Goal: Information Seeking & Learning: Learn about a topic

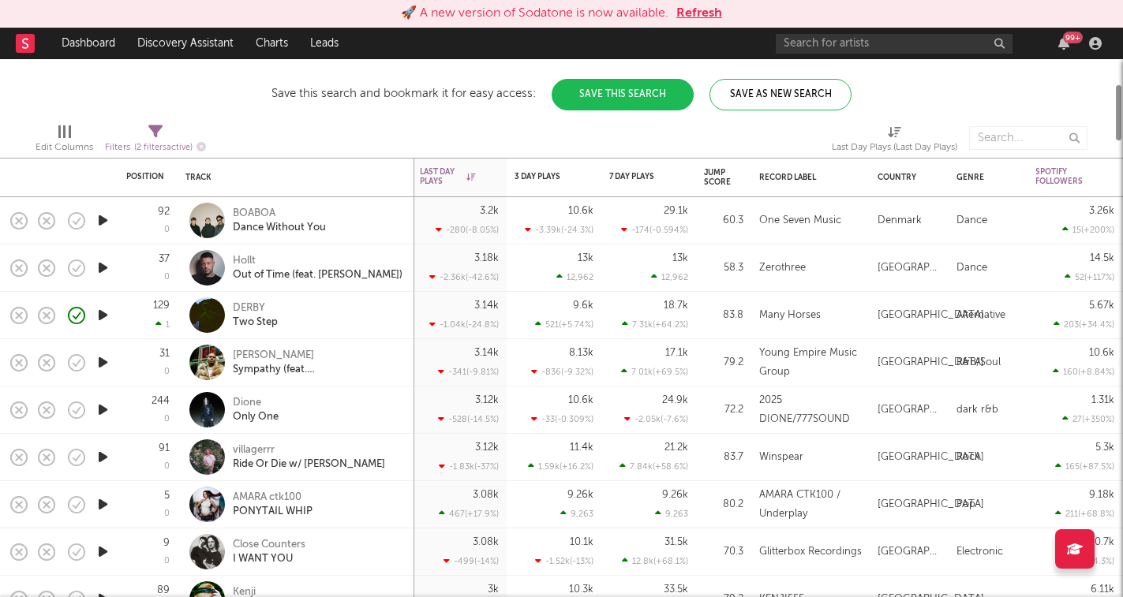
click at [696, 13] on button "Refresh" at bounding box center [699, 13] width 46 height 19
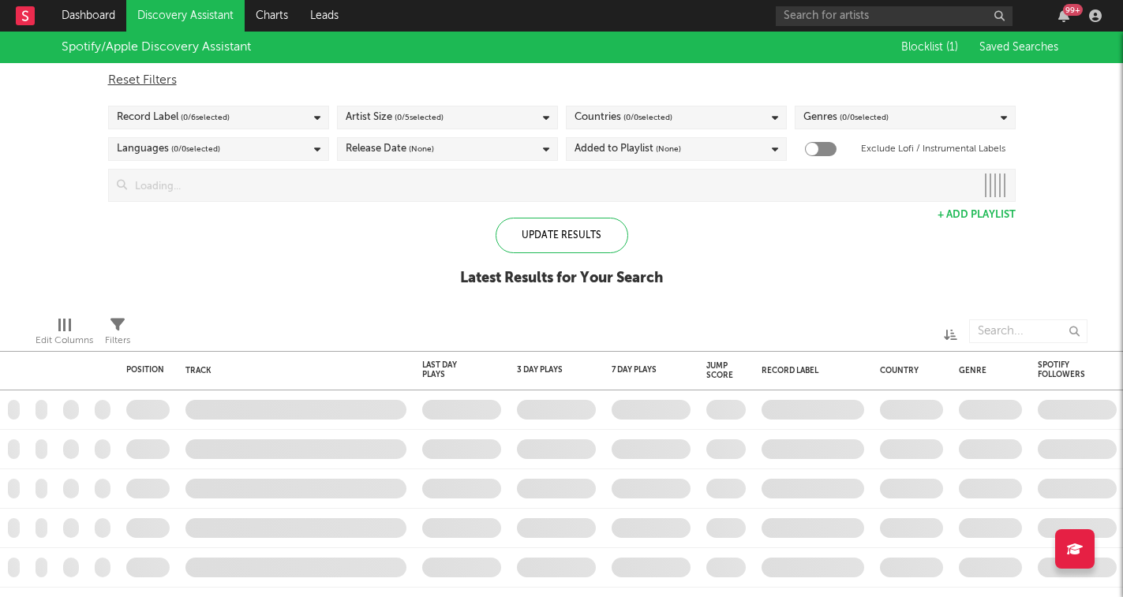
checkbox input "true"
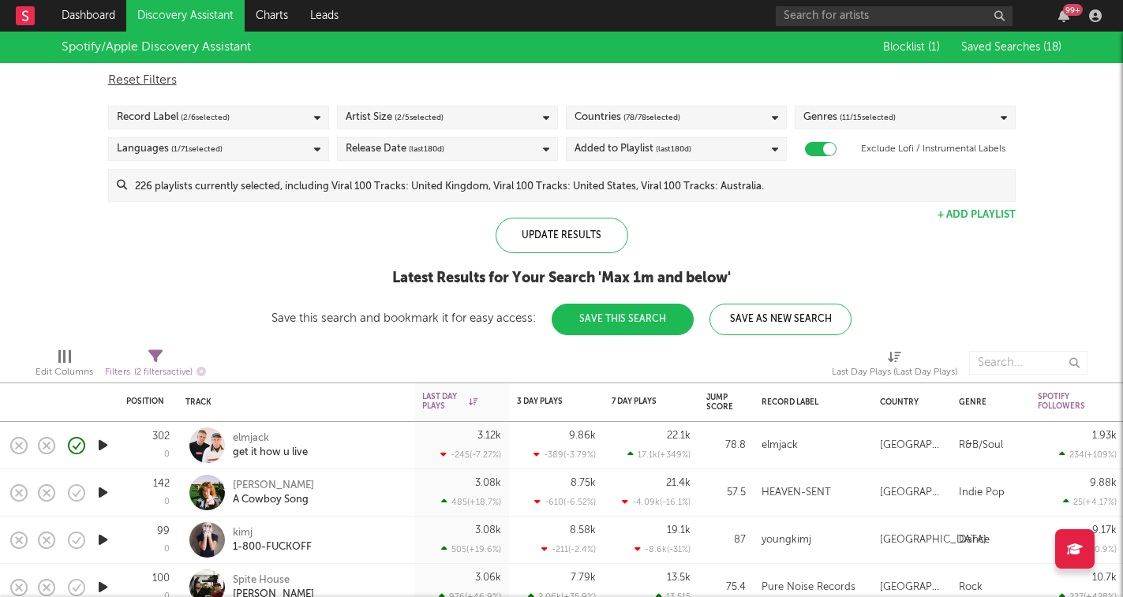
click at [161, 356] on icon at bounding box center [155, 357] width 14 height 14
select select "max"
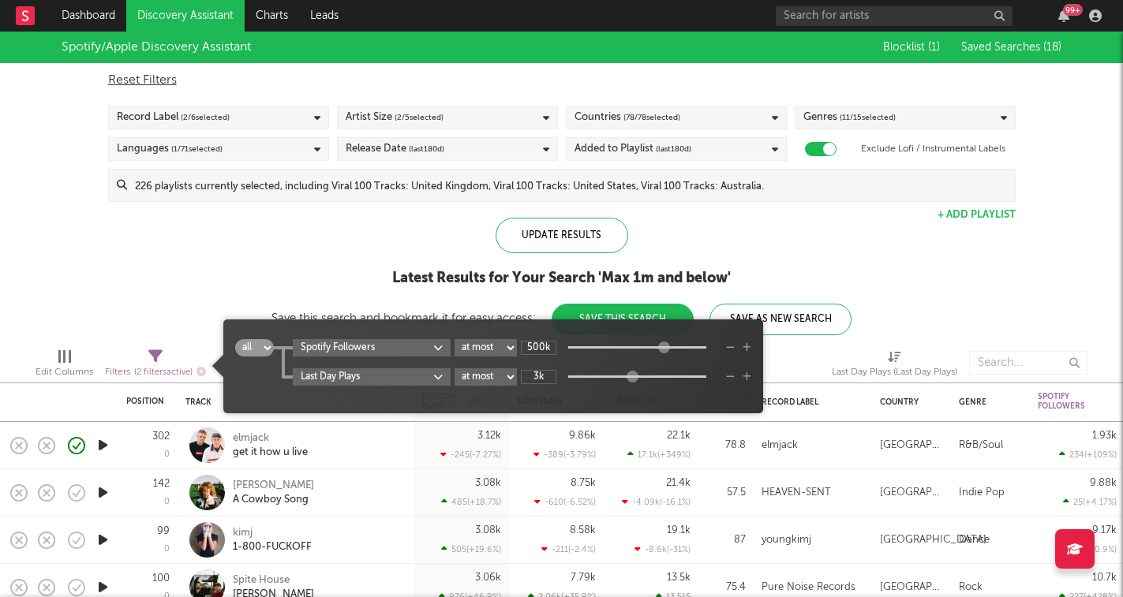
type input "3k"
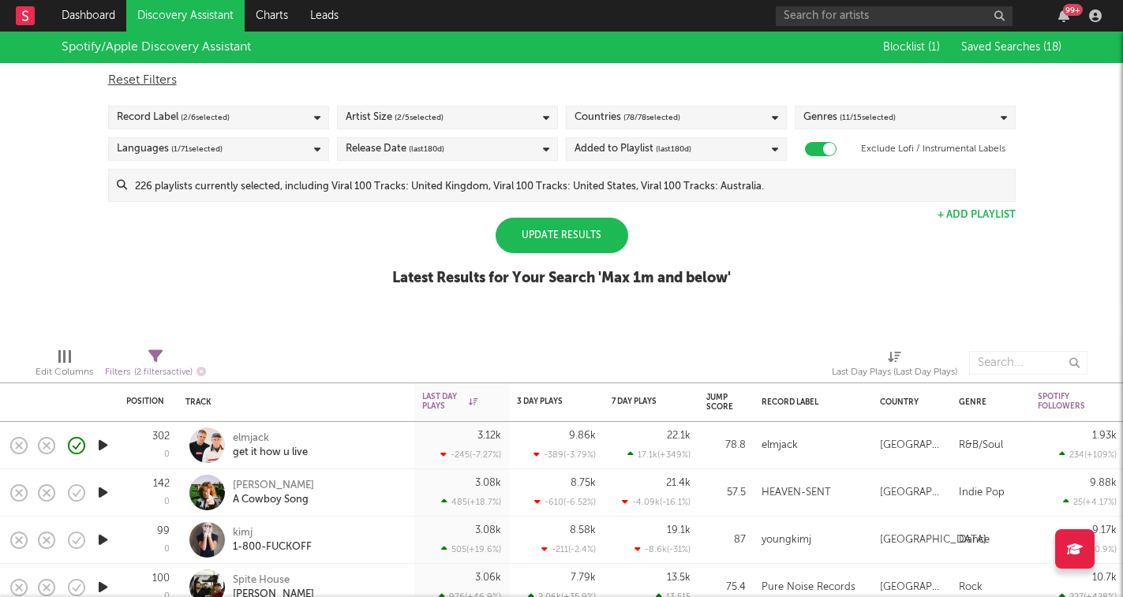
click at [350, 257] on div "Spotify/Apple Discovery Assistant Blocklist ( 1 ) Saved Searches ( 18 ) Reset F…" at bounding box center [561, 168] width 1123 height 272
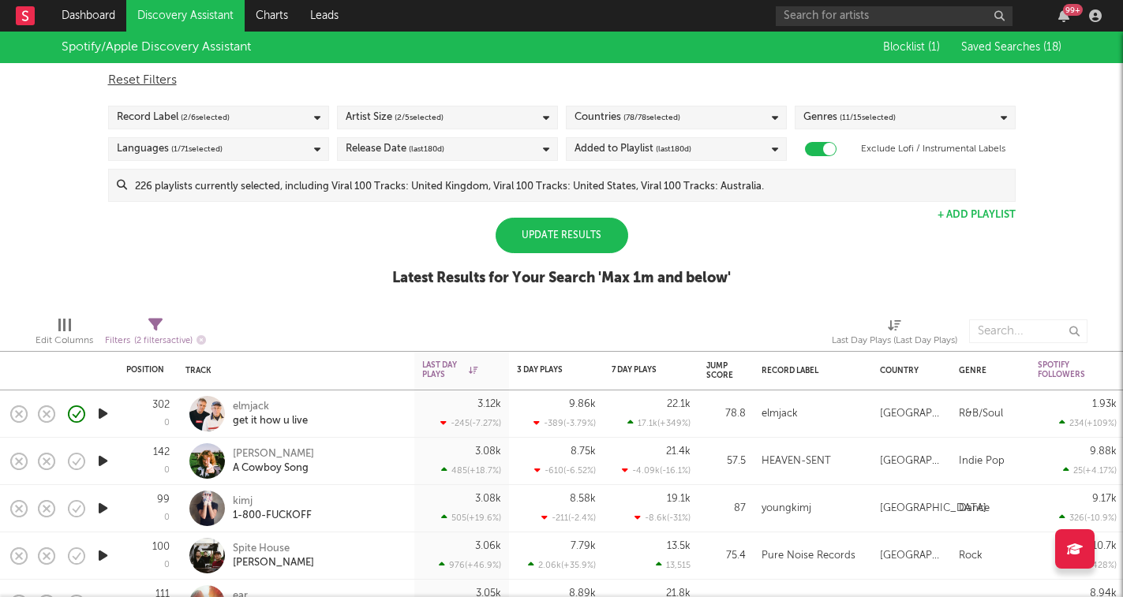
click at [602, 234] on div "Update Results" at bounding box center [562, 236] width 133 height 36
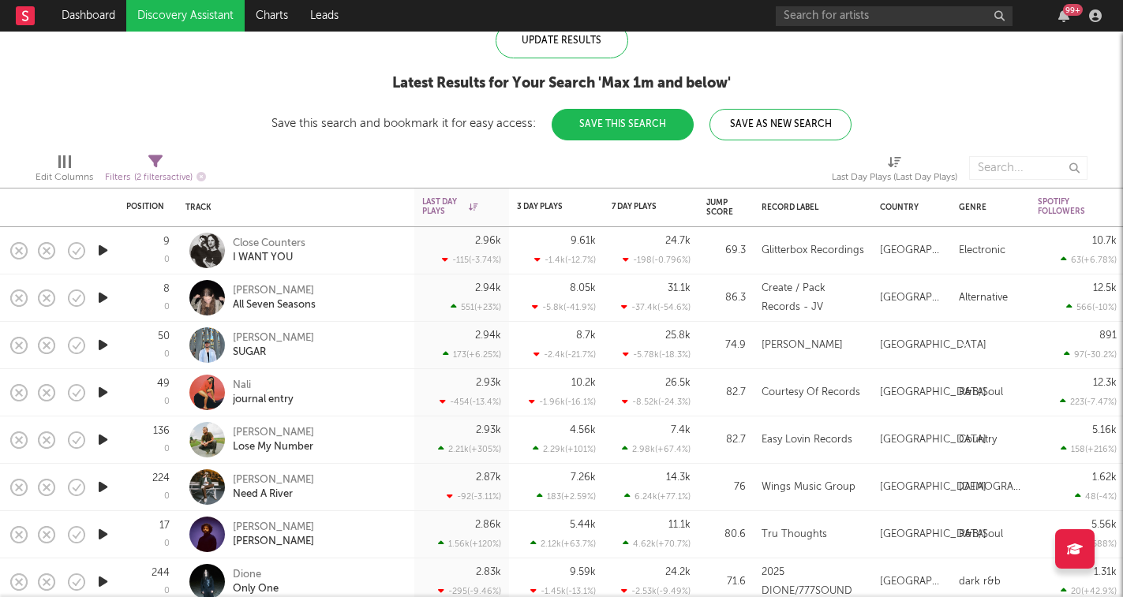
click at [100, 259] on icon "button" at bounding box center [103, 251] width 17 height 20
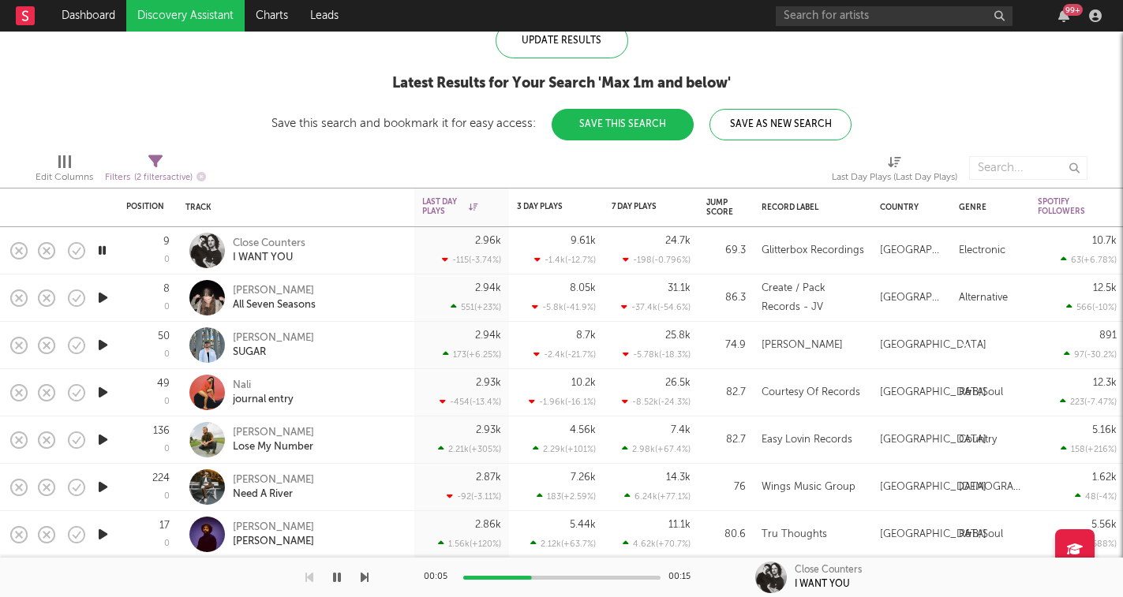
click at [367, 577] on icon "button" at bounding box center [365, 577] width 8 height 13
click at [364, 576] on icon "button" at bounding box center [365, 577] width 8 height 13
click at [361, 573] on icon "button" at bounding box center [365, 577] width 8 height 13
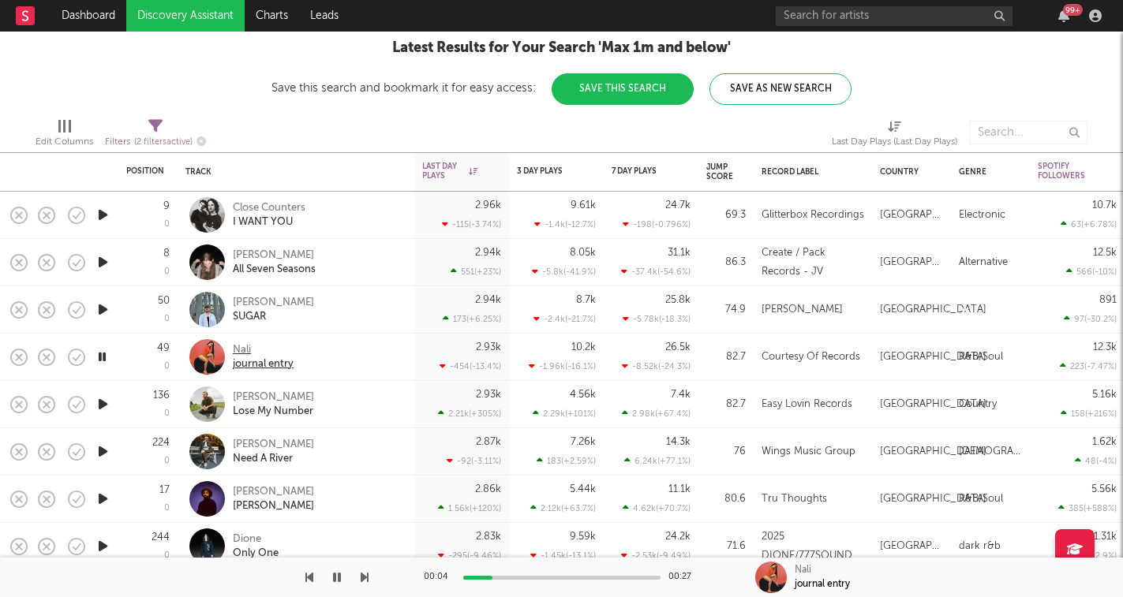
click at [239, 350] on div "Nali" at bounding box center [263, 350] width 61 height 14
click at [239, 349] on div "Nali" at bounding box center [263, 350] width 61 height 14
click at [107, 400] on icon "button" at bounding box center [103, 405] width 17 height 20
click at [101, 455] on icon "button" at bounding box center [103, 452] width 17 height 20
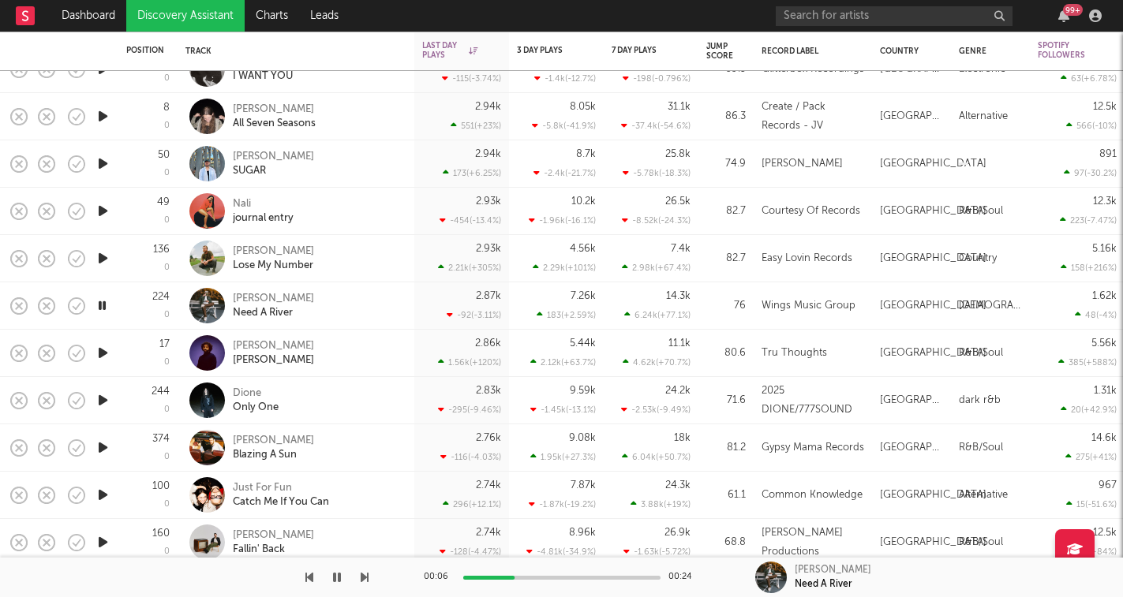
click at [372, 581] on div "00:06 00:24 Kaelob Mecum Need A River" at bounding box center [561, 577] width 1123 height 39
click at [366, 578] on icon "button" at bounding box center [365, 577] width 8 height 13
click at [337, 578] on icon "button" at bounding box center [337, 577] width 8 height 13
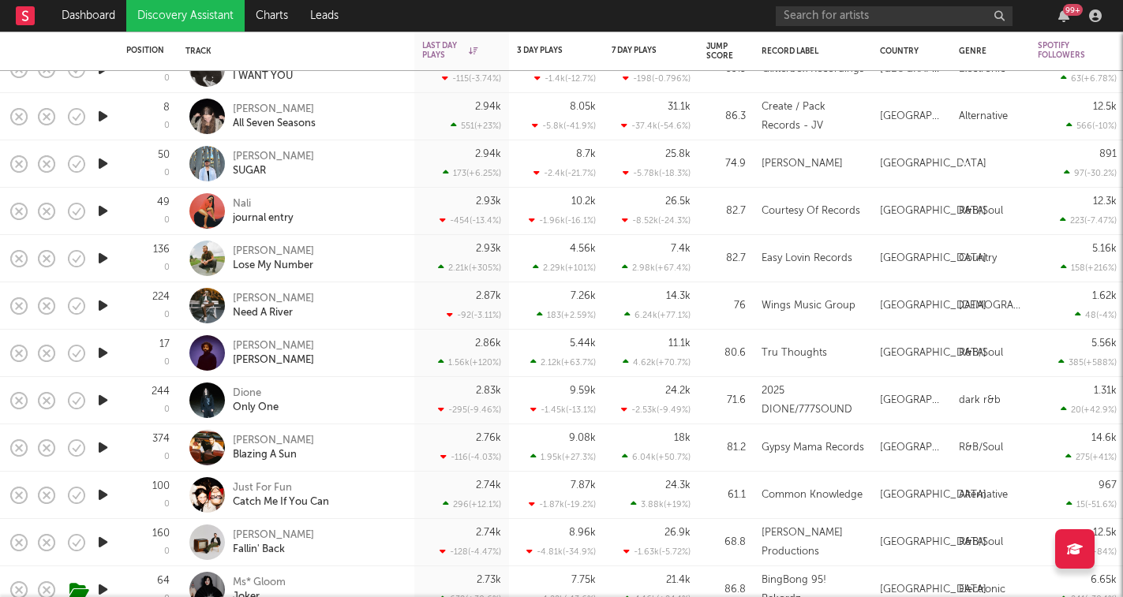
click at [104, 303] on icon "button" at bounding box center [103, 306] width 17 height 20
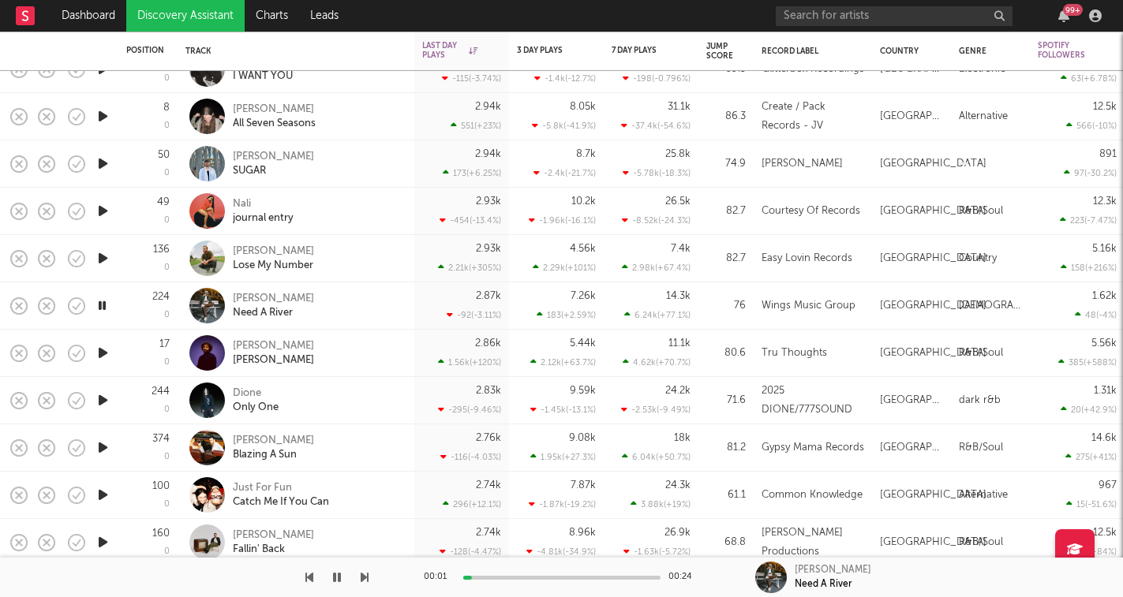
click at [365, 582] on icon "button" at bounding box center [365, 577] width 8 height 13
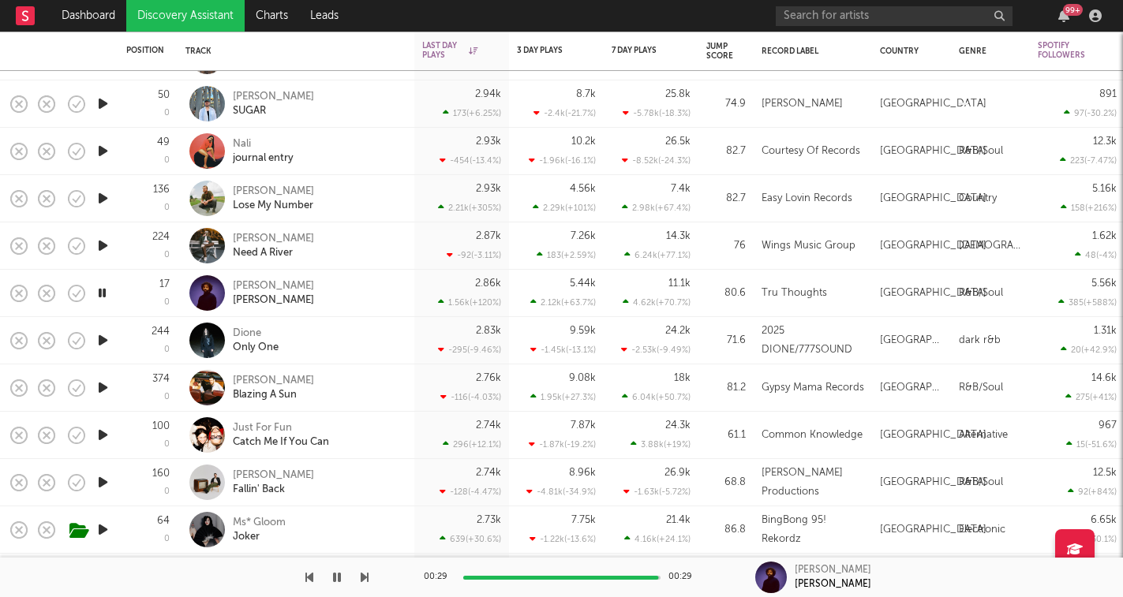
click at [363, 582] on icon "button" at bounding box center [365, 577] width 8 height 13
click at [364, 575] on icon "button" at bounding box center [365, 577] width 8 height 13
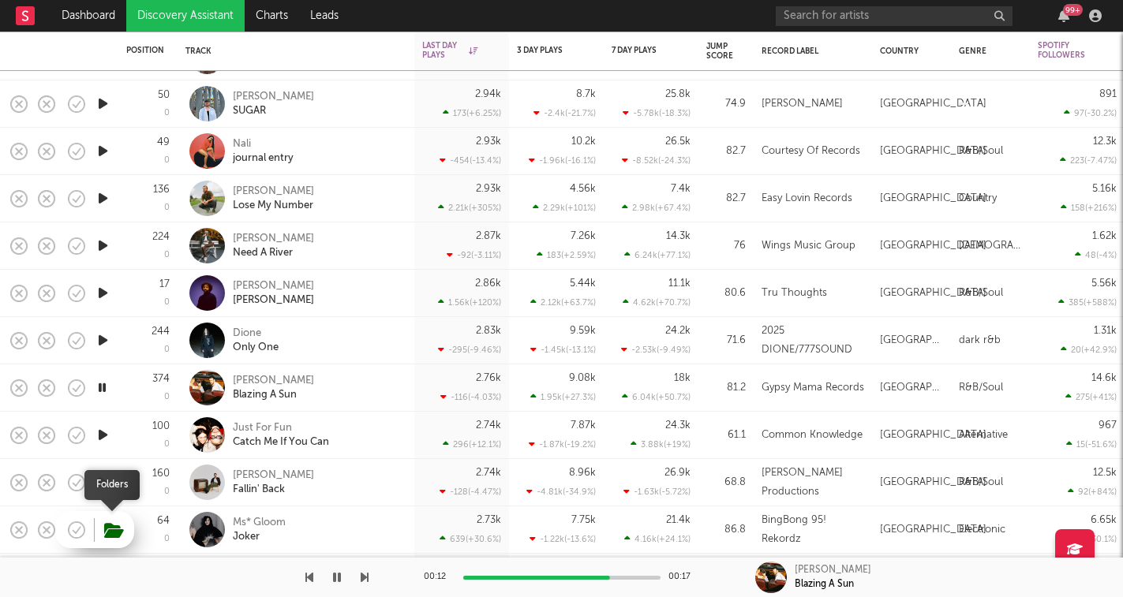
click at [109, 530] on icon "button" at bounding box center [114, 530] width 20 height 17
click at [365, 581] on icon "button" at bounding box center [365, 577] width 8 height 13
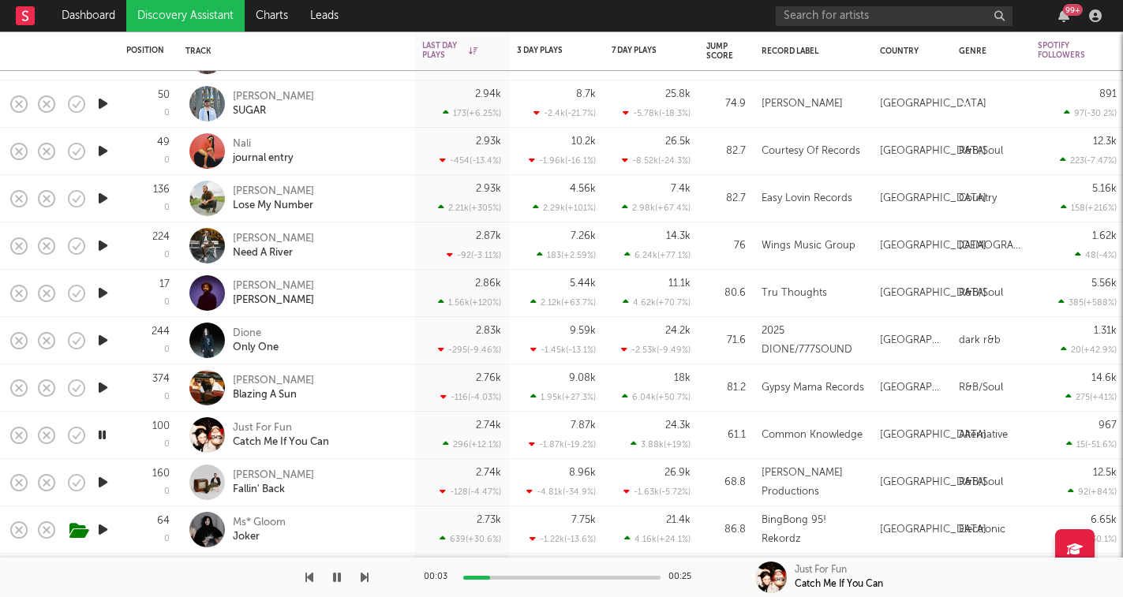
click at [364, 574] on icon "button" at bounding box center [365, 577] width 8 height 13
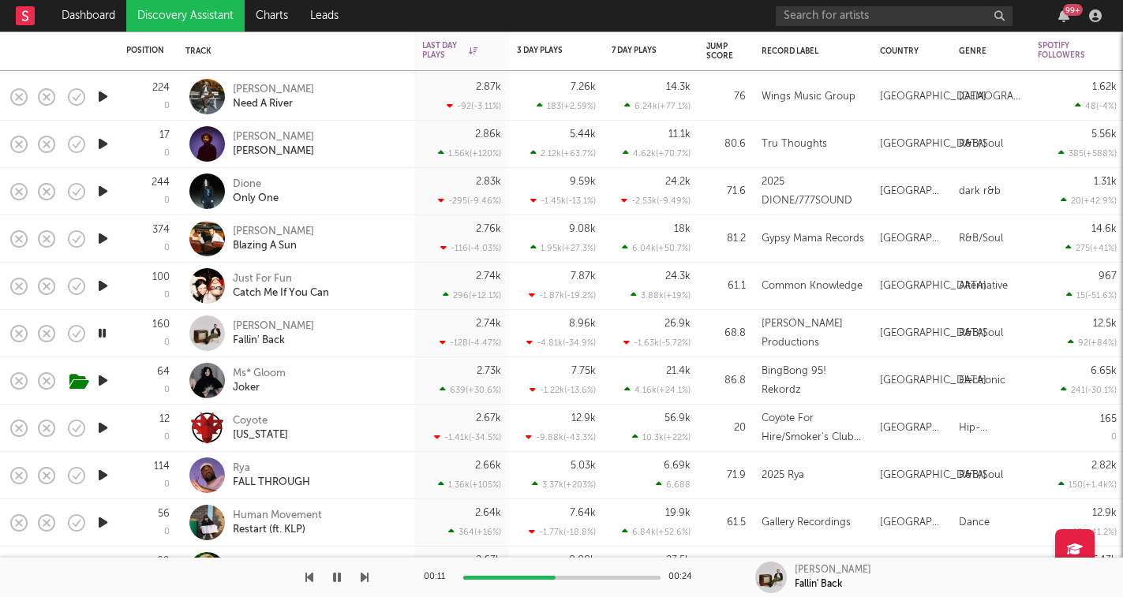
click at [365, 577] on icon "button" at bounding box center [365, 577] width 8 height 13
click at [366, 580] on icon "button" at bounding box center [365, 577] width 8 height 13
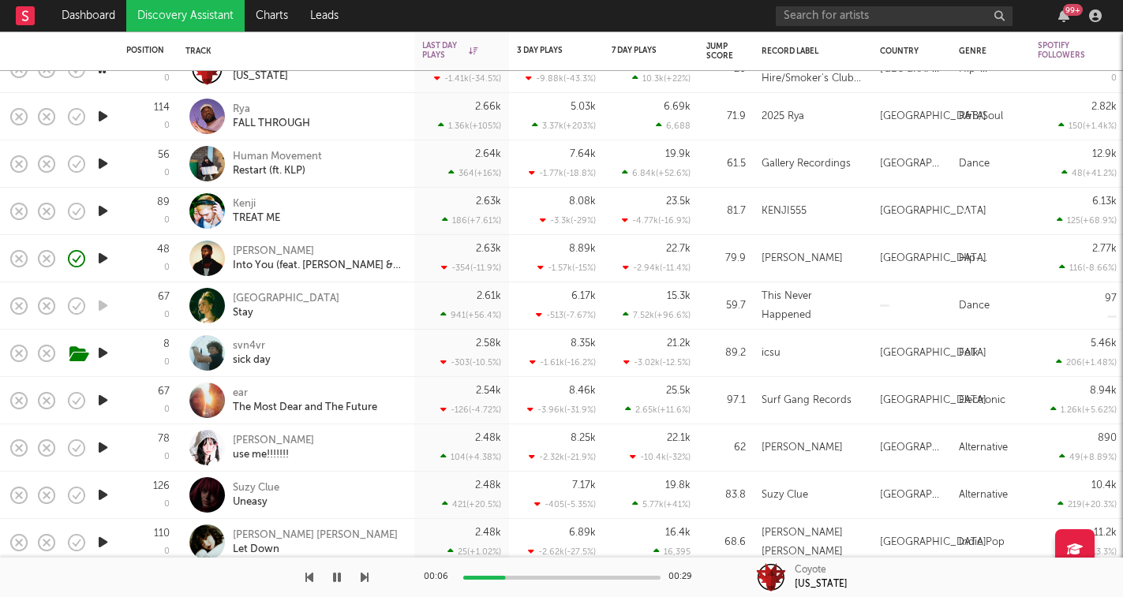
click at [361, 580] on icon "button" at bounding box center [365, 577] width 8 height 13
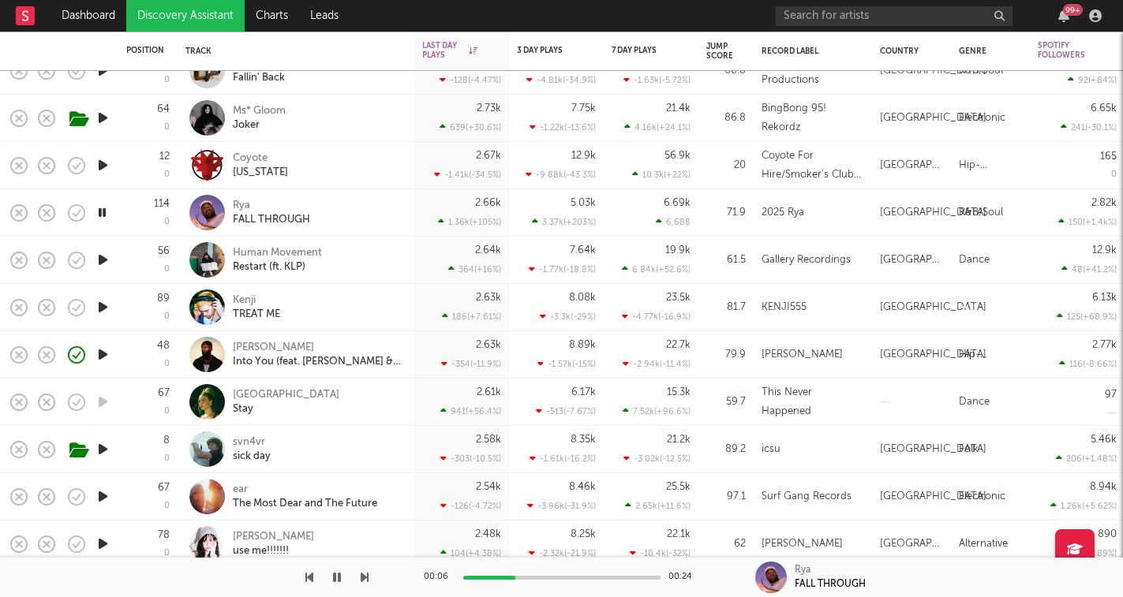
click at [362, 579] on icon "button" at bounding box center [365, 577] width 8 height 13
click at [341, 578] on button "button" at bounding box center [337, 577] width 16 height 39
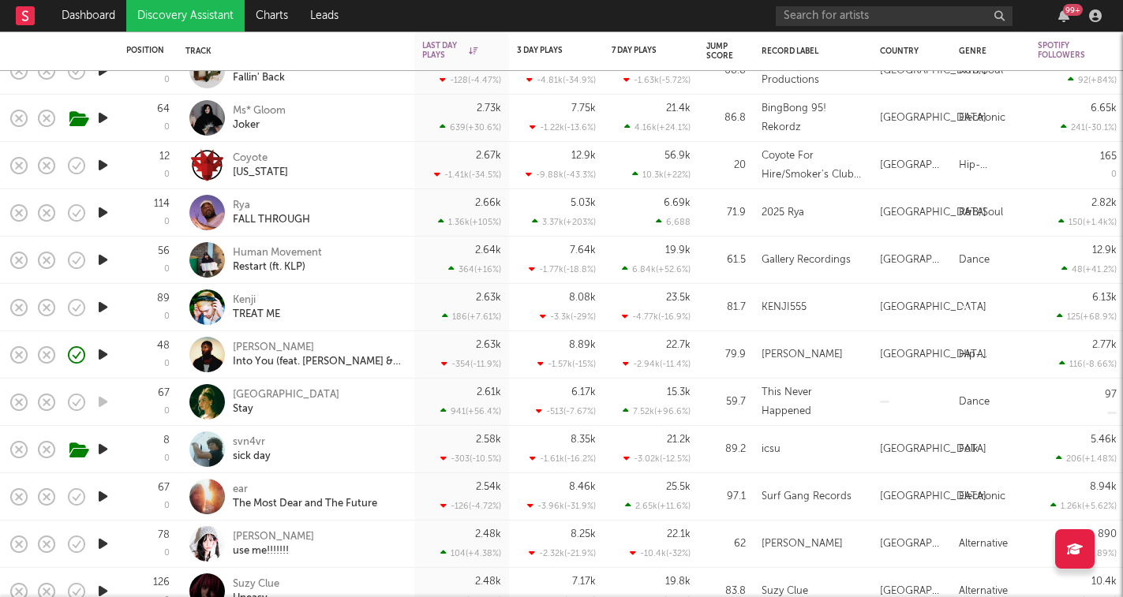
click at [105, 199] on div at bounding box center [103, 212] width 32 height 47
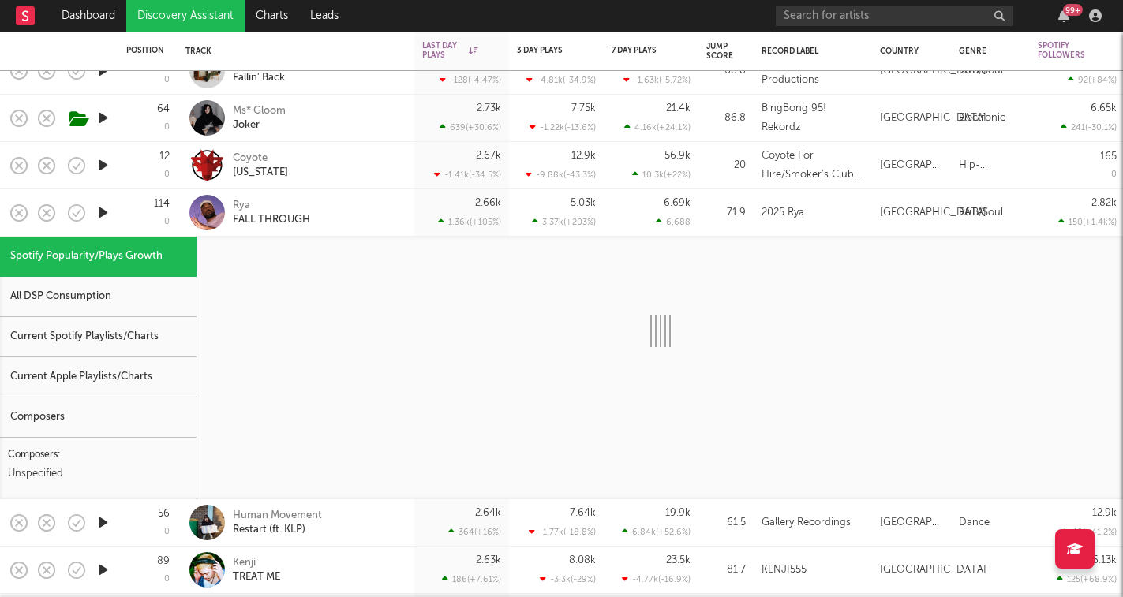
click at [104, 212] on icon "button" at bounding box center [103, 213] width 17 height 20
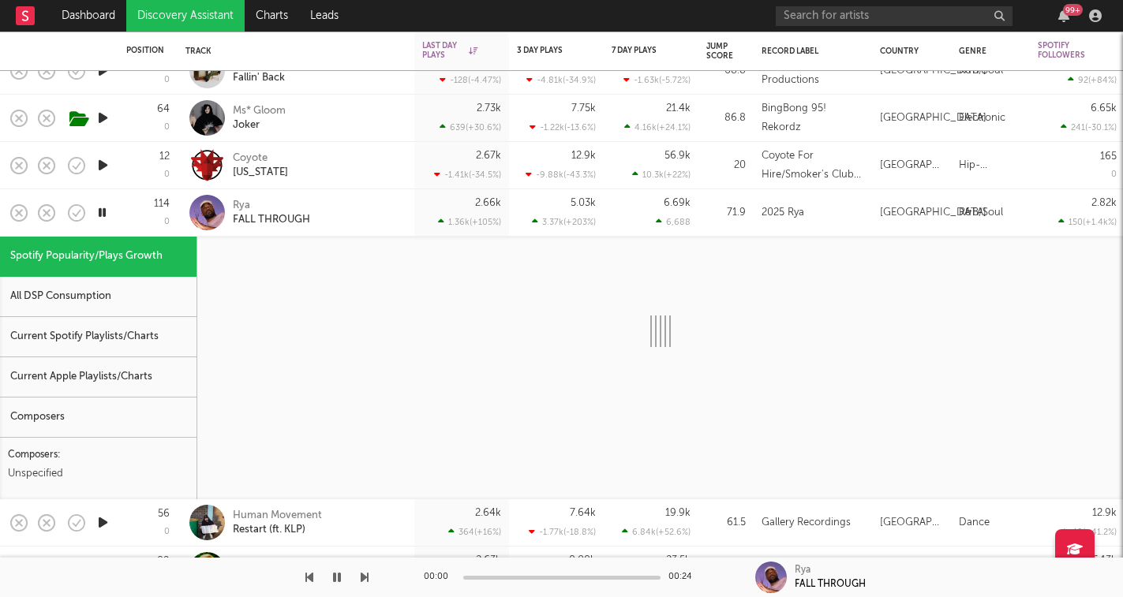
click at [129, 216] on div "114 0" at bounding box center [147, 212] width 43 height 47
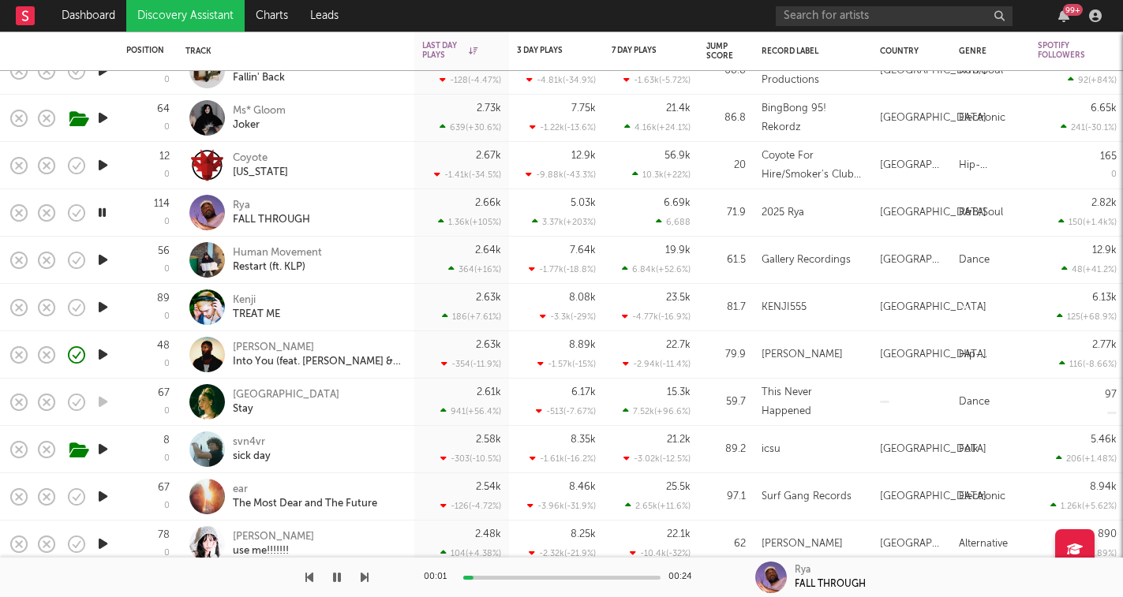
click at [107, 163] on icon "button" at bounding box center [103, 165] width 17 height 20
click at [365, 580] on icon "button" at bounding box center [365, 577] width 8 height 13
click at [365, 579] on icon "button" at bounding box center [365, 577] width 8 height 13
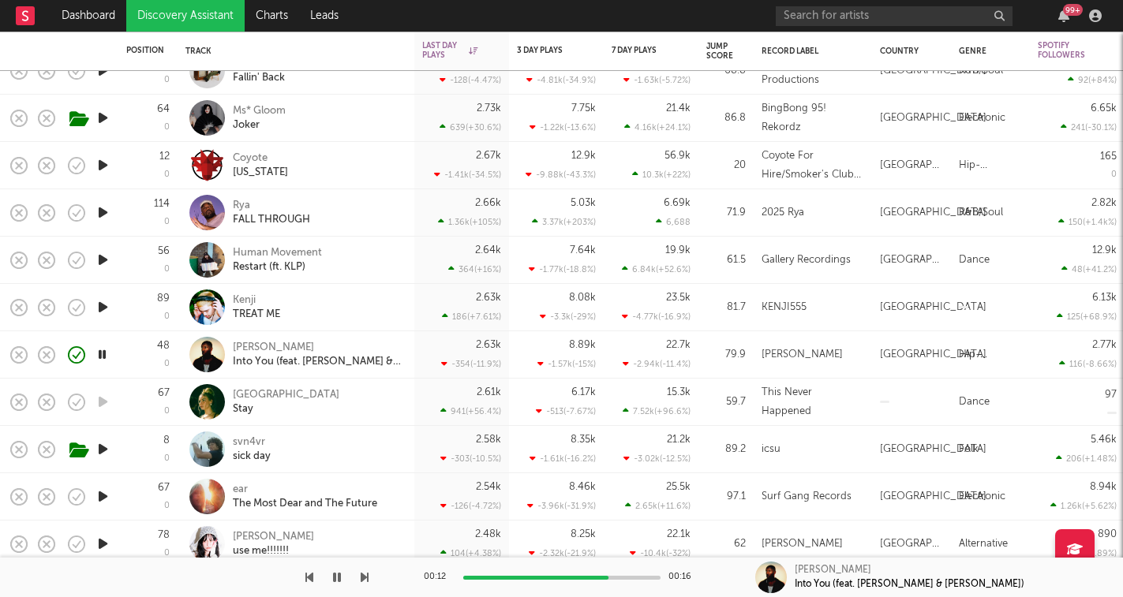
click at [365, 579] on icon "button" at bounding box center [365, 577] width 8 height 13
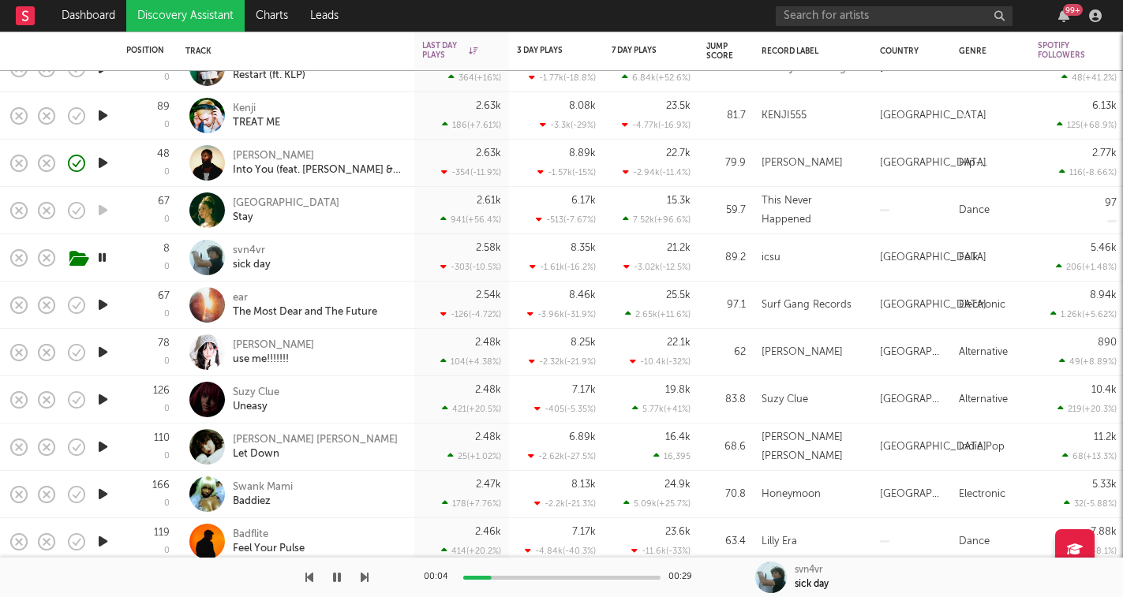
click at [367, 578] on icon "button" at bounding box center [365, 577] width 8 height 13
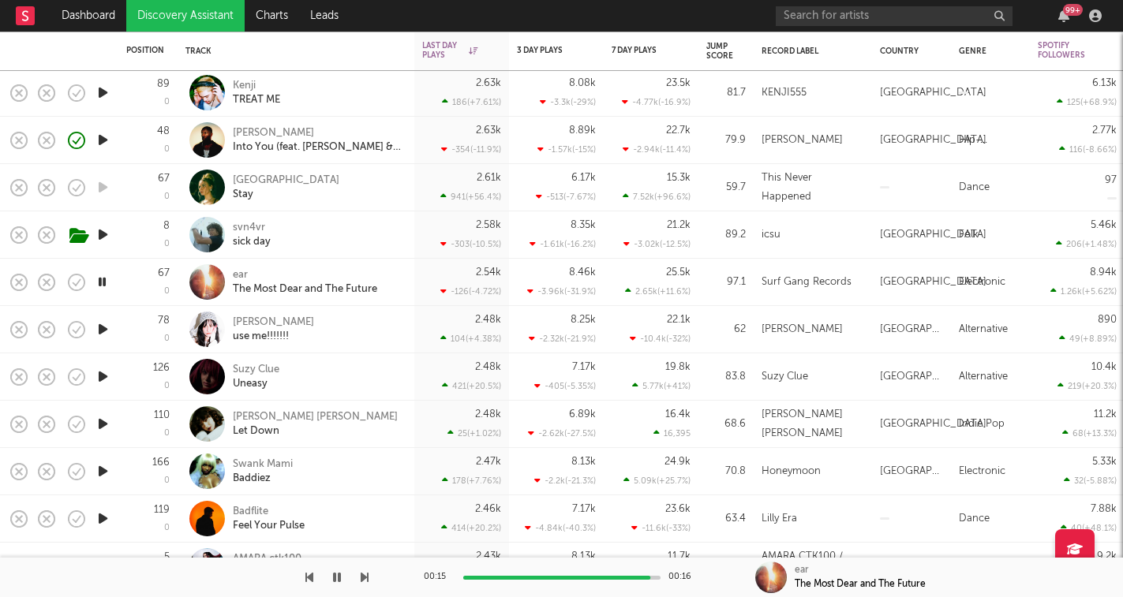
click at [339, 571] on icon "button" at bounding box center [337, 577] width 8 height 13
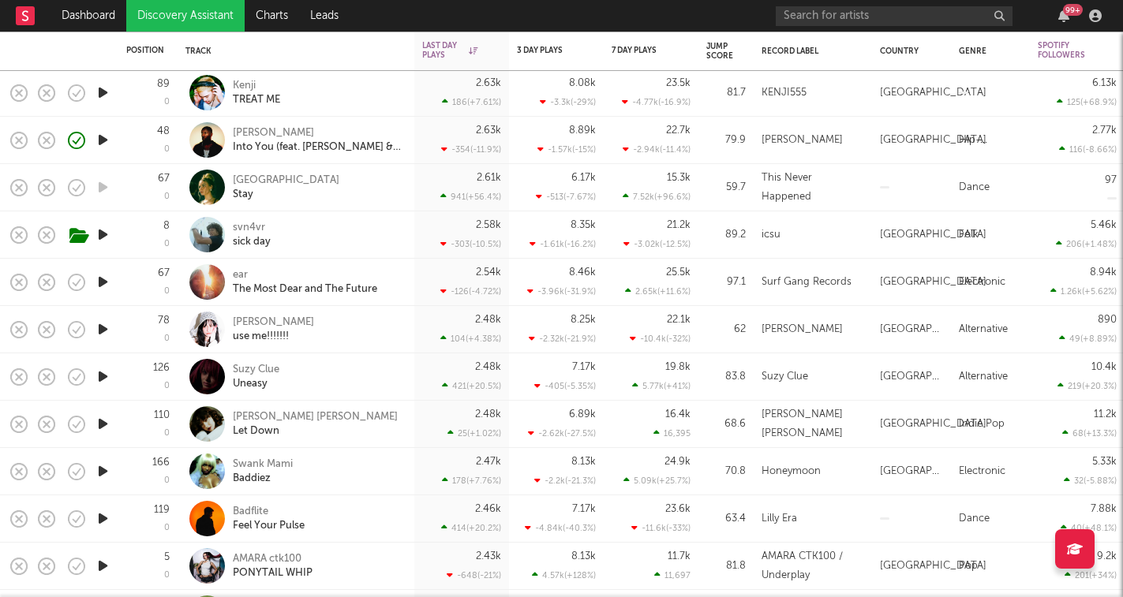
click at [105, 284] on icon "button" at bounding box center [103, 282] width 17 height 20
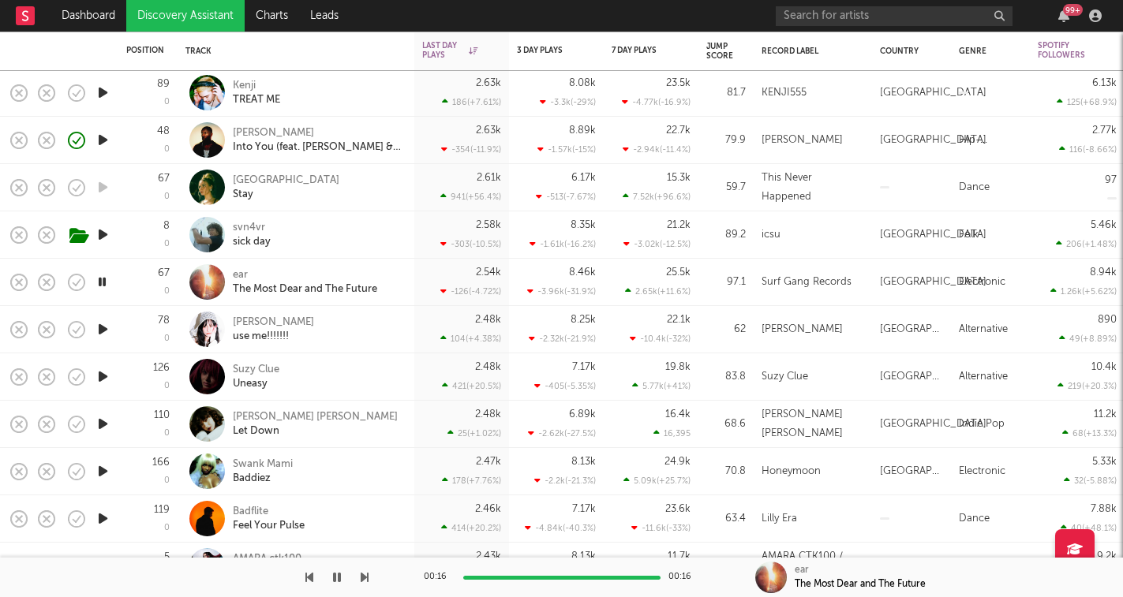
click at [362, 573] on icon "button" at bounding box center [365, 577] width 8 height 13
click at [361, 572] on icon "button" at bounding box center [365, 577] width 8 height 13
click at [364, 576] on icon "button" at bounding box center [365, 577] width 8 height 13
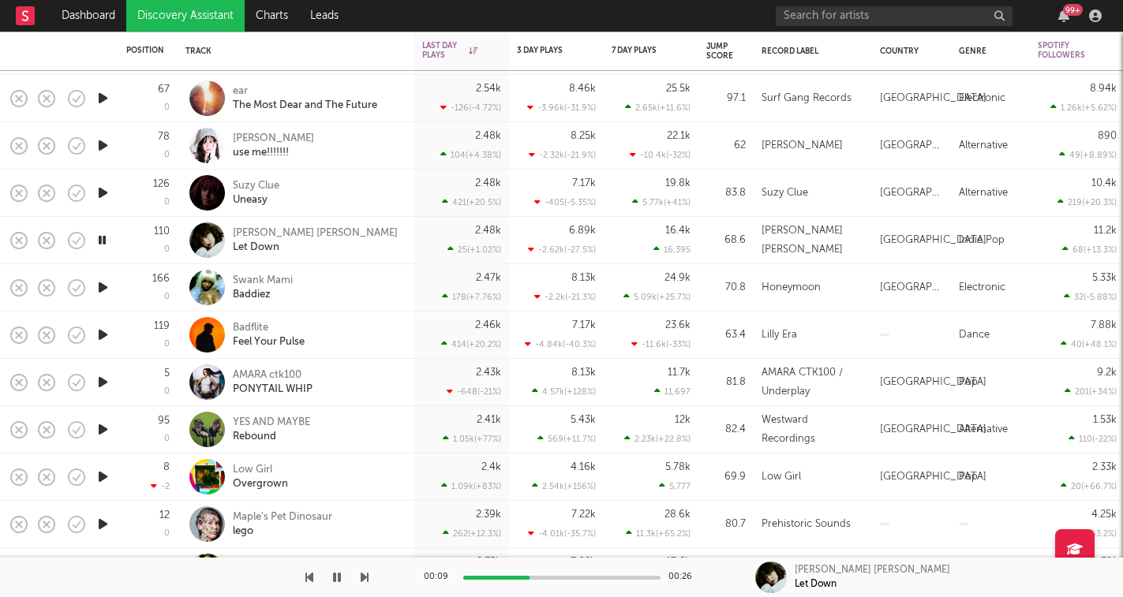
click at [364, 577] on icon "button" at bounding box center [365, 577] width 8 height 13
click at [339, 578] on icon "button" at bounding box center [337, 577] width 8 height 13
click at [339, 578] on icon "button" at bounding box center [336, 577] width 9 height 13
click at [370, 574] on div "00:25 00:29 Swank Mami Baddiez" at bounding box center [561, 577] width 1123 height 39
click at [365, 574] on icon "button" at bounding box center [365, 577] width 8 height 13
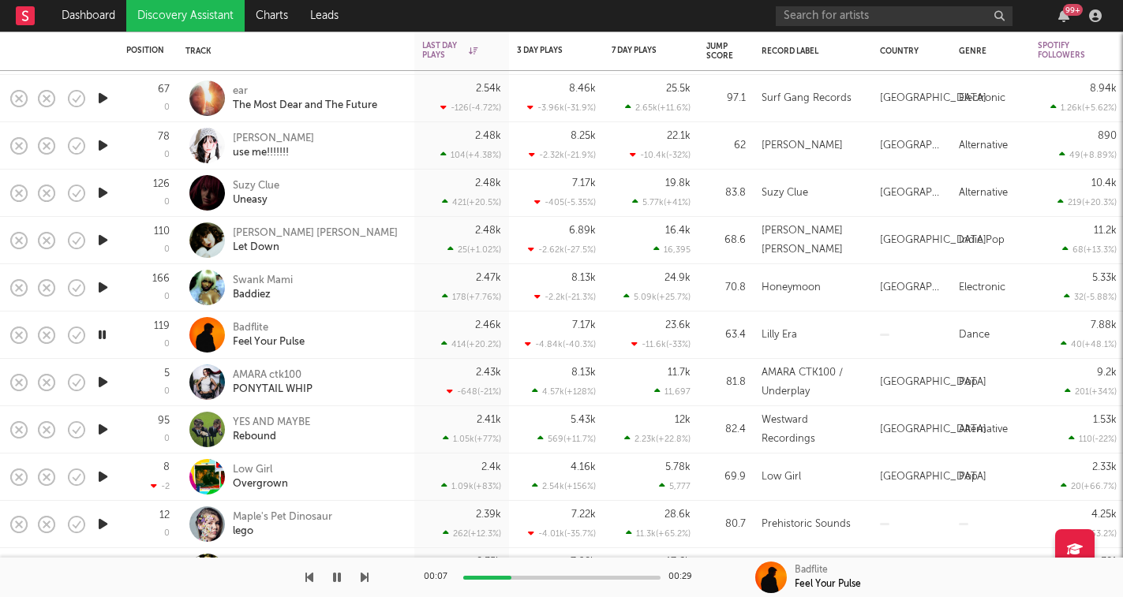
click at [339, 578] on icon "button" at bounding box center [337, 577] width 8 height 13
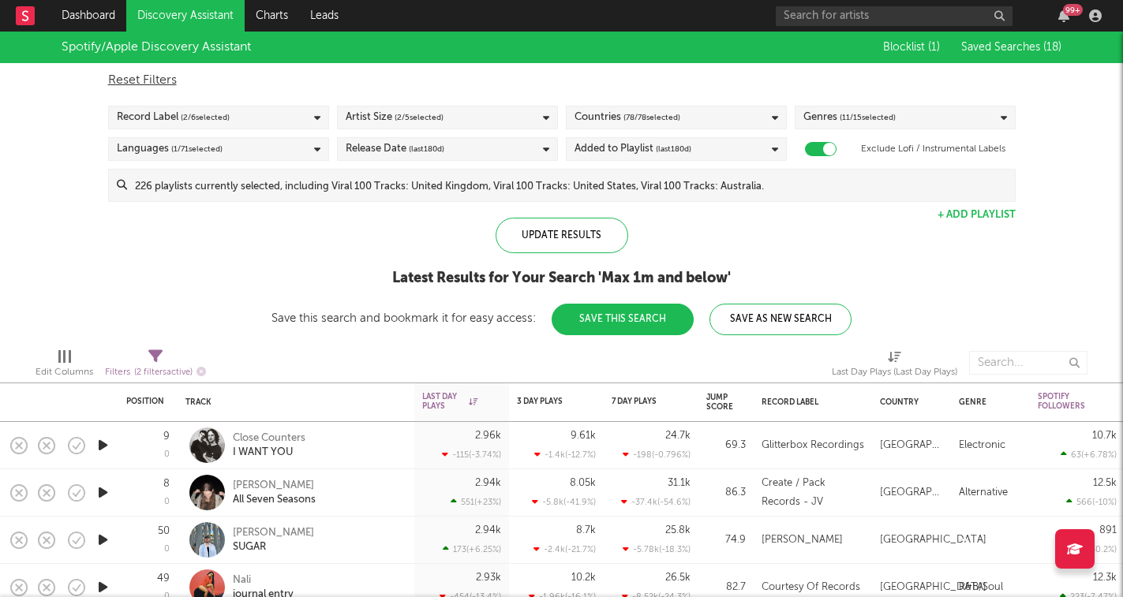
select select "max"
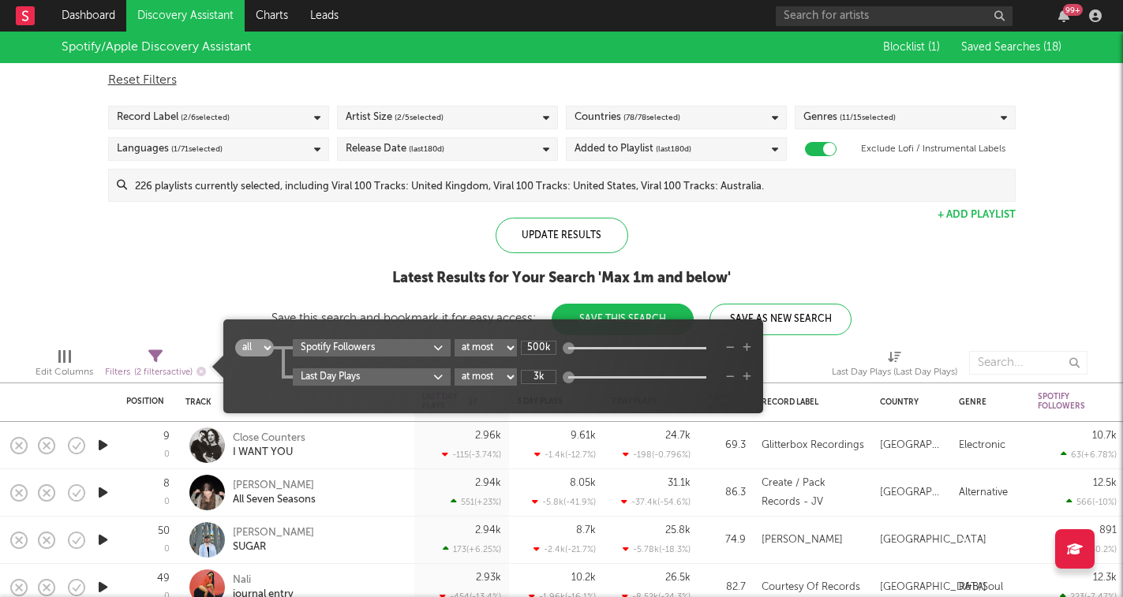
click at [155, 363] on div "Filters ( 2 filters active)" at bounding box center [155, 373] width 101 height 20
select select "between"
type input "0"
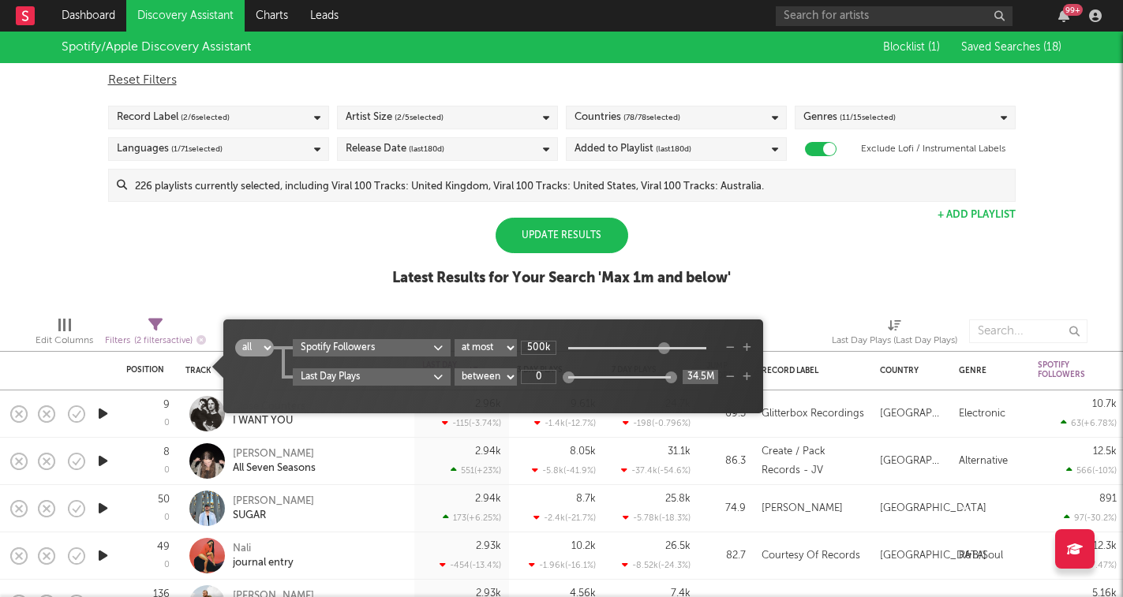
click at [705, 376] on input "34.5M" at bounding box center [701, 377] width 36 height 14
type input "M"
type input "3k"
click at [545, 381] on div "all any Spotify Followers at least at most between 500k Last Day Plays at least…" at bounding box center [493, 367] width 540 height 94
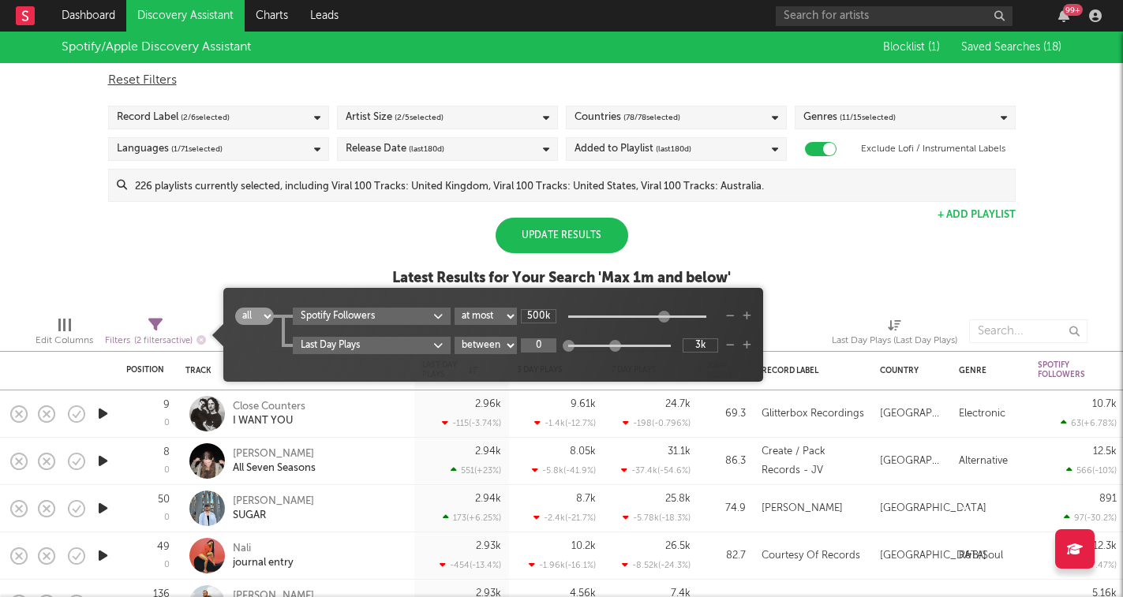
click at [542, 348] on input "0" at bounding box center [539, 346] width 36 height 14
type input "1k"
click at [821, 260] on div "Spotify/Apple Discovery Assistant Blocklist ( 1 ) Saved Searches ( 18 ) Reset F…" at bounding box center [561, 168] width 1123 height 272
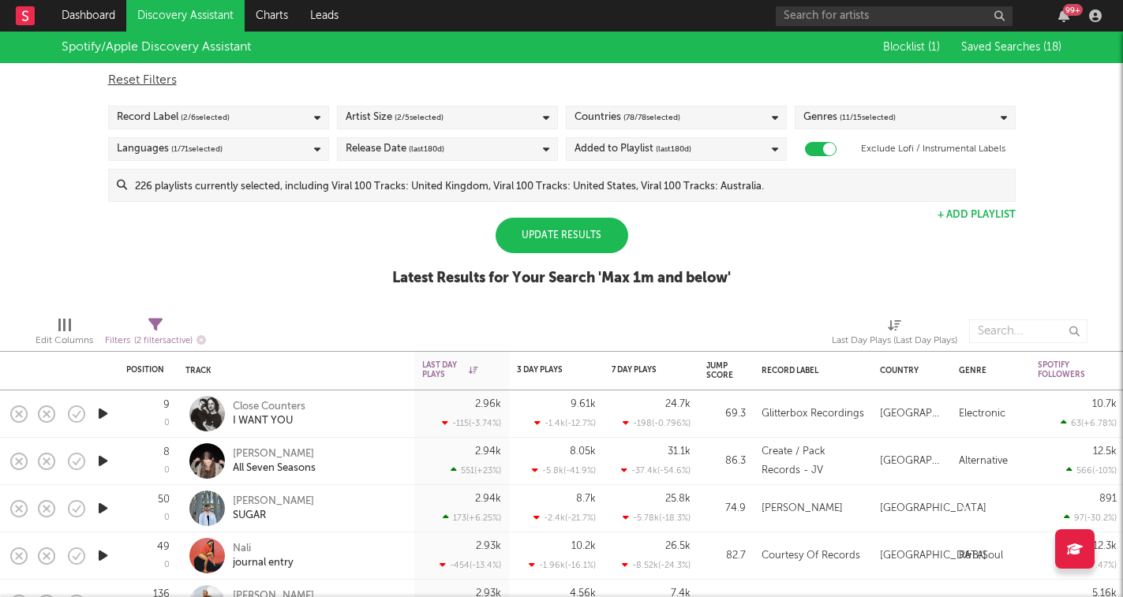
click at [574, 238] on div "Update Results" at bounding box center [562, 236] width 133 height 36
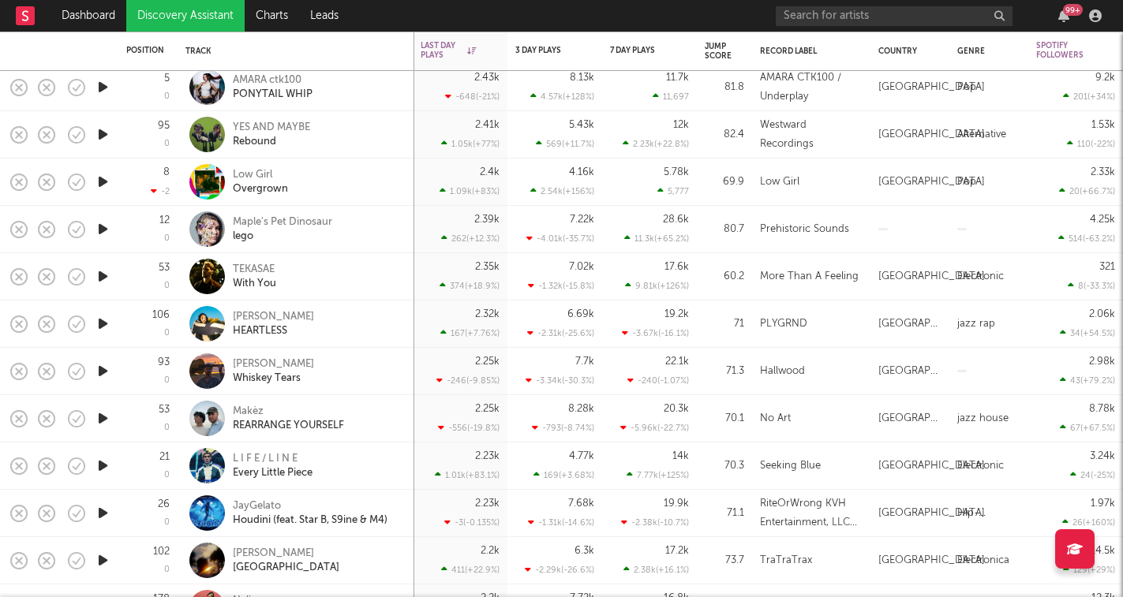
click at [99, 322] on icon "button" at bounding box center [103, 324] width 17 height 20
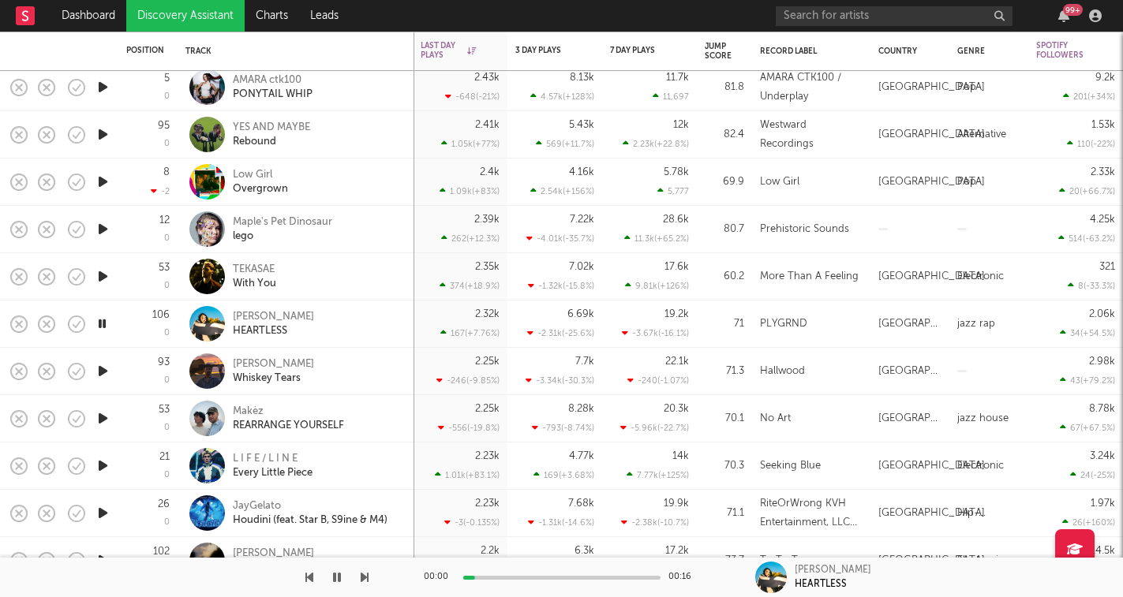
click at [107, 230] on icon "button" at bounding box center [103, 229] width 17 height 20
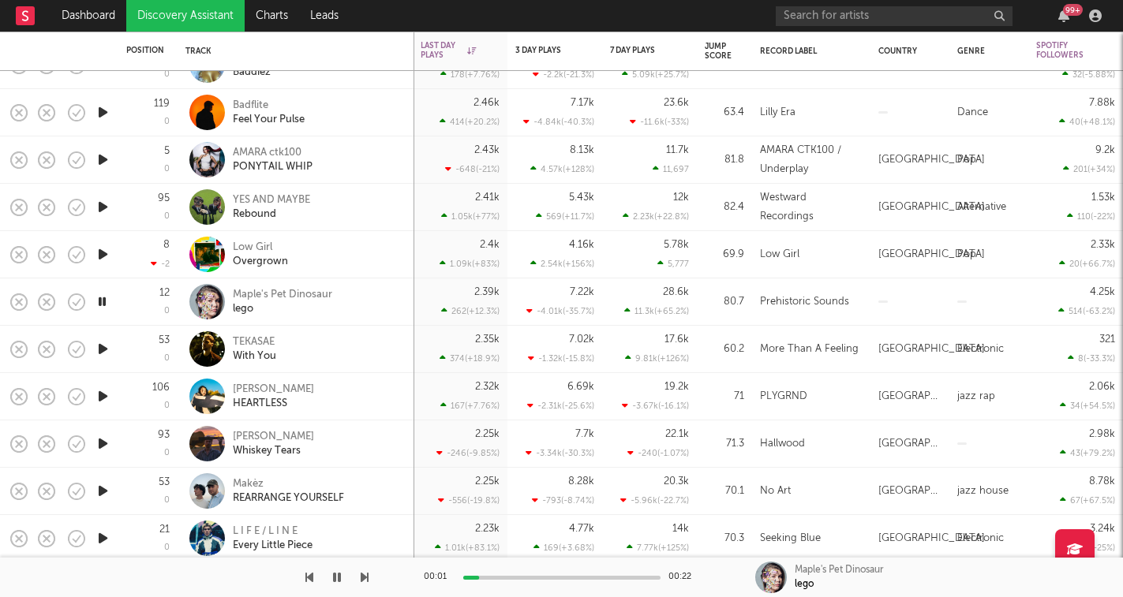
click at [106, 209] on icon "button" at bounding box center [103, 207] width 17 height 20
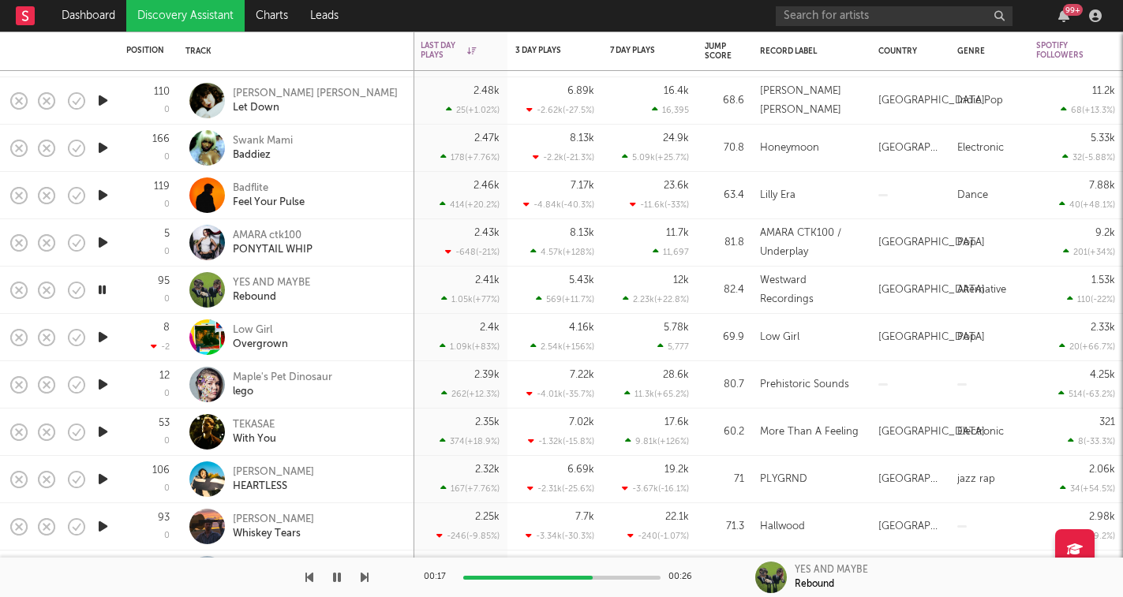
click at [361, 575] on icon "button" at bounding box center [365, 577] width 8 height 13
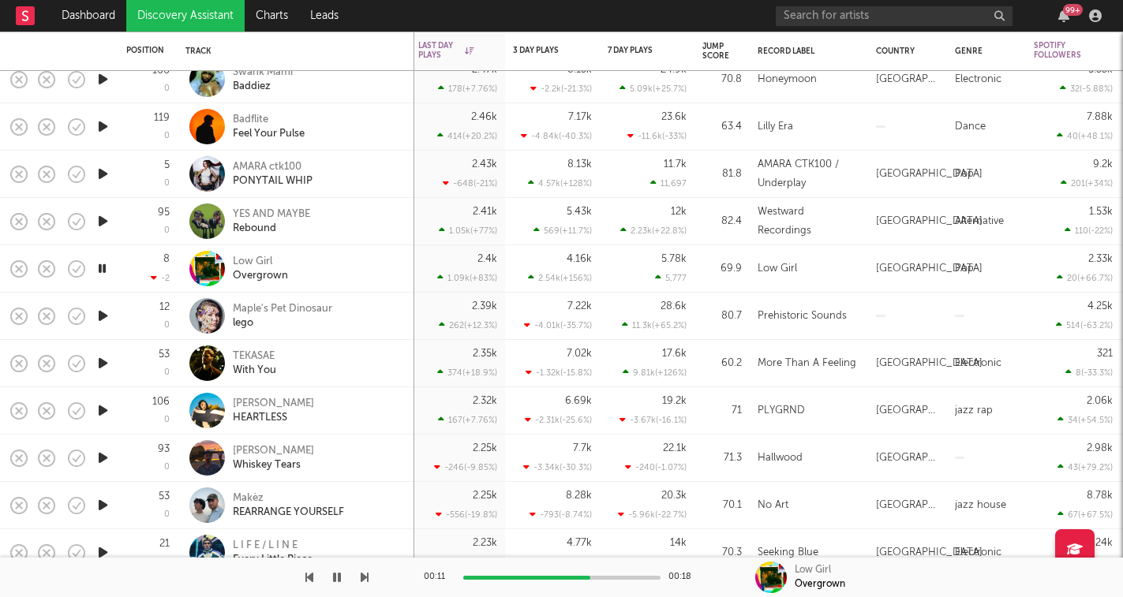
click at [367, 578] on icon "button" at bounding box center [365, 577] width 8 height 13
click at [366, 579] on icon "button" at bounding box center [365, 577] width 8 height 13
click at [365, 579] on icon "button" at bounding box center [365, 577] width 8 height 13
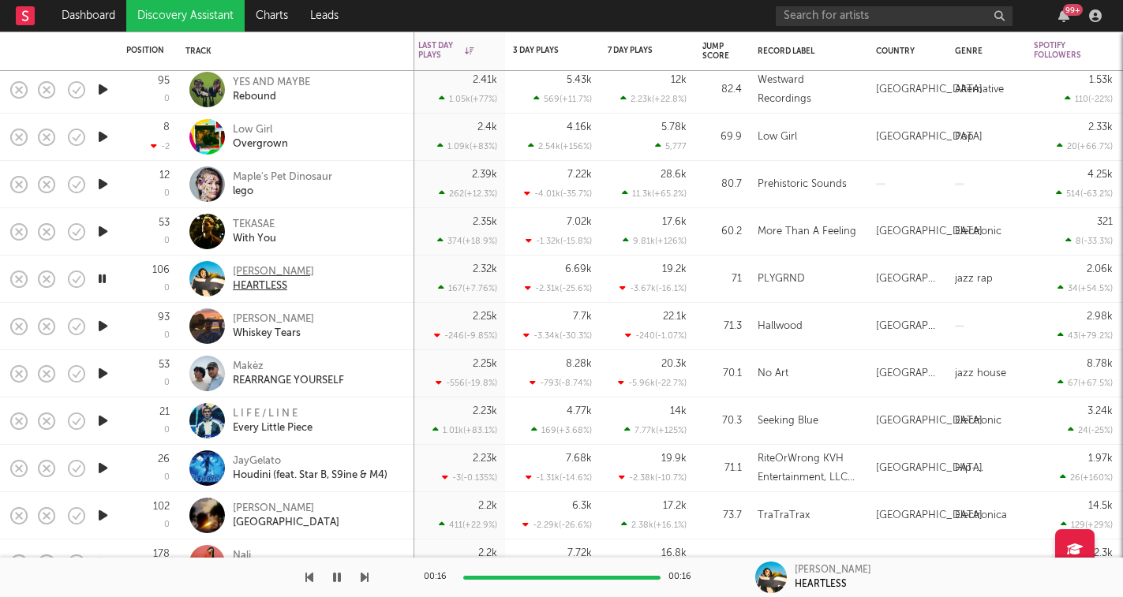
click at [255, 267] on div "Samant" at bounding box center [273, 272] width 81 height 14
click at [105, 324] on icon "button" at bounding box center [103, 326] width 17 height 20
click at [361, 577] on icon "button" at bounding box center [365, 577] width 8 height 13
click at [365, 578] on icon "button" at bounding box center [365, 577] width 8 height 13
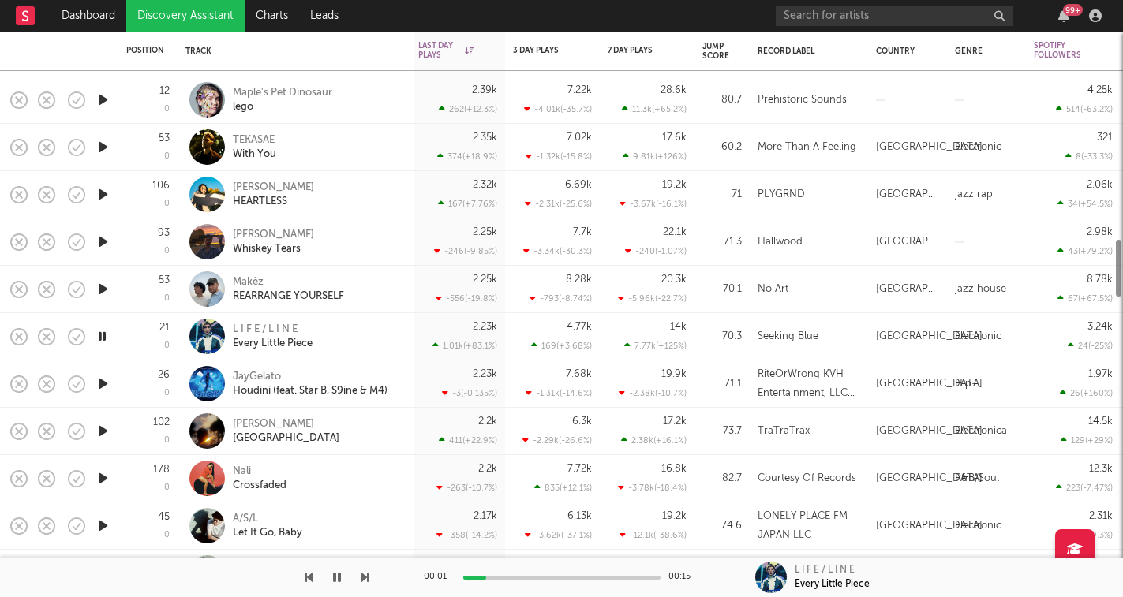
click at [359, 583] on div at bounding box center [184, 577] width 369 height 39
click at [369, 580] on div "00:02 00:15 L I F E / L I N E Every Little Piece" at bounding box center [561, 577] width 1123 height 39
click at [369, 580] on div "00:03 00:15 L I F E / L I N E Every Little Piece" at bounding box center [561, 577] width 1123 height 39
click at [365, 580] on icon "button" at bounding box center [365, 577] width 8 height 13
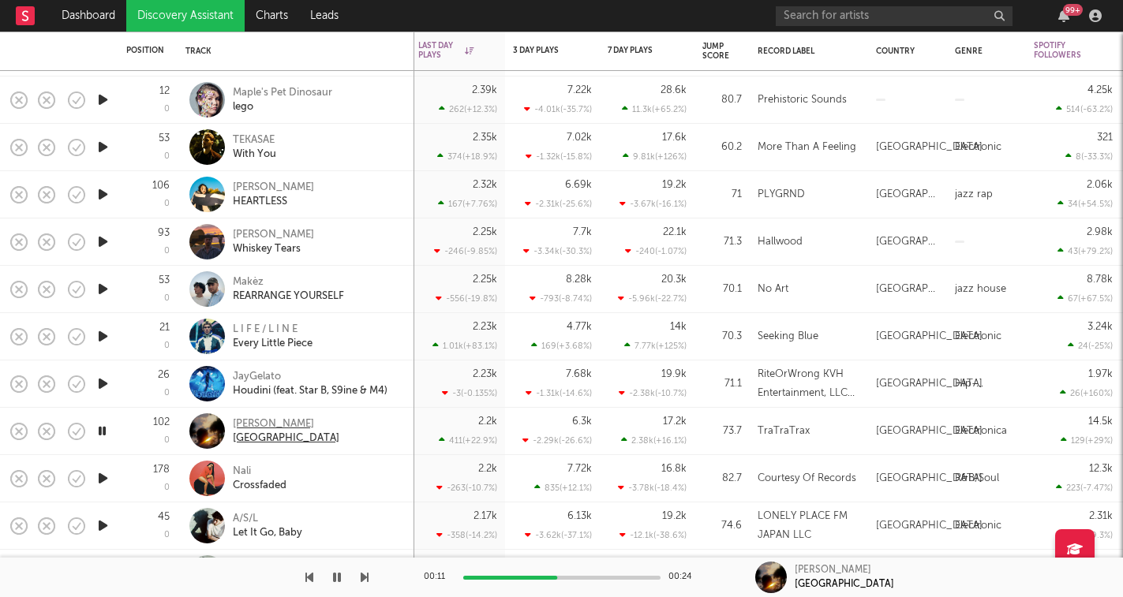
click at [256, 421] on div "Nick León" at bounding box center [286, 424] width 107 height 14
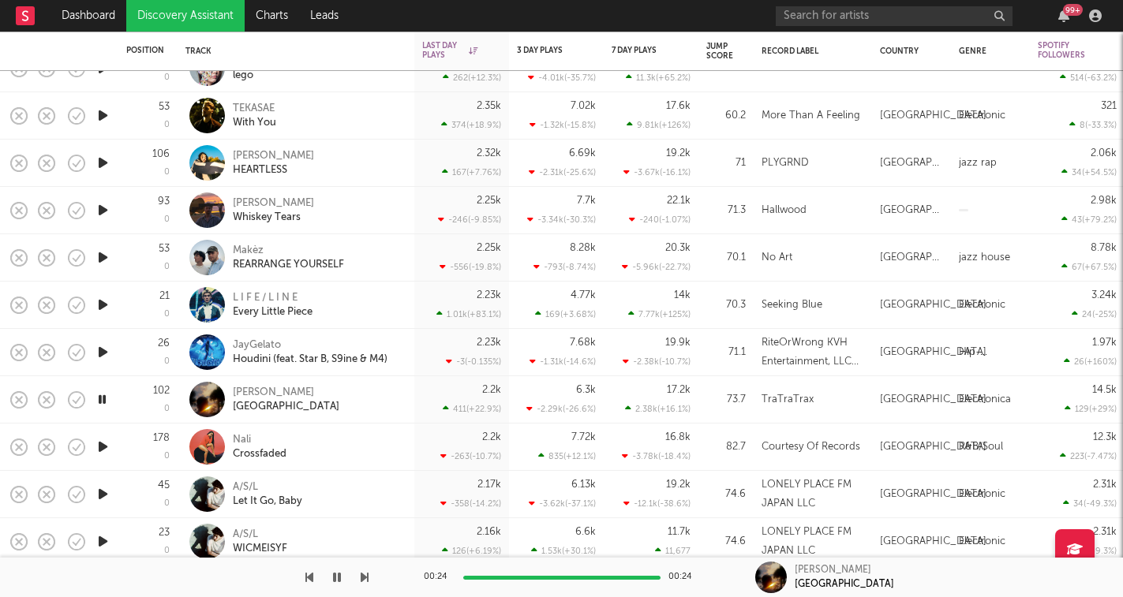
click at [101, 446] on icon "button" at bounding box center [103, 447] width 17 height 20
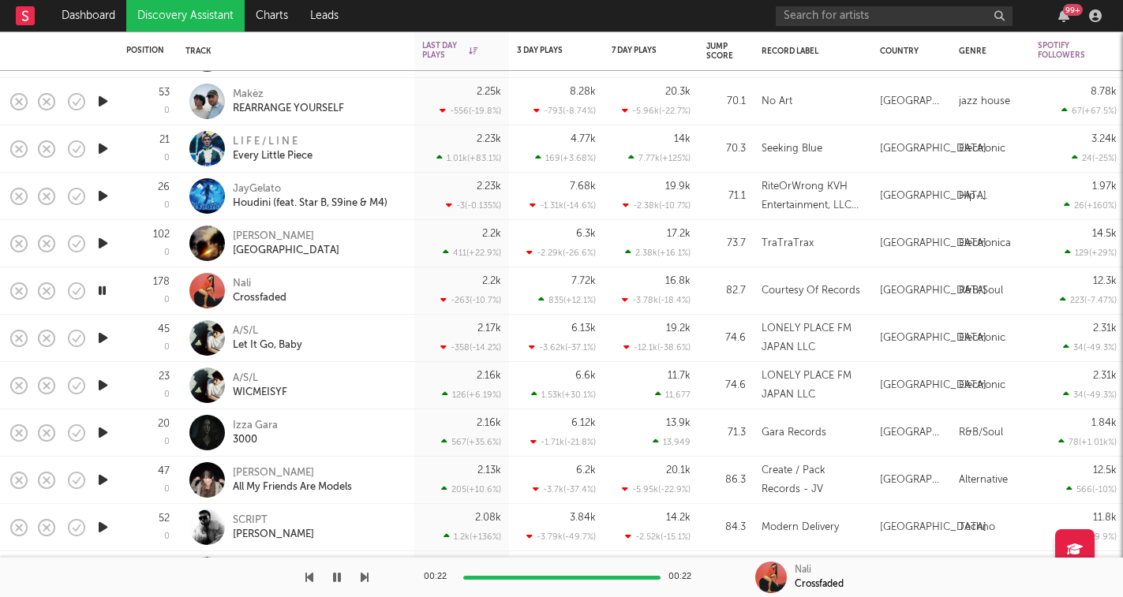
click at [363, 577] on icon "button" at bounding box center [365, 577] width 8 height 13
click at [339, 574] on icon "button" at bounding box center [337, 577] width 8 height 13
click at [334, 581] on icon "button" at bounding box center [336, 577] width 9 height 13
click at [366, 576] on icon "button" at bounding box center [365, 577] width 8 height 13
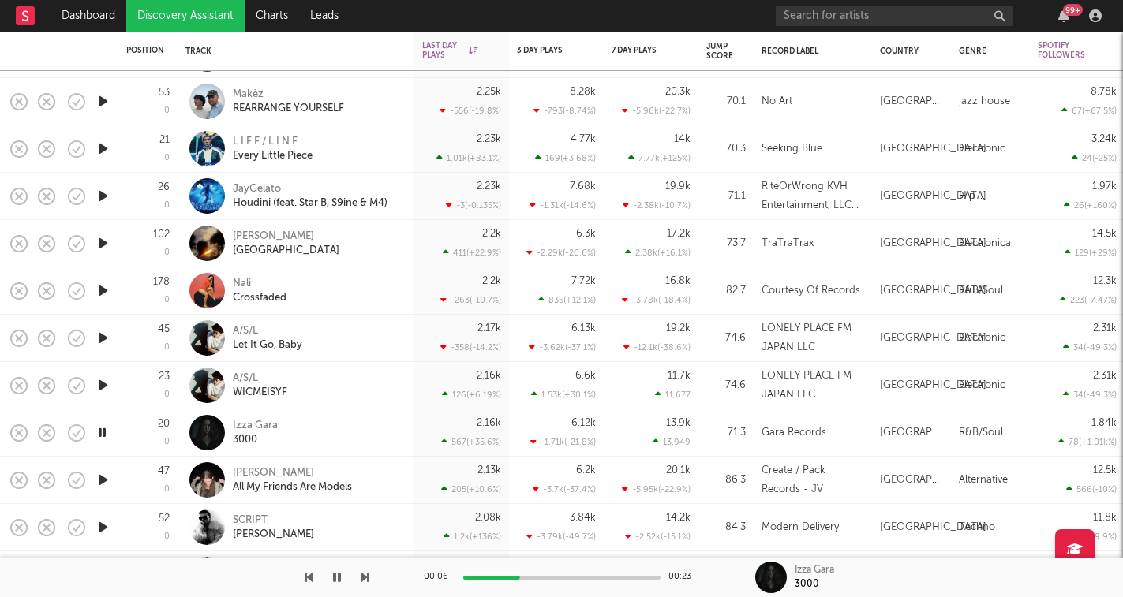
click at [364, 578] on icon "button" at bounding box center [365, 577] width 8 height 13
click at [341, 585] on button "button" at bounding box center [337, 577] width 16 height 39
click at [361, 578] on icon "button" at bounding box center [365, 577] width 8 height 13
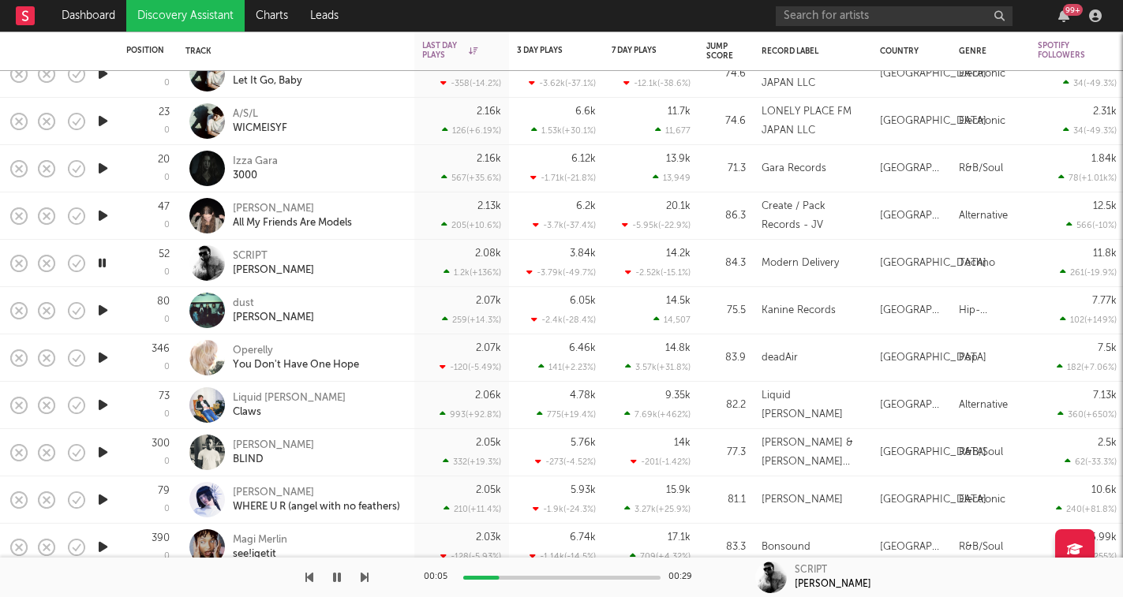
click at [363, 578] on icon "button" at bounding box center [365, 577] width 8 height 13
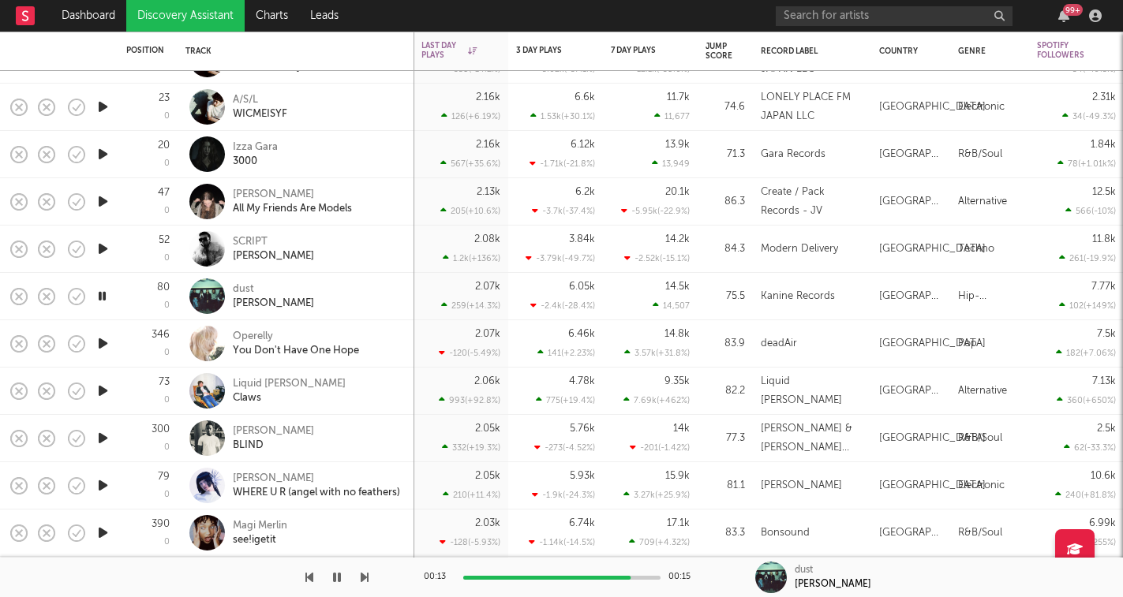
click at [368, 579] on icon "button" at bounding box center [365, 577] width 8 height 13
click at [367, 571] on button "button" at bounding box center [365, 577] width 8 height 39
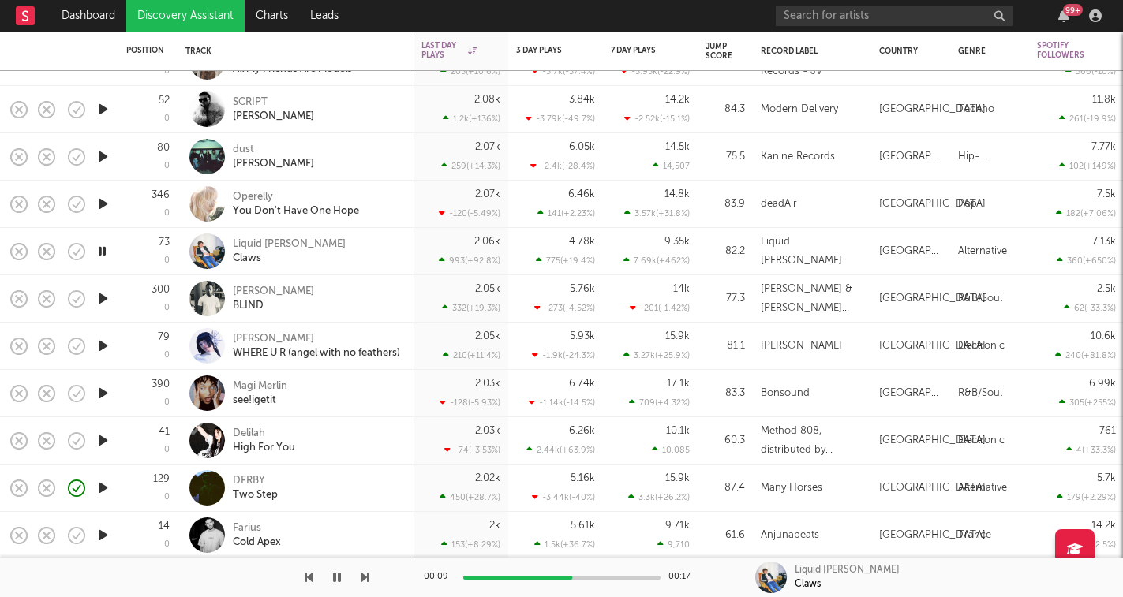
click at [364, 583] on icon "button" at bounding box center [365, 577] width 8 height 13
click at [365, 575] on icon "button" at bounding box center [365, 577] width 8 height 13
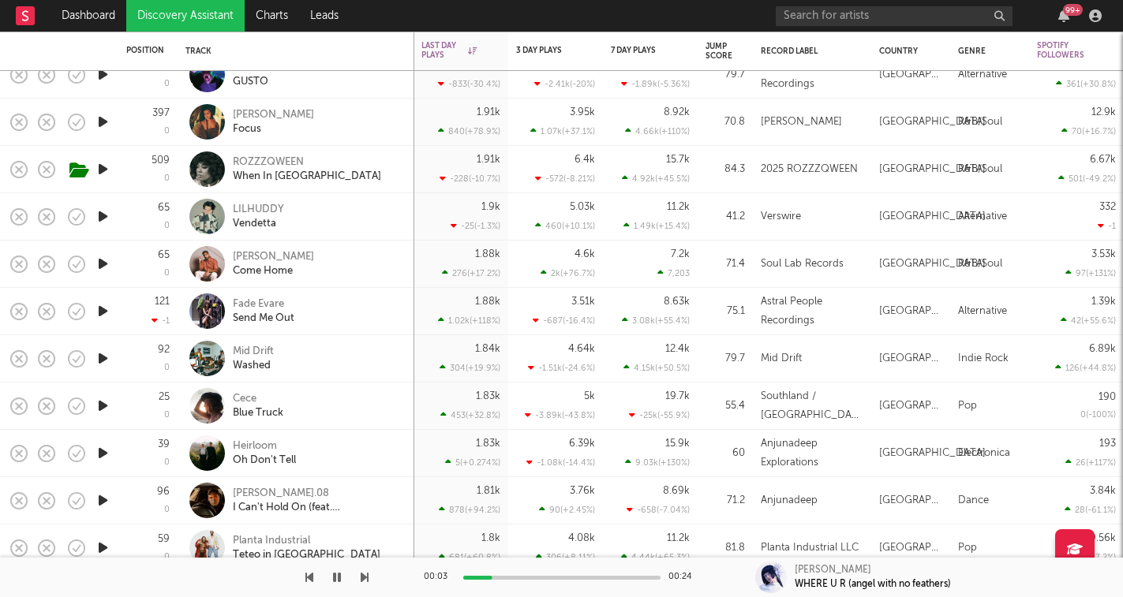
click at [355, 575] on div at bounding box center [184, 577] width 369 height 39
click at [361, 576] on icon "button" at bounding box center [365, 577] width 8 height 13
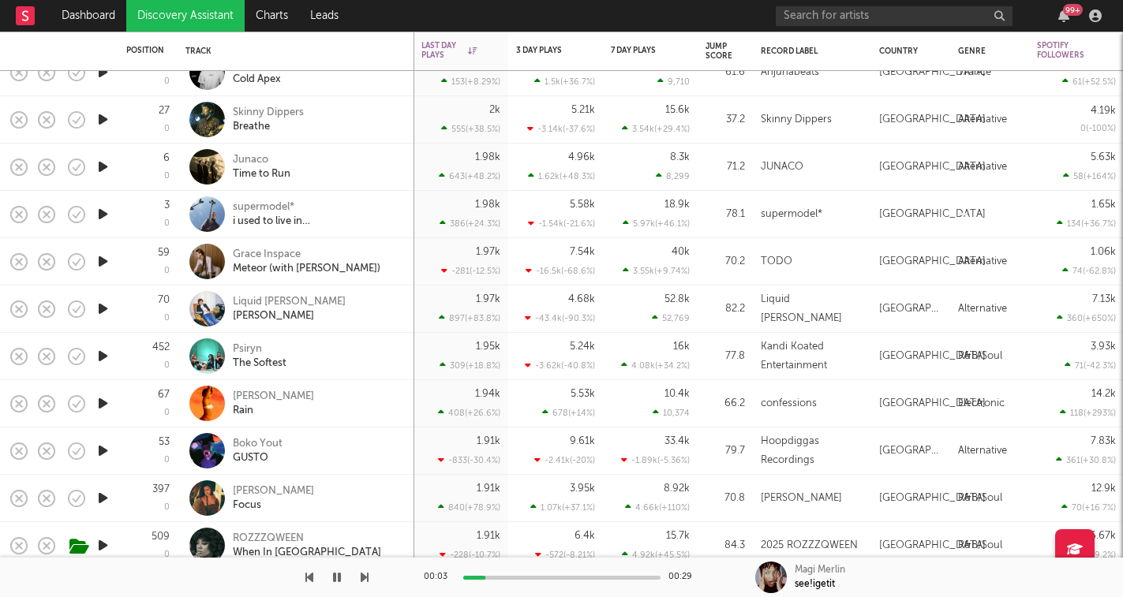
click at [363, 575] on icon "button" at bounding box center [365, 577] width 8 height 13
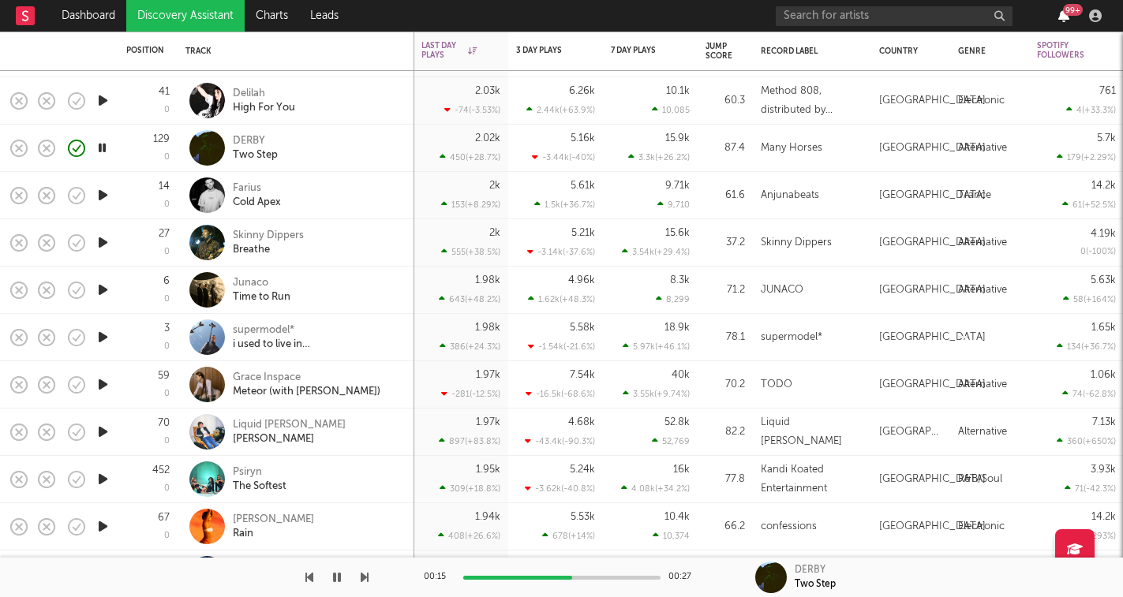
click at [1064, 20] on icon "button" at bounding box center [1063, 15] width 11 height 13
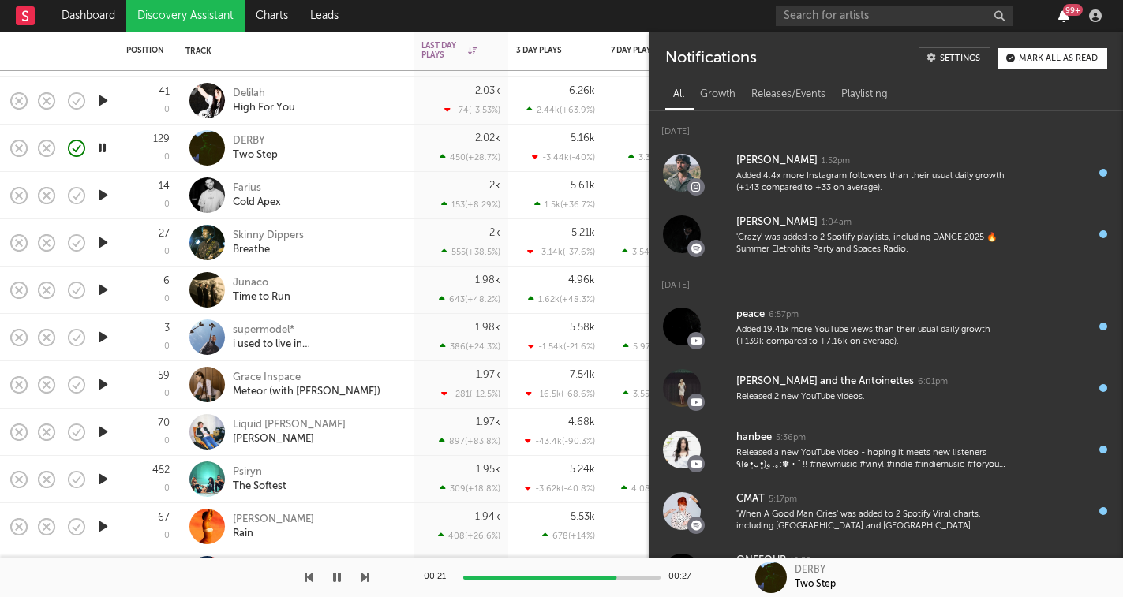
click at [1065, 20] on icon "button" at bounding box center [1063, 15] width 11 height 13
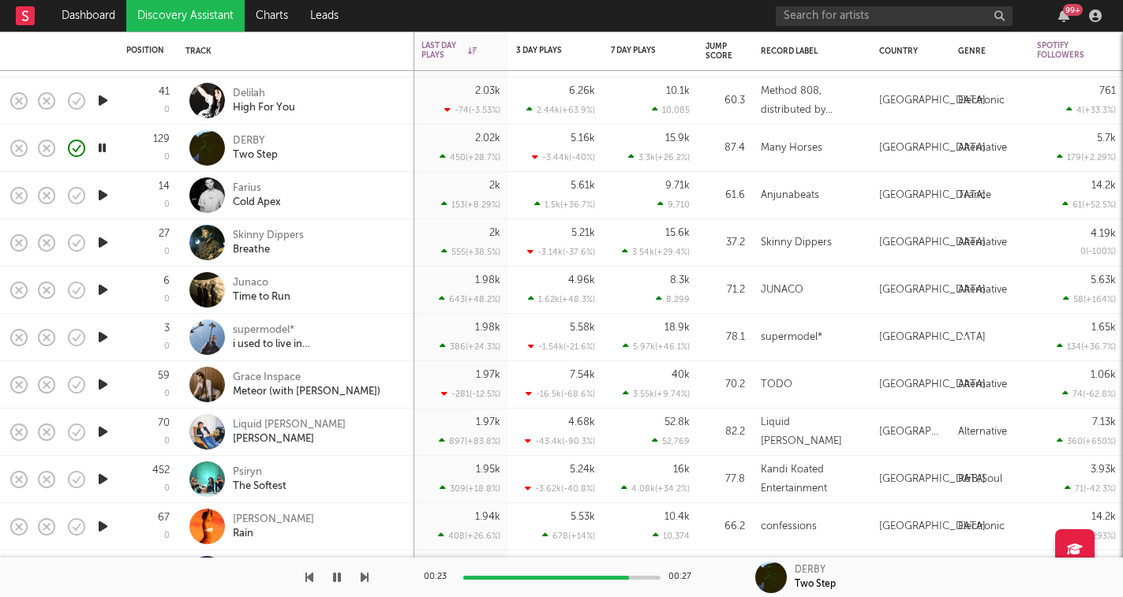
click at [368, 583] on icon "button" at bounding box center [365, 577] width 8 height 13
click at [369, 583] on div "00:03 00:29 Farius Cold Apex" at bounding box center [561, 577] width 1123 height 39
click at [361, 575] on icon "button" at bounding box center [365, 577] width 8 height 13
click at [365, 576] on icon "button" at bounding box center [365, 577] width 8 height 13
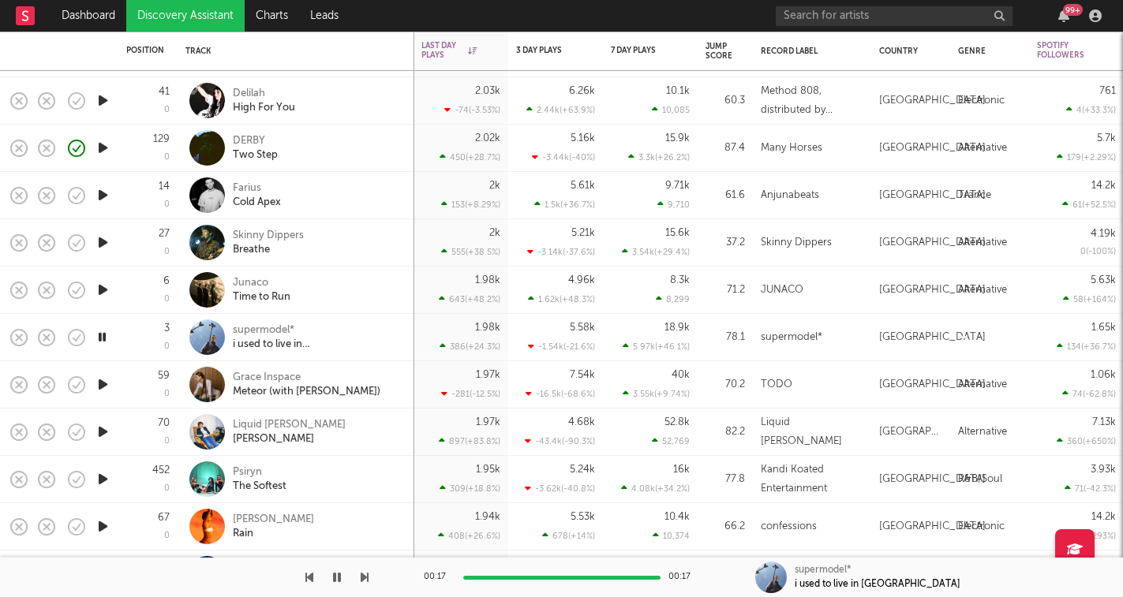
click at [365, 579] on icon "button" at bounding box center [365, 577] width 8 height 13
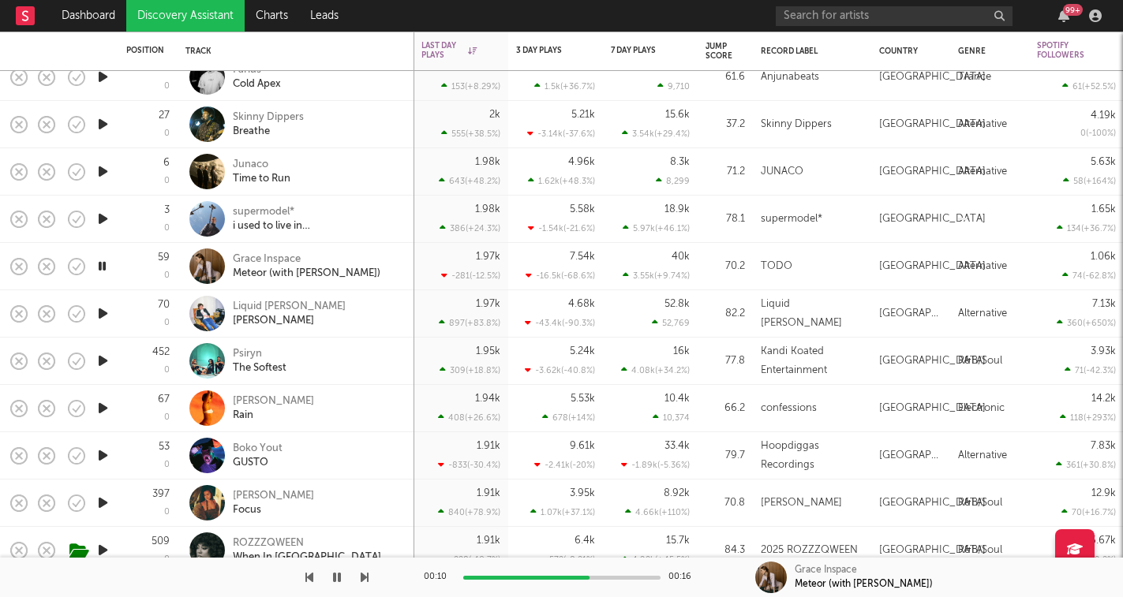
click at [367, 578] on icon "button" at bounding box center [365, 577] width 8 height 13
click at [342, 578] on button "button" at bounding box center [337, 577] width 16 height 39
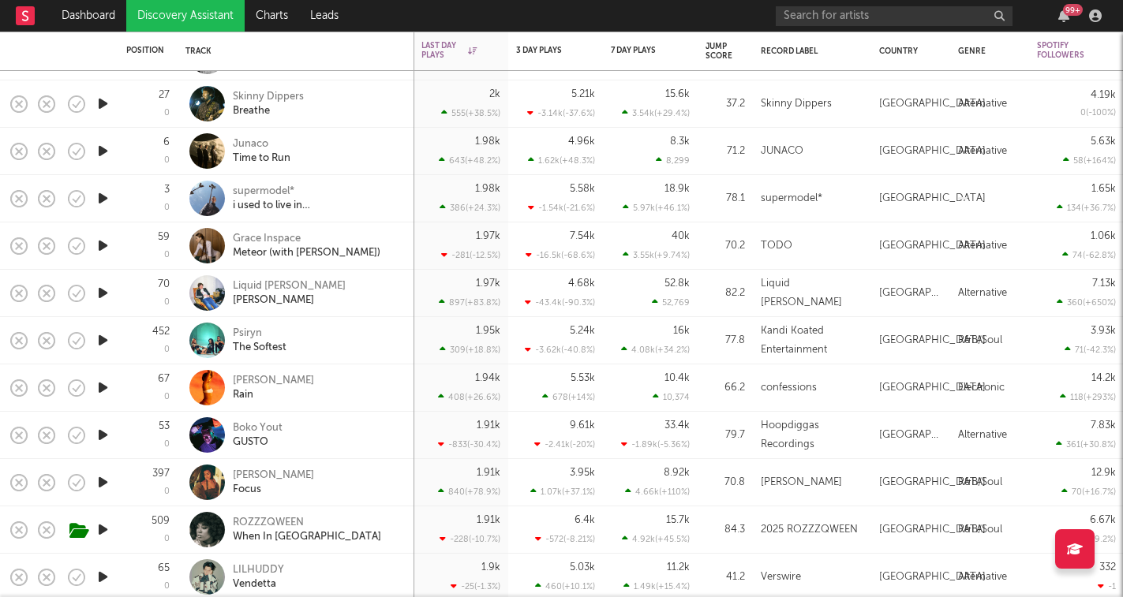
click at [103, 249] on icon "button" at bounding box center [103, 246] width 17 height 20
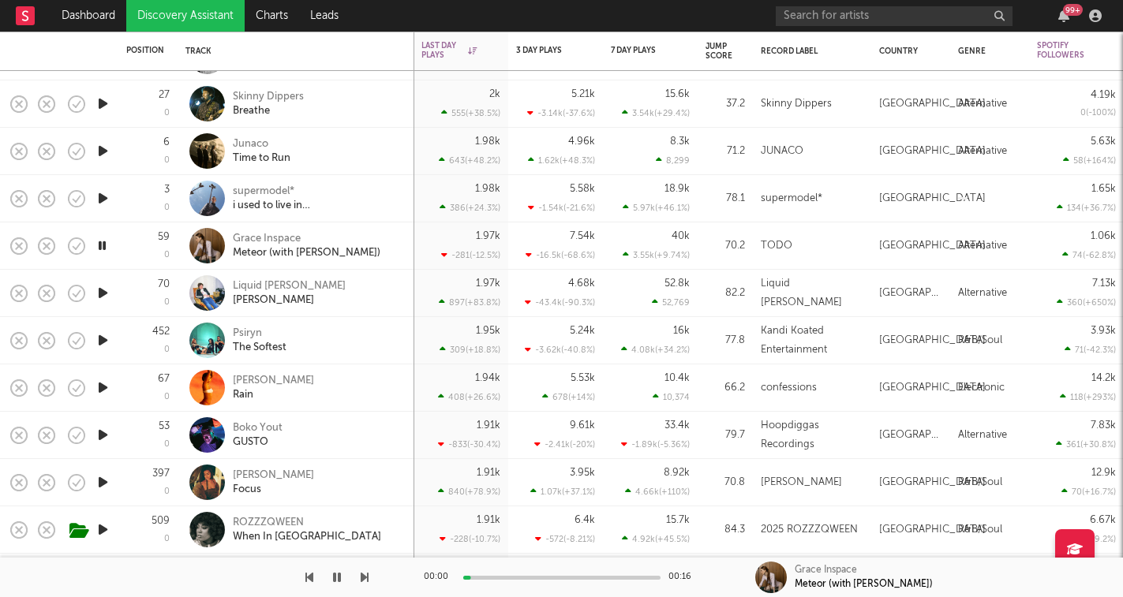
click at [365, 574] on icon "button" at bounding box center [365, 577] width 8 height 13
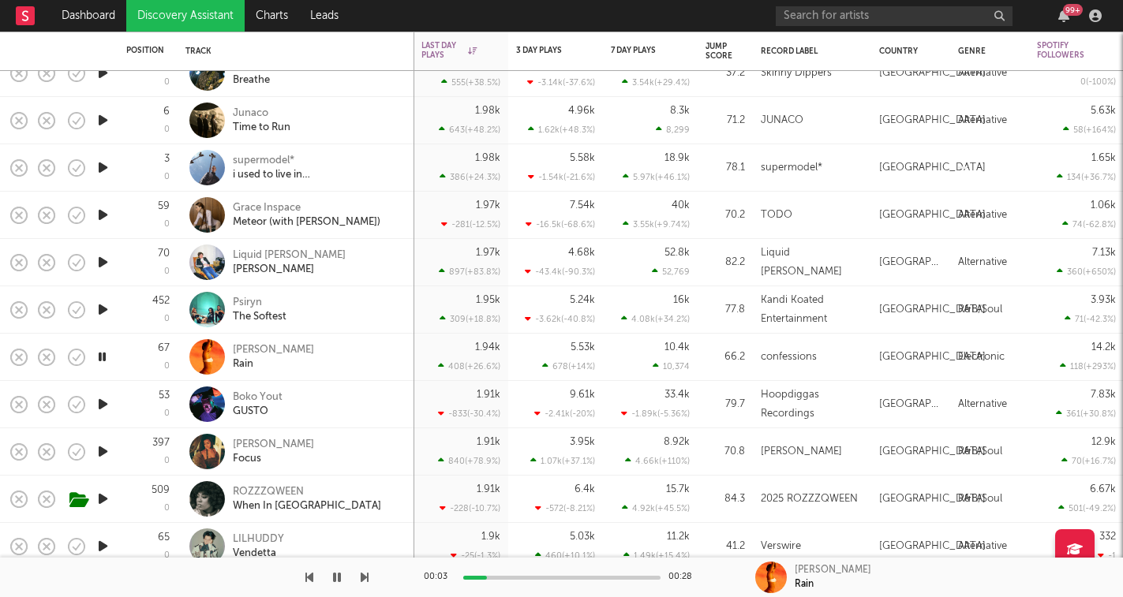
click at [364, 577] on icon "button" at bounding box center [365, 577] width 8 height 13
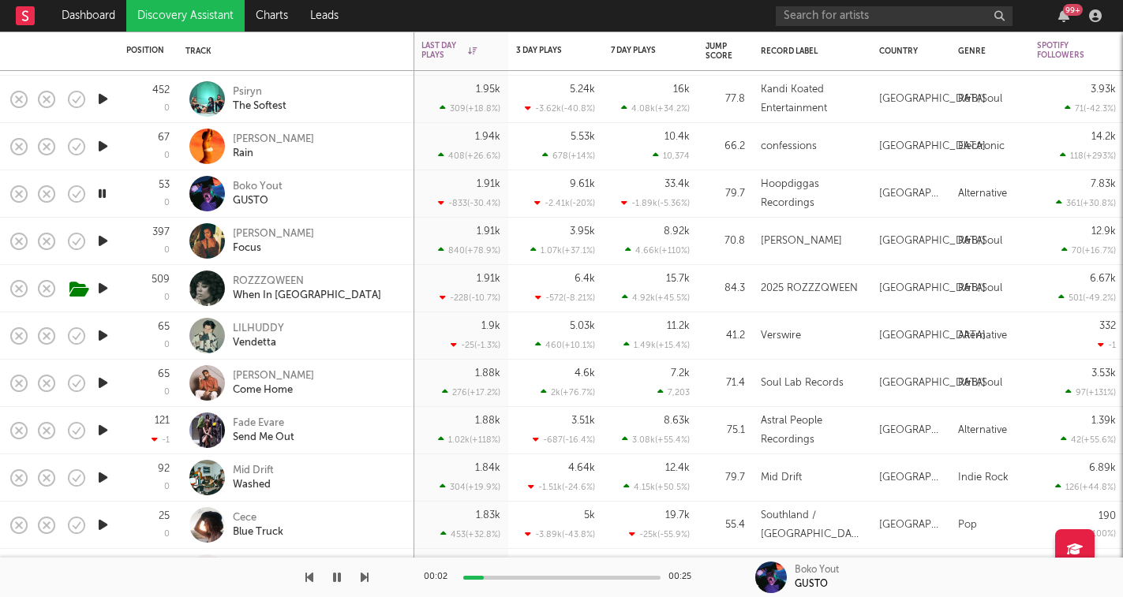
click at [362, 580] on icon "button" at bounding box center [365, 577] width 8 height 13
click at [361, 572] on icon "button" at bounding box center [365, 577] width 8 height 13
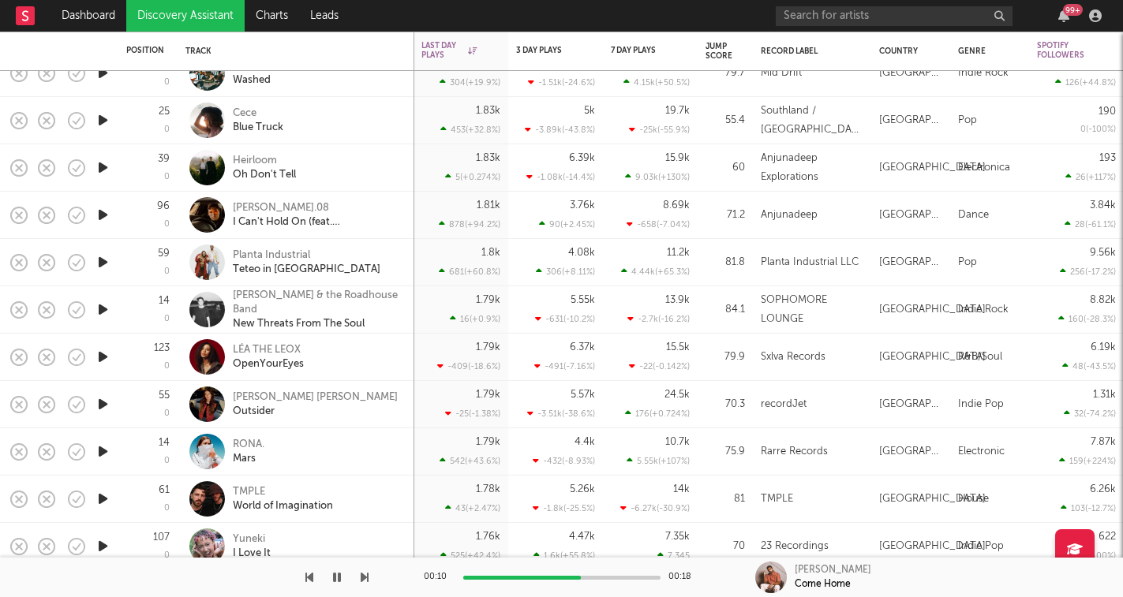
click at [366, 581] on icon "button" at bounding box center [365, 577] width 8 height 13
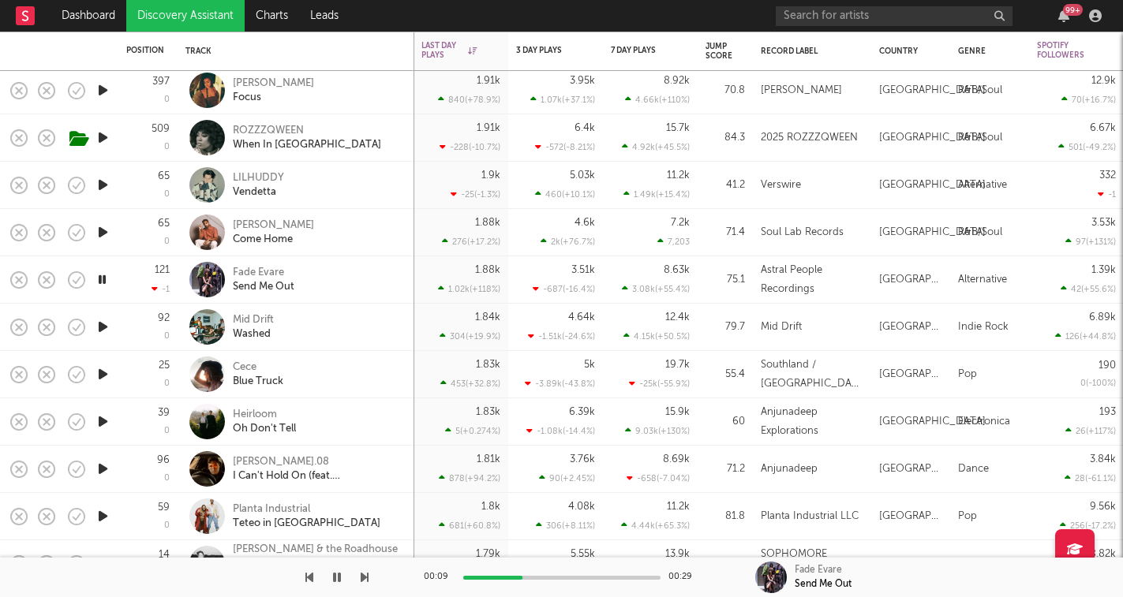
click at [365, 578] on icon "button" at bounding box center [365, 577] width 8 height 13
click at [365, 573] on icon "button" at bounding box center [365, 577] width 8 height 13
click at [364, 575] on icon "button" at bounding box center [365, 577] width 8 height 13
click at [310, 576] on icon "button" at bounding box center [309, 577] width 8 height 13
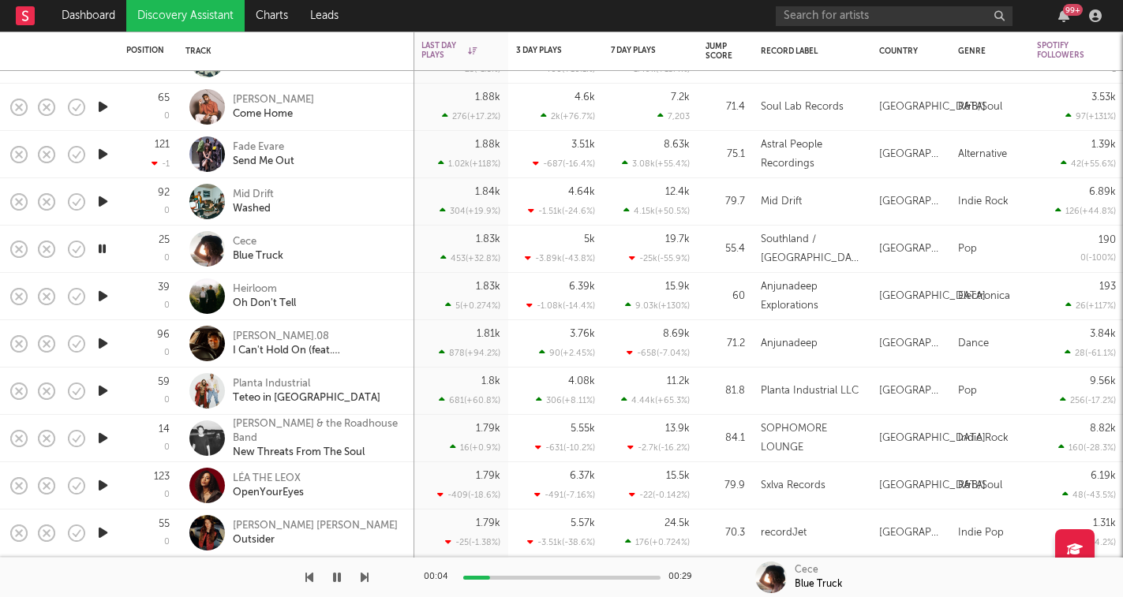
click at [367, 578] on icon "button" at bounding box center [365, 577] width 8 height 13
click at [365, 578] on icon "button" at bounding box center [365, 577] width 8 height 13
click at [363, 578] on icon "button" at bounding box center [365, 577] width 8 height 13
click at [364, 576] on icon "button" at bounding box center [365, 577] width 8 height 13
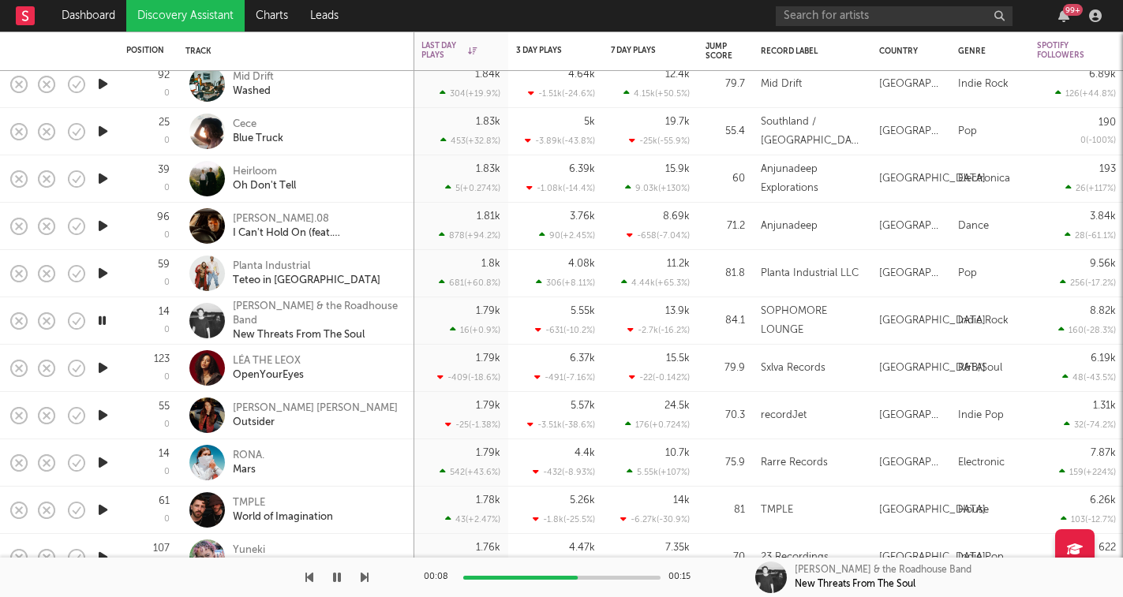
click at [364, 580] on icon "button" at bounding box center [365, 577] width 8 height 13
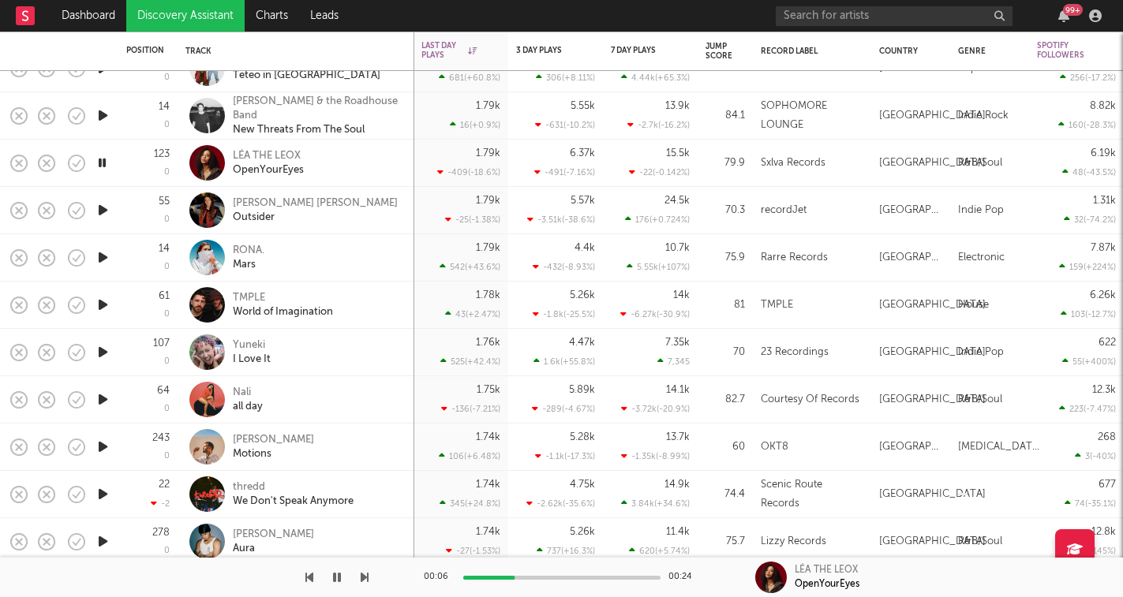
click at [362, 578] on icon "button" at bounding box center [365, 577] width 8 height 13
click at [361, 579] on icon "button" at bounding box center [365, 577] width 8 height 13
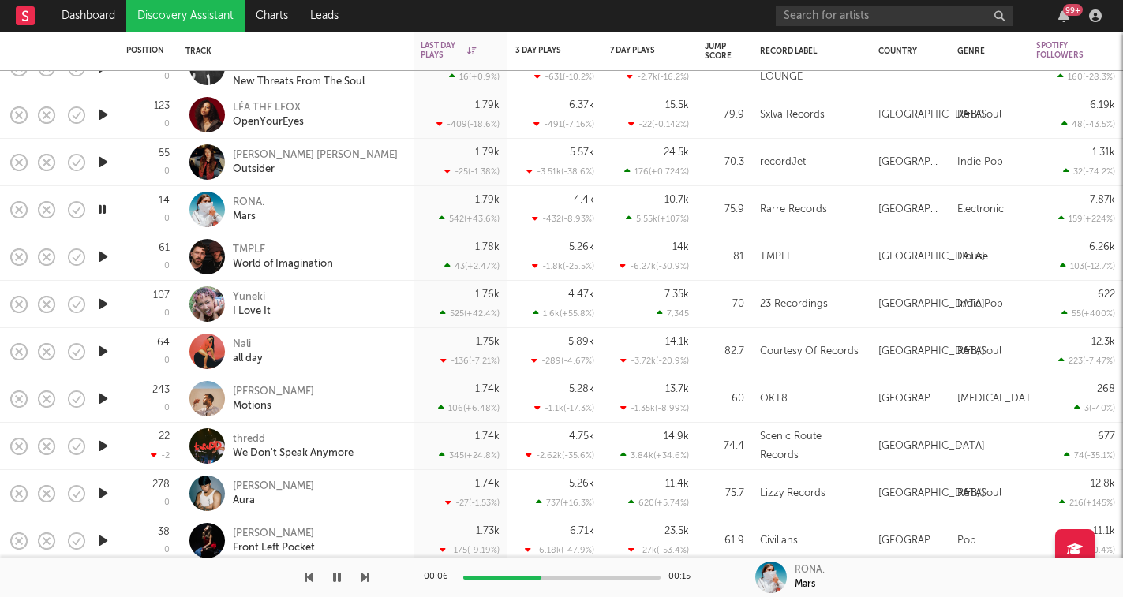
click at [362, 580] on icon "button" at bounding box center [365, 577] width 8 height 13
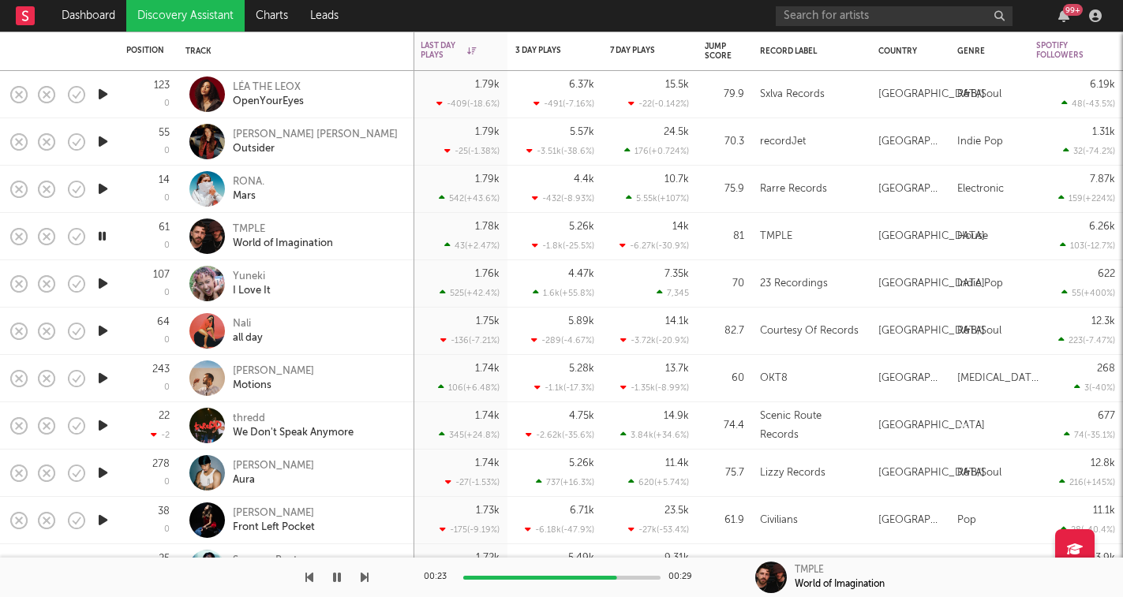
click at [335, 578] on icon "button" at bounding box center [337, 577] width 8 height 13
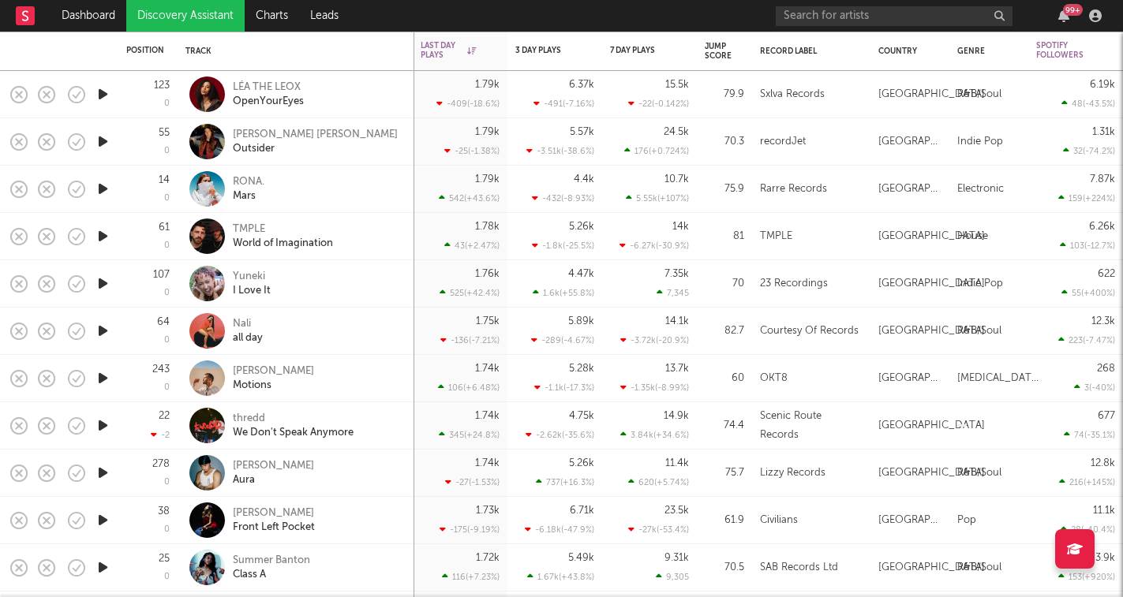
click at [106, 284] on icon "button" at bounding box center [103, 284] width 17 height 20
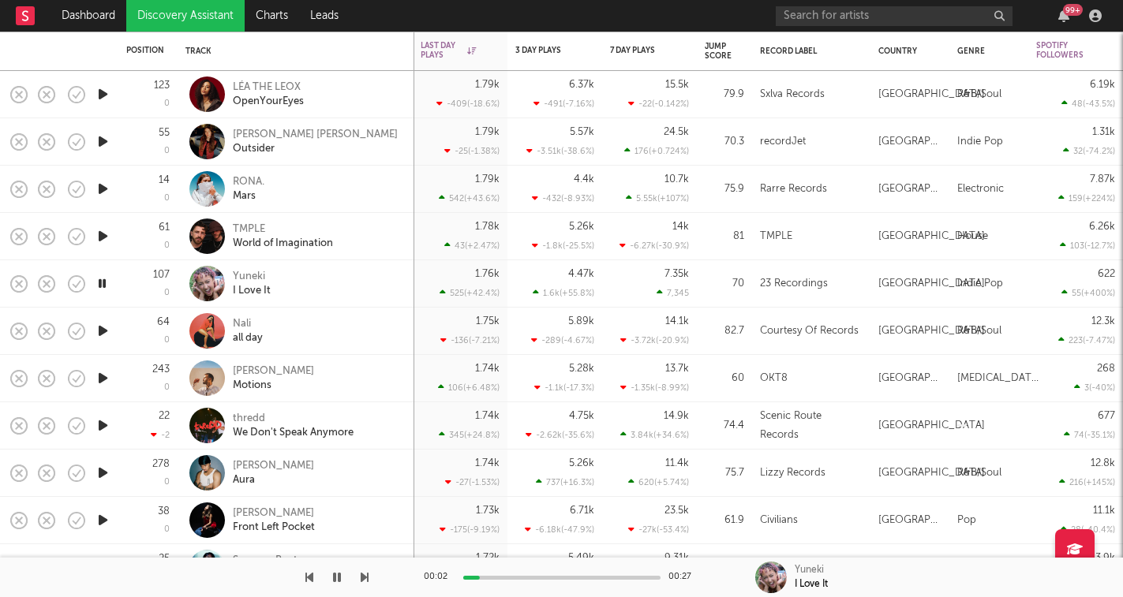
click at [366, 578] on icon "button" at bounding box center [365, 577] width 8 height 13
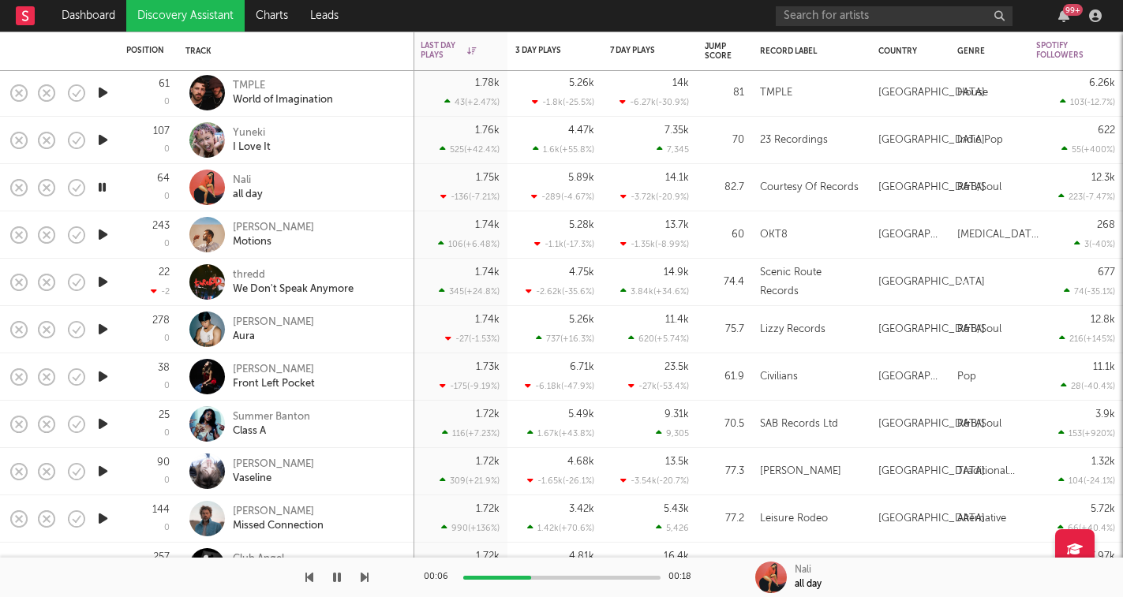
click at [364, 578] on icon "button" at bounding box center [365, 577] width 8 height 13
click at [362, 576] on icon "button" at bounding box center [365, 577] width 8 height 13
click at [340, 575] on icon "button" at bounding box center [337, 577] width 8 height 13
click at [338, 579] on icon "button" at bounding box center [336, 577] width 9 height 13
click at [365, 580] on icon "button" at bounding box center [365, 577] width 8 height 13
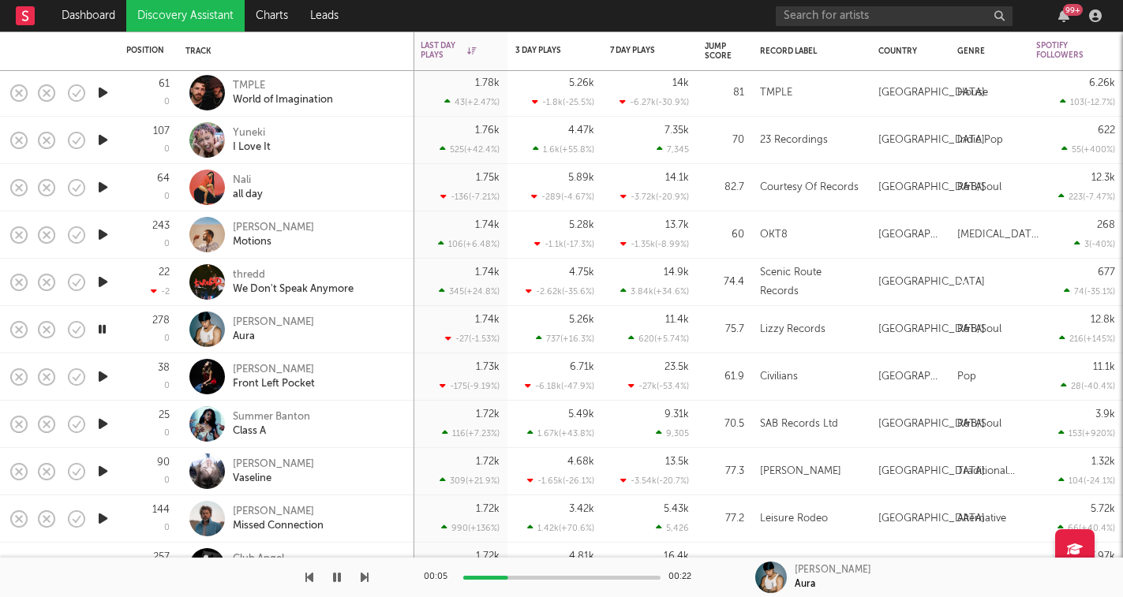
click at [365, 578] on icon "button" at bounding box center [365, 577] width 8 height 13
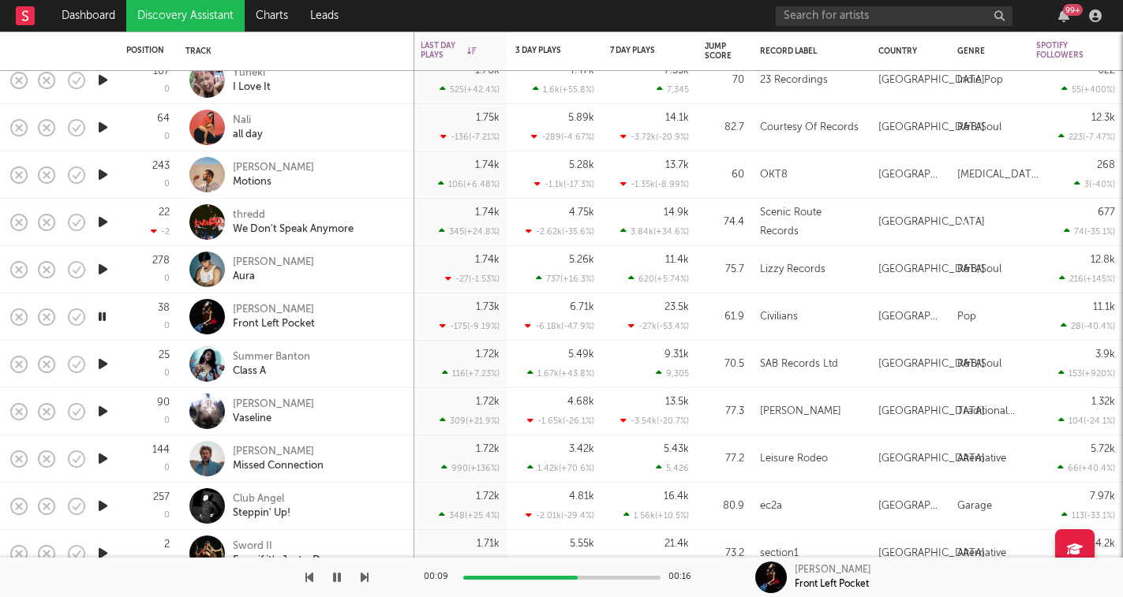
click at [364, 578] on icon "button" at bounding box center [365, 577] width 8 height 13
click at [362, 578] on icon "button" at bounding box center [365, 577] width 8 height 13
click at [368, 578] on icon "button" at bounding box center [365, 577] width 8 height 13
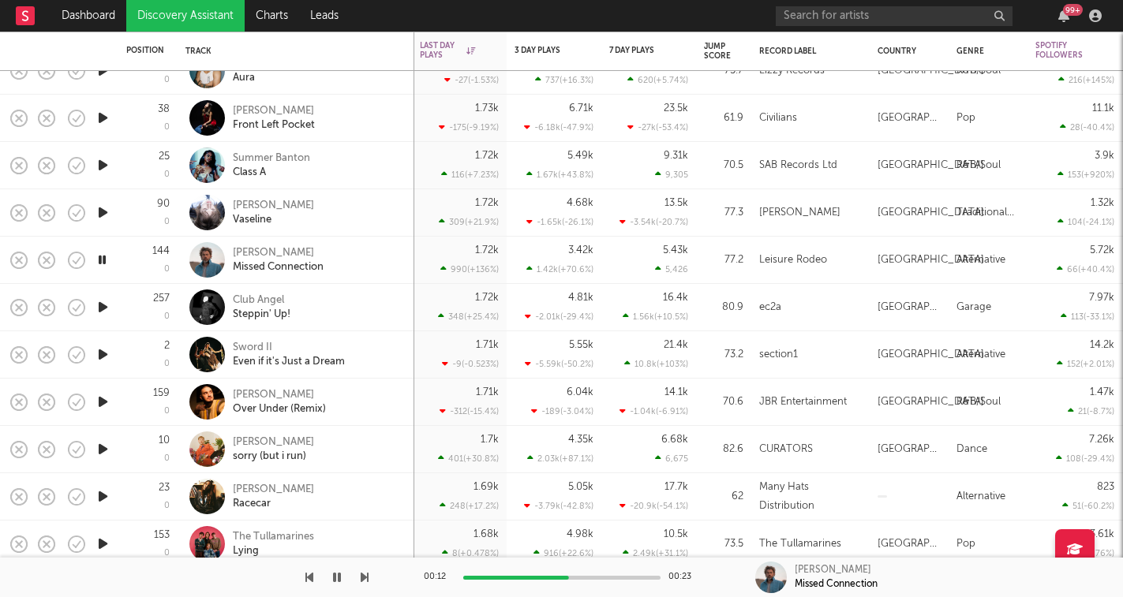
click at [365, 576] on icon "button" at bounding box center [365, 577] width 8 height 13
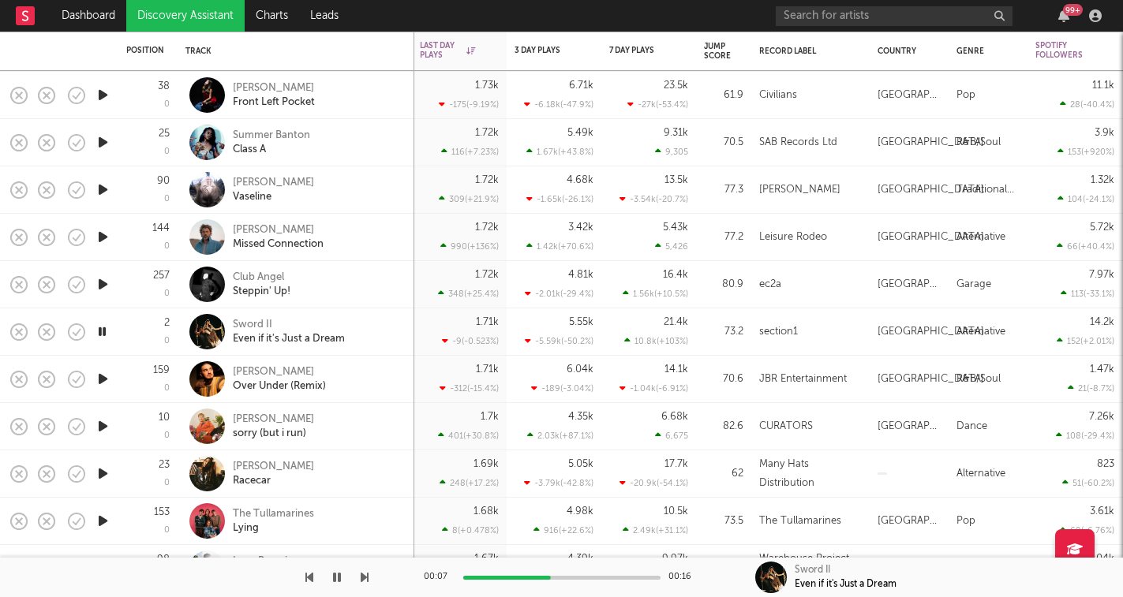
click at [361, 578] on icon "button" at bounding box center [365, 577] width 8 height 13
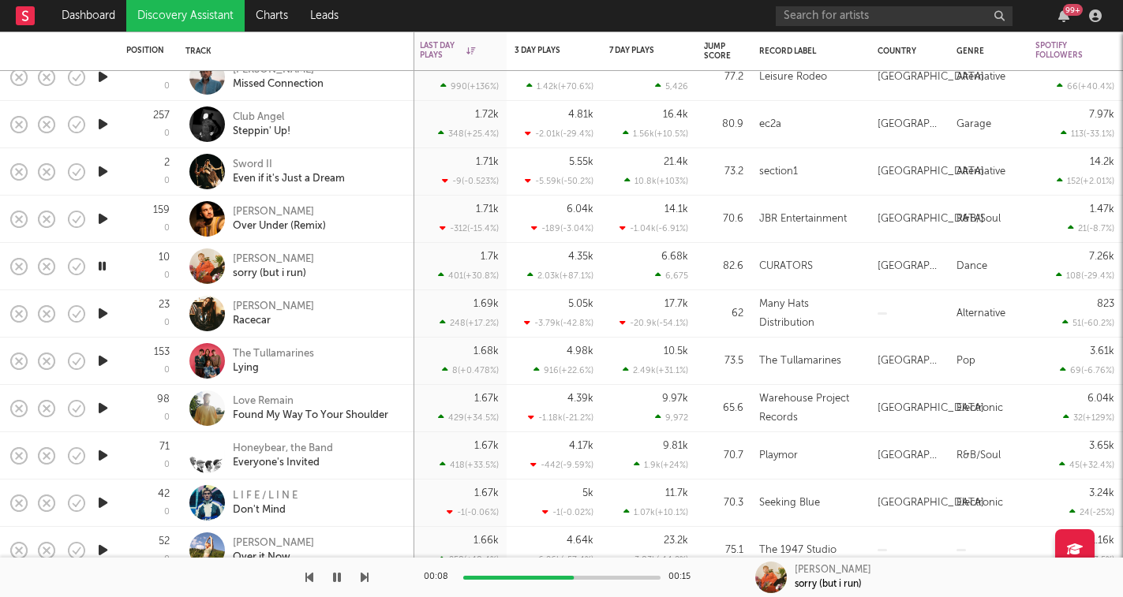
click at [337, 578] on icon "button" at bounding box center [337, 577] width 8 height 13
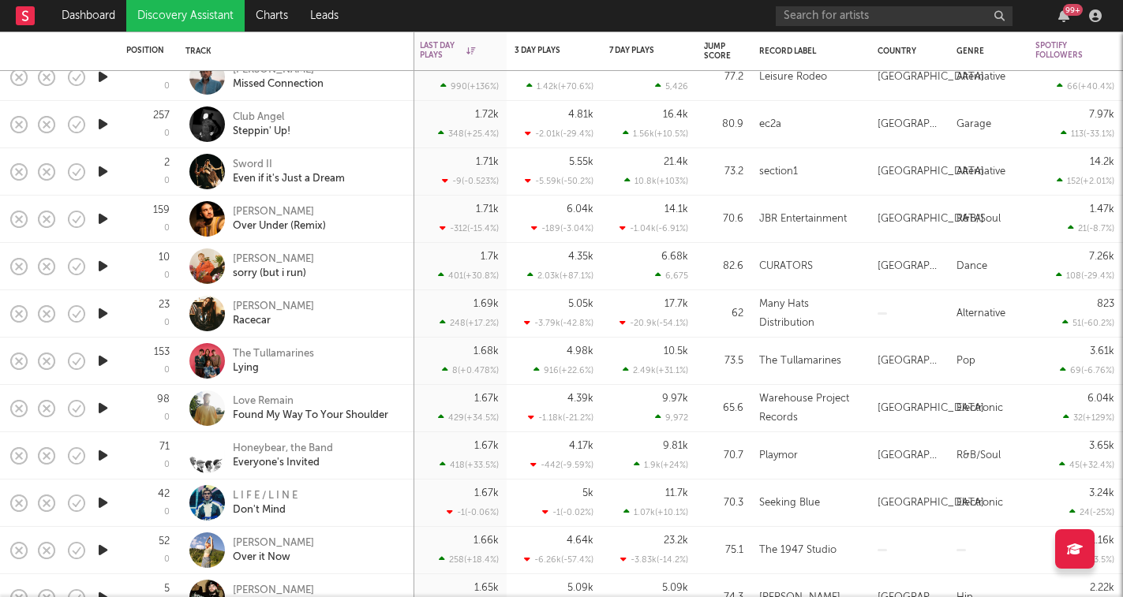
click at [105, 223] on icon "button" at bounding box center [103, 219] width 17 height 20
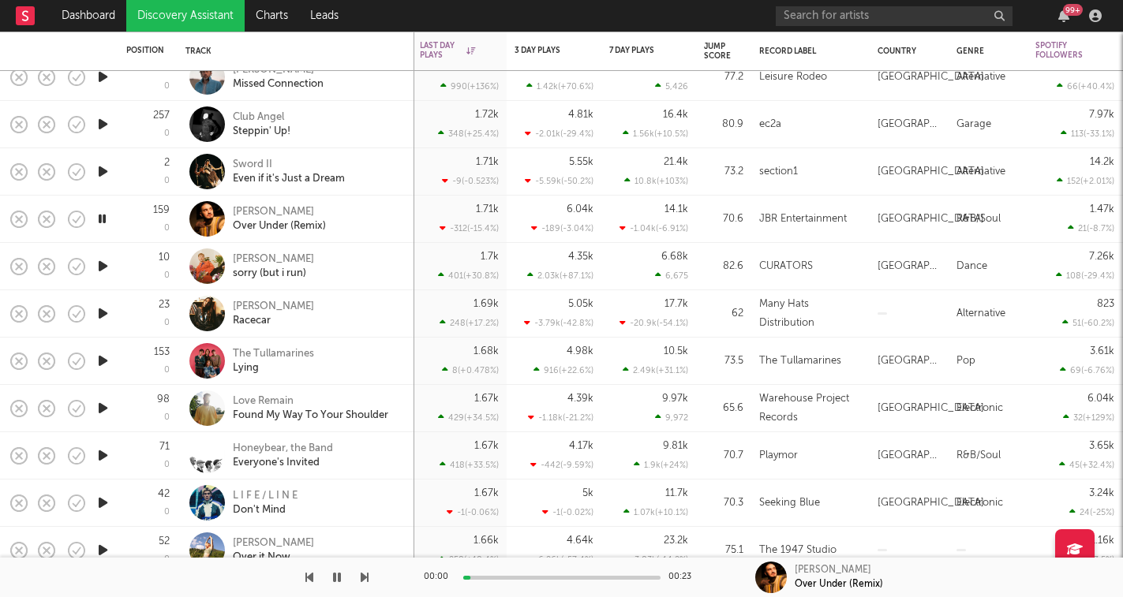
click at [365, 578] on icon "button" at bounding box center [365, 577] width 8 height 13
click at [339, 574] on icon "button" at bounding box center [337, 577] width 8 height 13
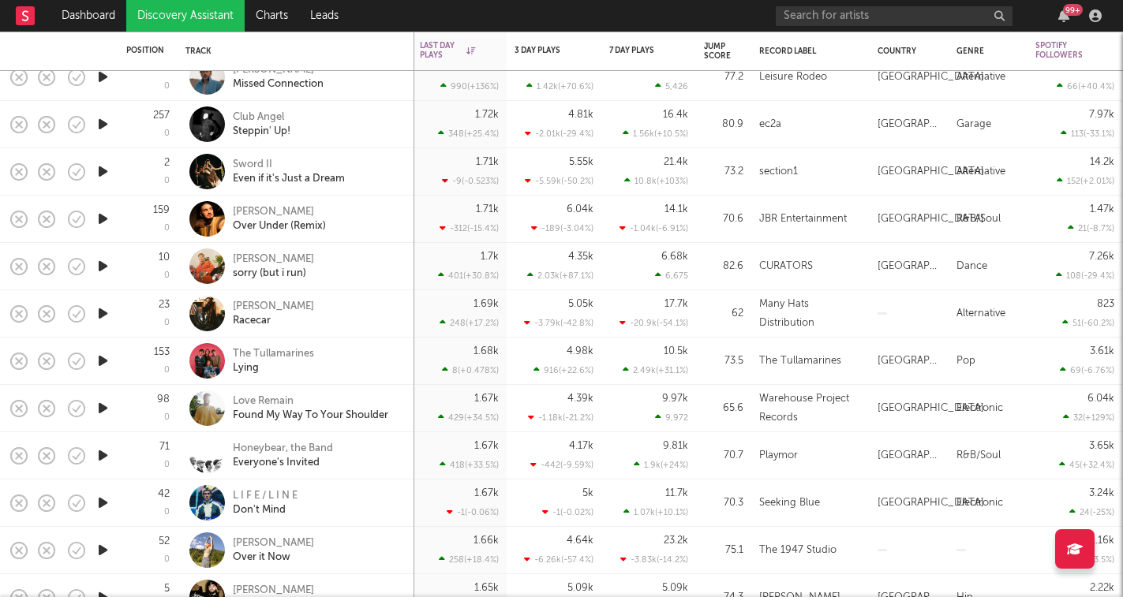
click at [105, 268] on icon "button" at bounding box center [103, 266] width 17 height 20
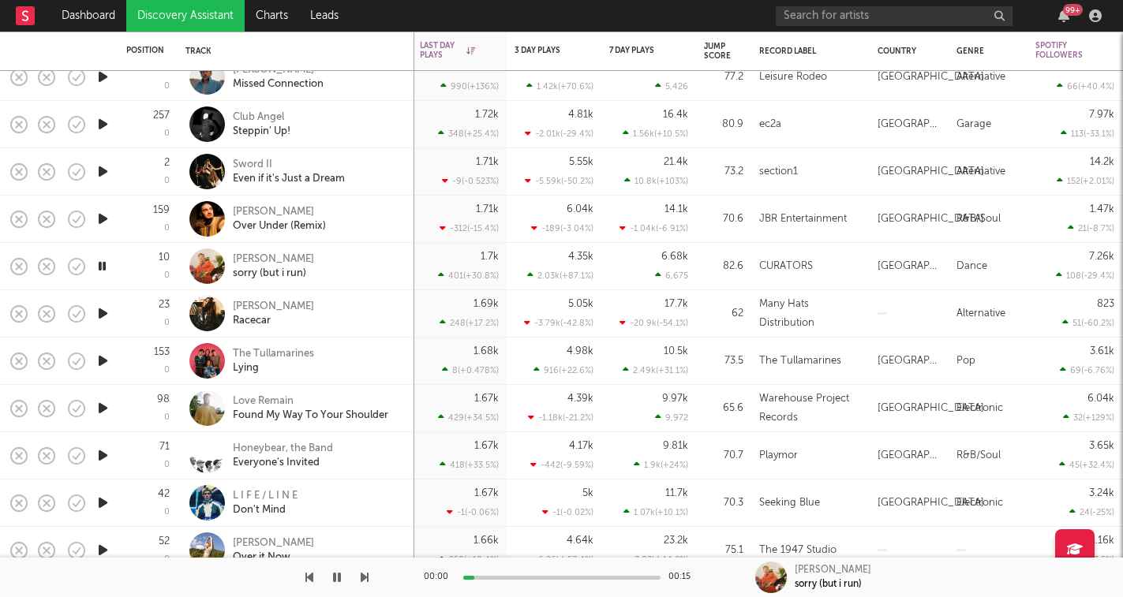
click at [365, 580] on icon "button" at bounding box center [365, 577] width 8 height 13
click at [365, 578] on icon "button" at bounding box center [365, 577] width 8 height 13
click at [309, 578] on icon "button" at bounding box center [309, 577] width 8 height 13
click at [298, 311] on div "Jordan Patterson" at bounding box center [273, 307] width 81 height 14
click at [109, 313] on icon "button" at bounding box center [102, 314] width 15 height 20
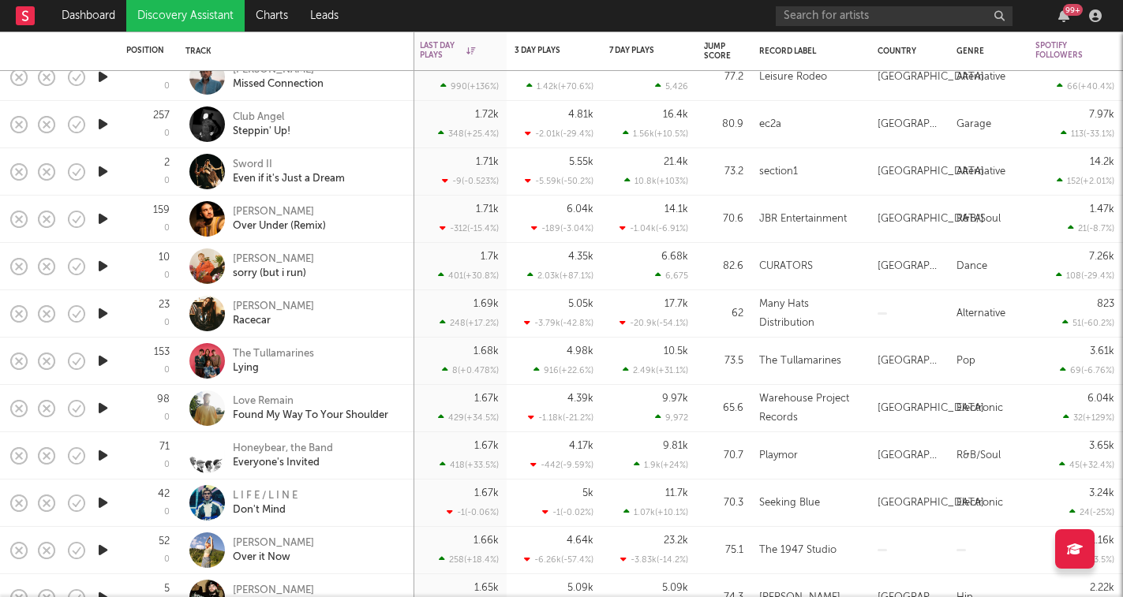
click at [109, 315] on icon "button" at bounding box center [103, 314] width 17 height 20
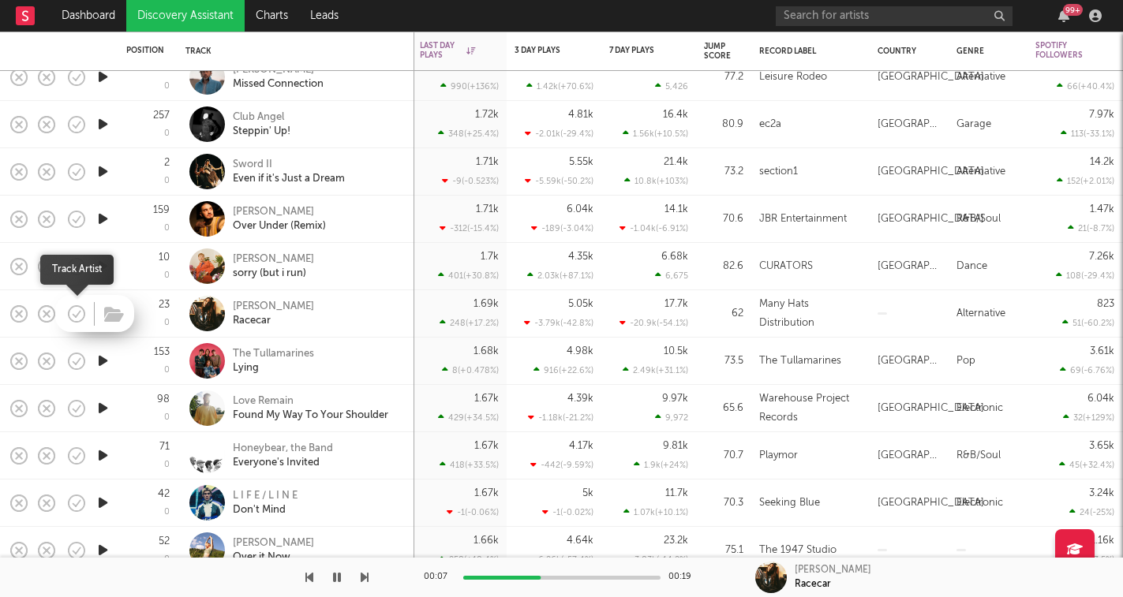
click at [73, 317] on icon "button" at bounding box center [76, 314] width 22 height 22
click at [117, 320] on icon "button" at bounding box center [114, 314] width 20 height 17
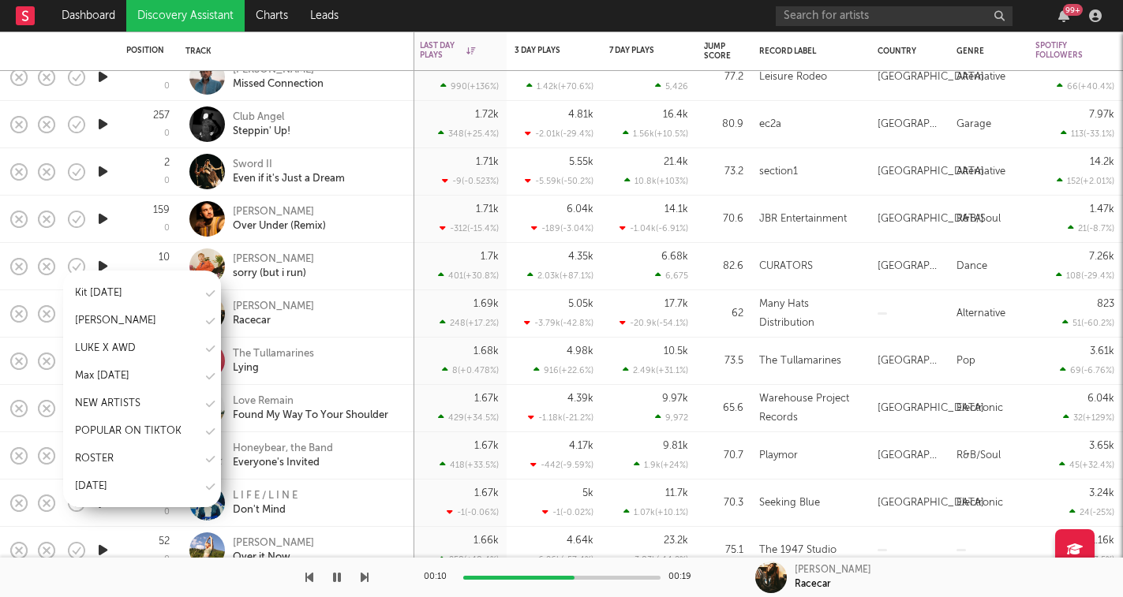
scroll to position [560, 0]
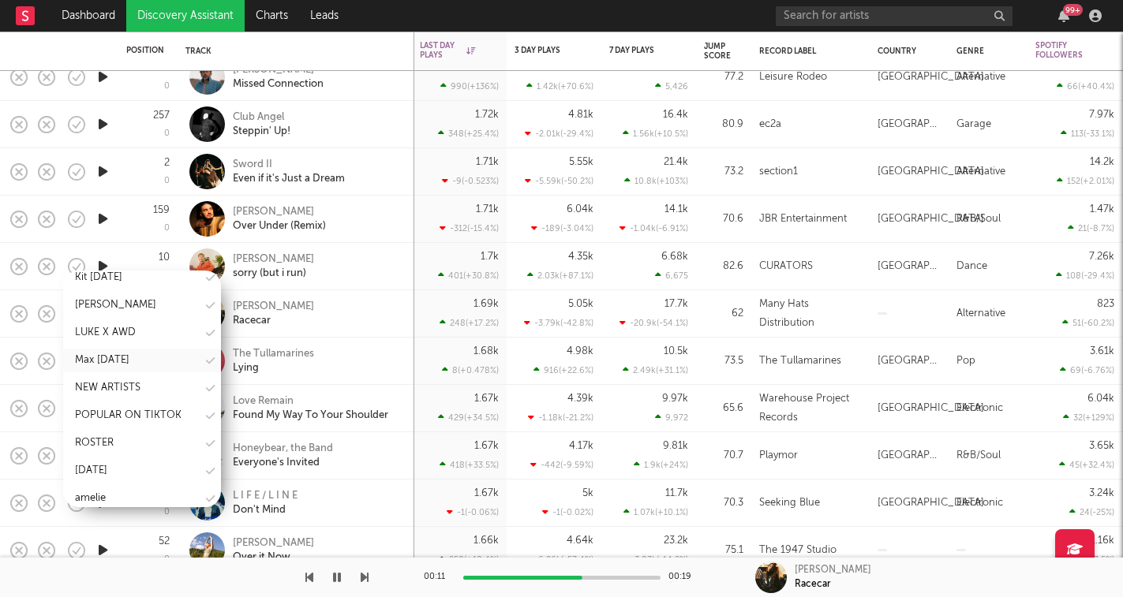
click at [156, 353] on div "Max Sept 25" at bounding box center [142, 361] width 158 height 24
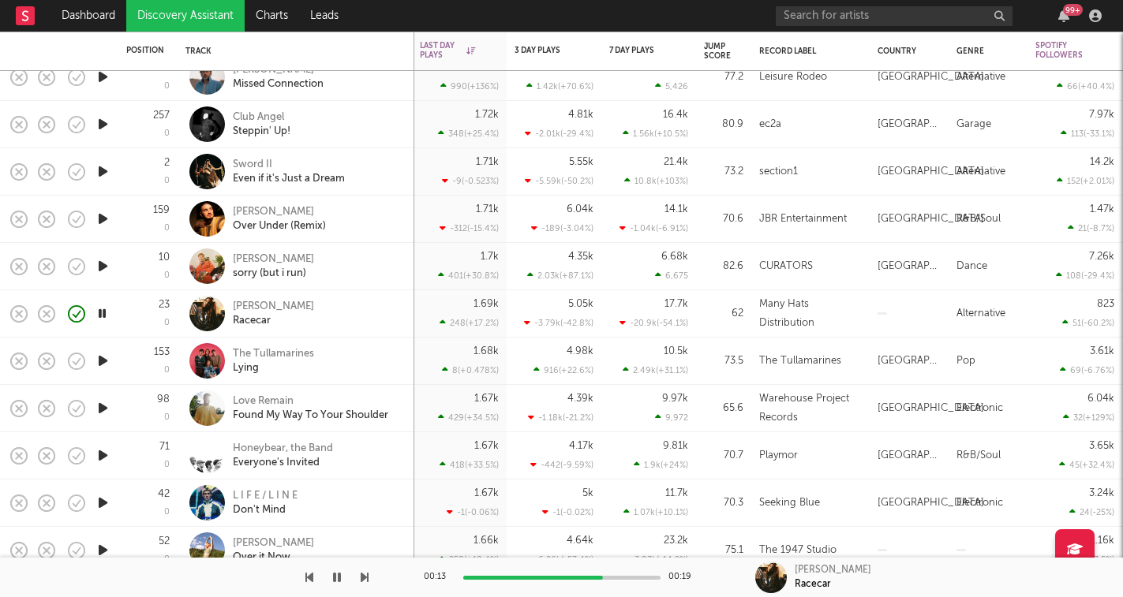
click at [103, 361] on icon "button" at bounding box center [103, 361] width 17 height 20
click at [365, 576] on icon "button" at bounding box center [365, 577] width 8 height 13
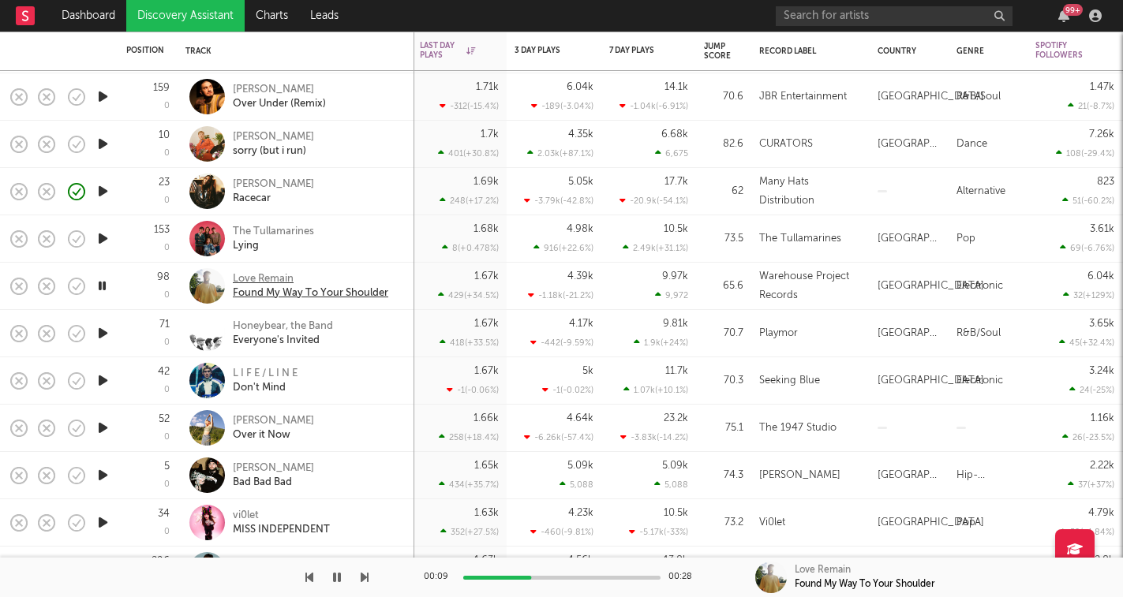
click at [283, 279] on div "Love Remain" at bounding box center [310, 279] width 155 height 14
click at [104, 328] on icon "button" at bounding box center [103, 334] width 17 height 20
click at [361, 575] on icon "button" at bounding box center [365, 577] width 8 height 13
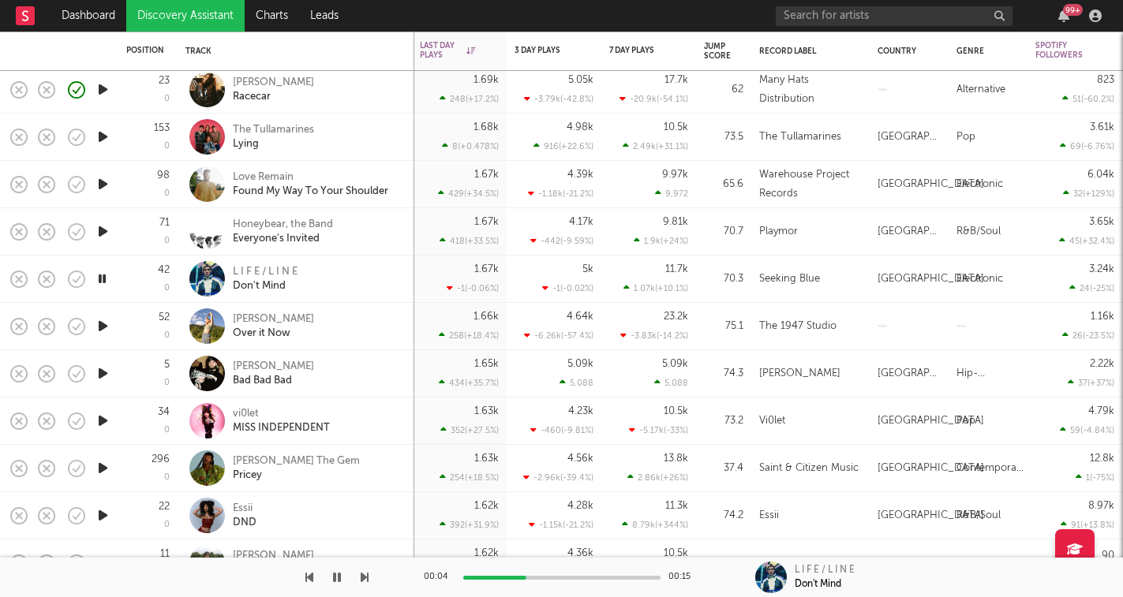
click at [363, 578] on icon "button" at bounding box center [365, 577] width 8 height 13
click at [364, 580] on icon "button" at bounding box center [365, 577] width 8 height 13
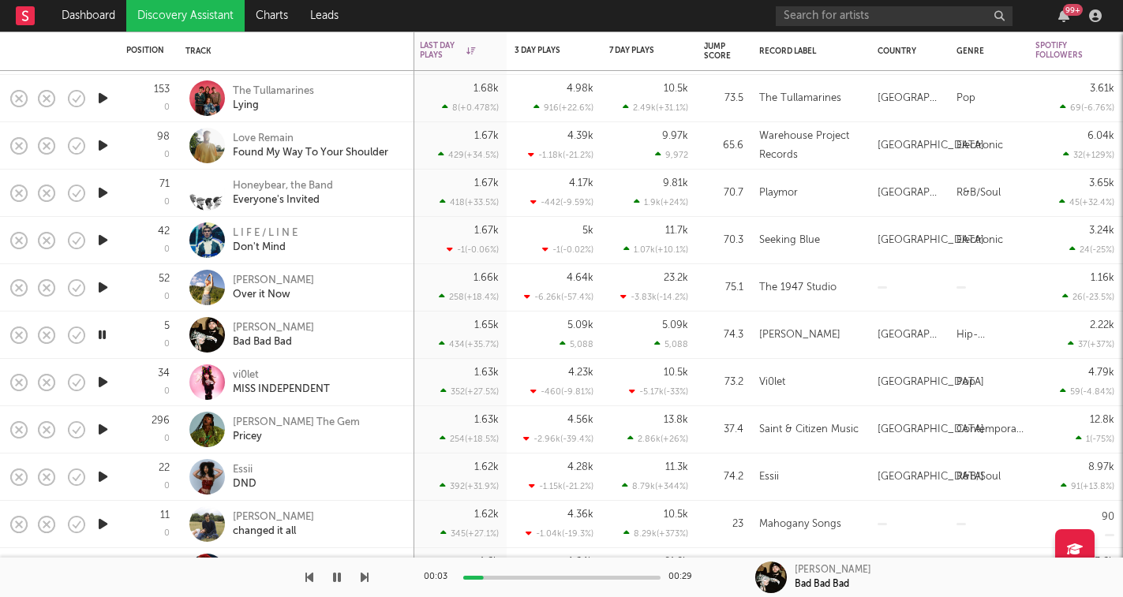
click at [364, 579] on icon "button" at bounding box center [365, 577] width 8 height 13
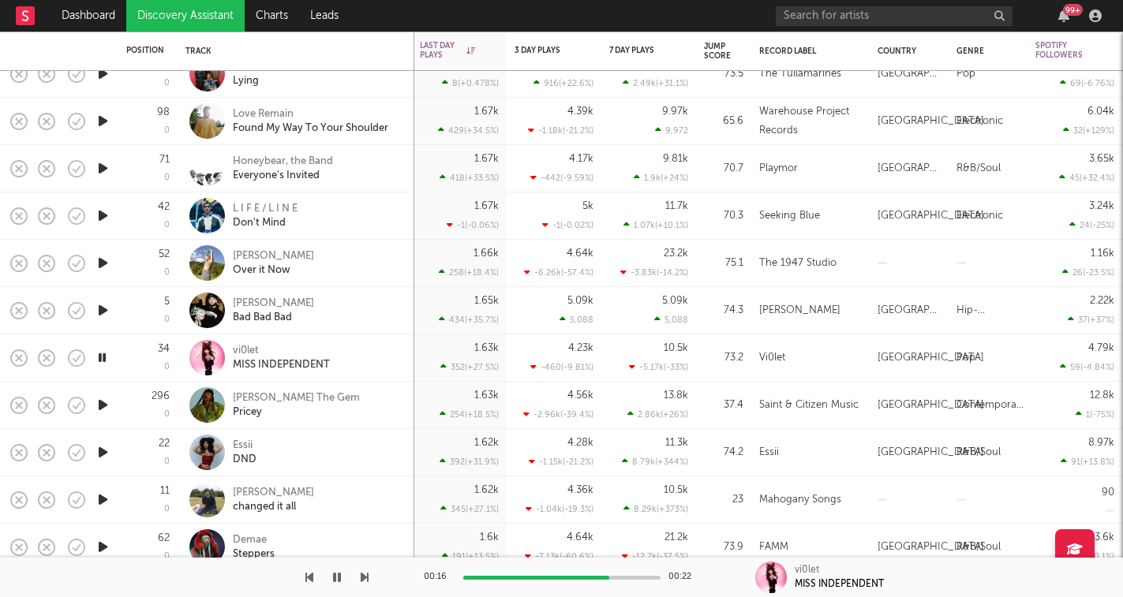
click at [362, 578] on icon "button" at bounding box center [365, 577] width 8 height 13
click at [338, 578] on icon "button" at bounding box center [337, 577] width 8 height 13
click at [338, 578] on icon "button" at bounding box center [336, 577] width 9 height 13
click at [365, 575] on icon "button" at bounding box center [365, 577] width 8 height 13
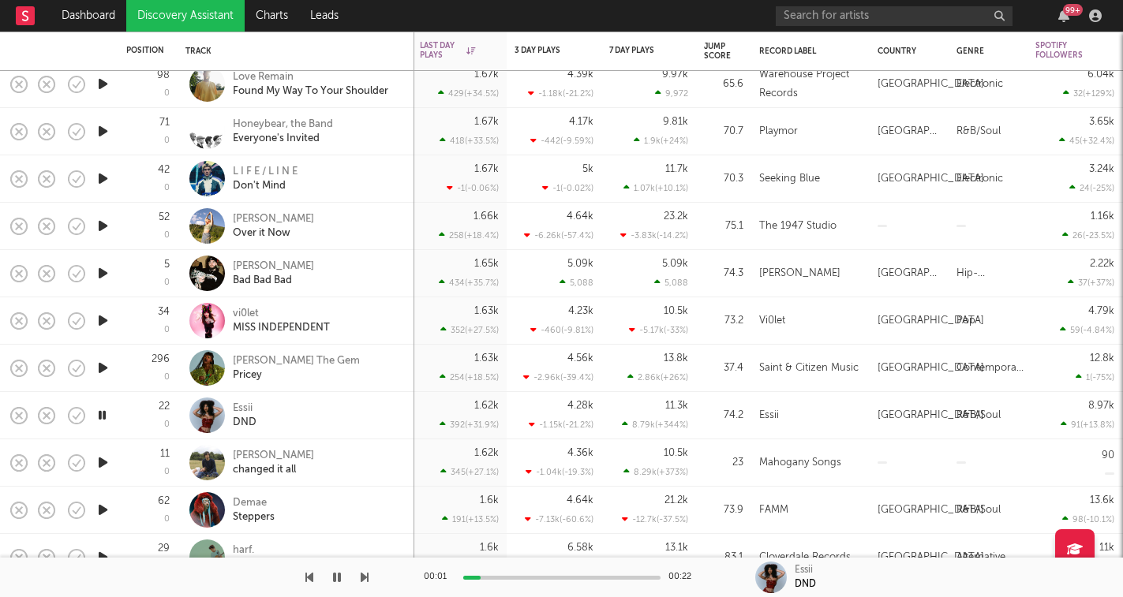
click at [365, 582] on icon "button" at bounding box center [365, 577] width 8 height 13
click at [368, 579] on icon "button" at bounding box center [365, 577] width 8 height 13
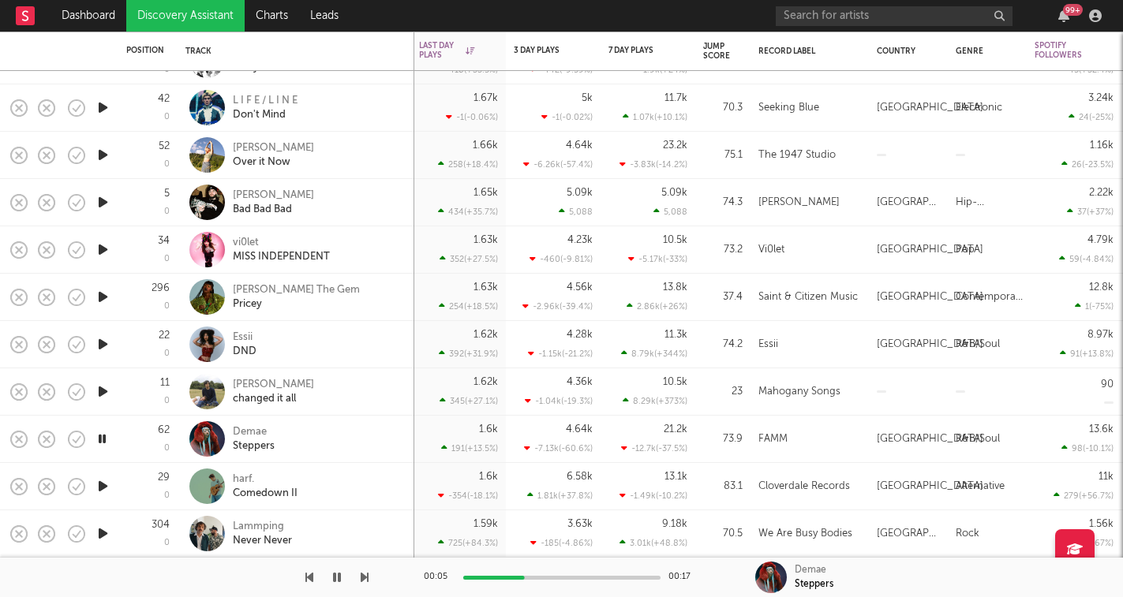
click at [367, 578] on icon "button" at bounding box center [365, 577] width 8 height 13
click at [366, 578] on icon "button" at bounding box center [365, 577] width 8 height 13
click at [340, 574] on icon "button" at bounding box center [337, 577] width 8 height 13
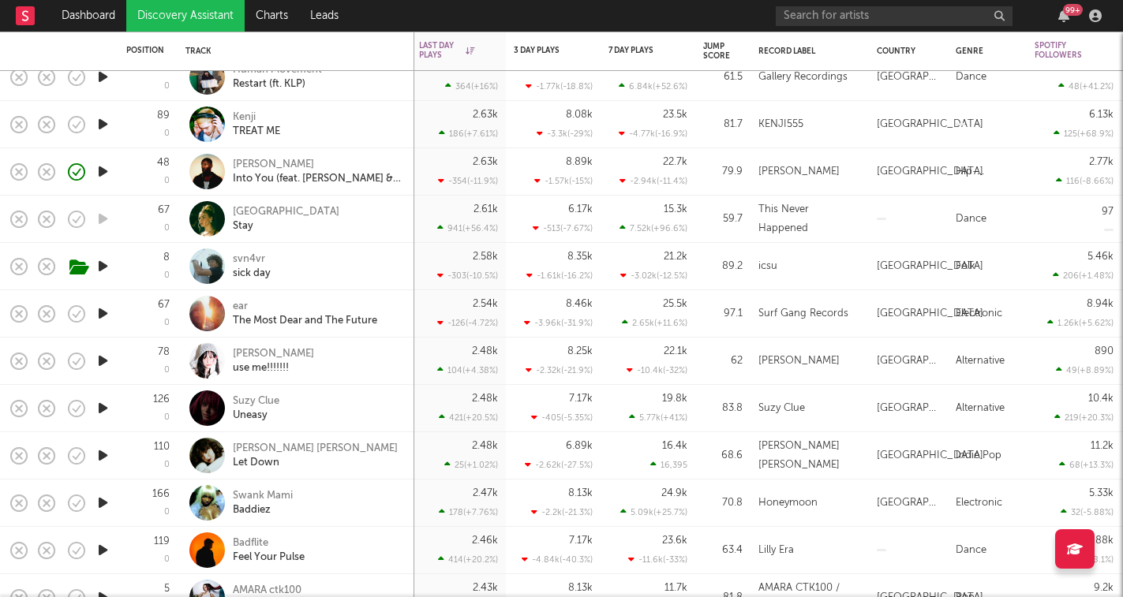
click at [172, 18] on link "Discovery Assistant" at bounding box center [185, 16] width 118 height 32
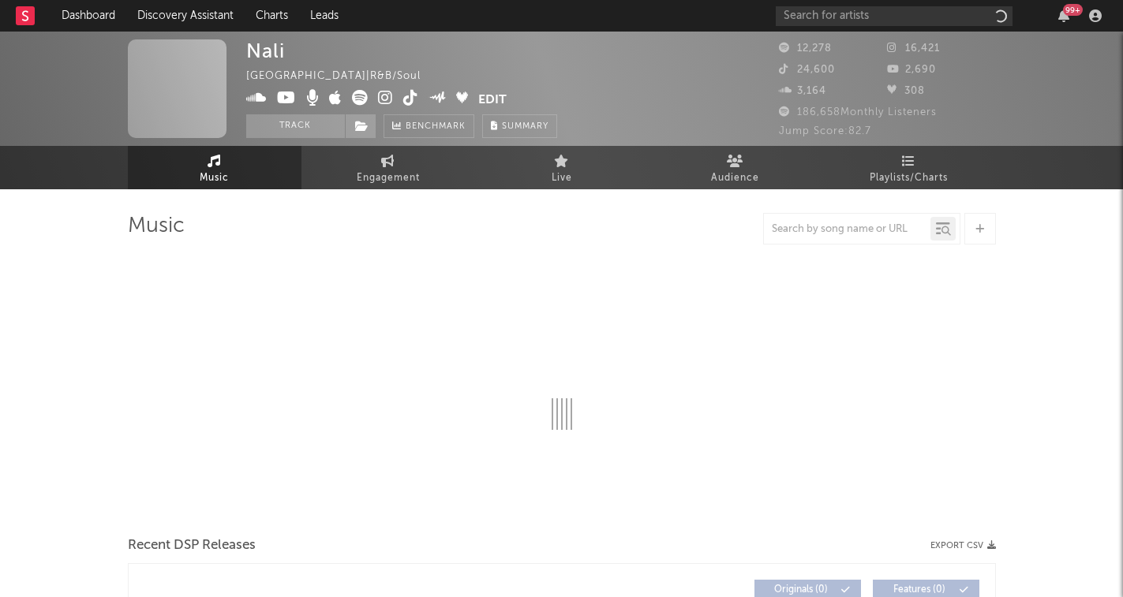
select select "6m"
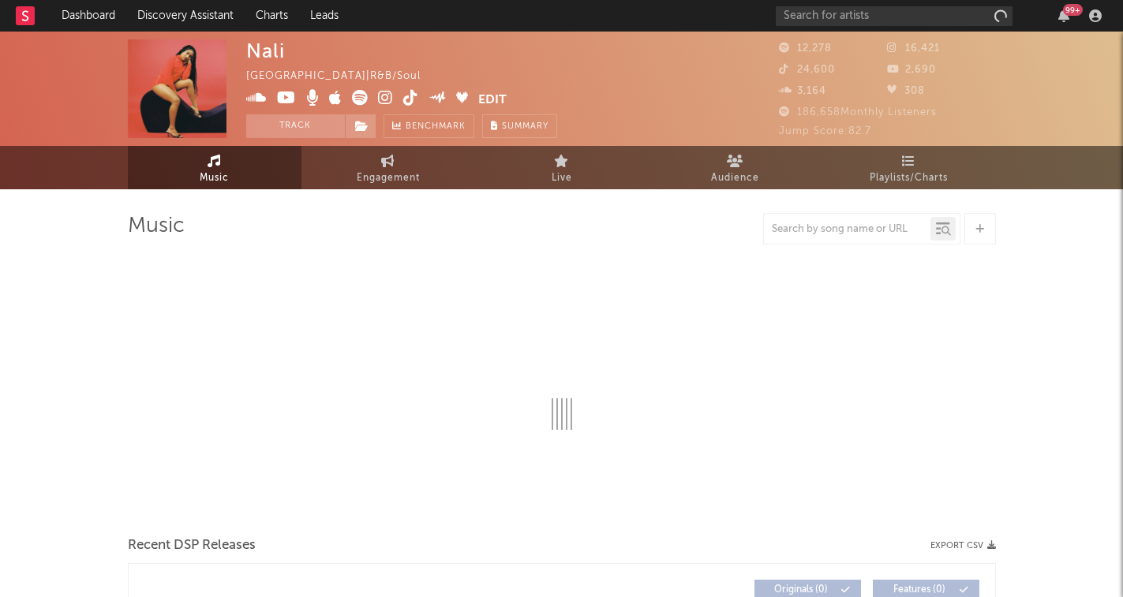
select select "6m"
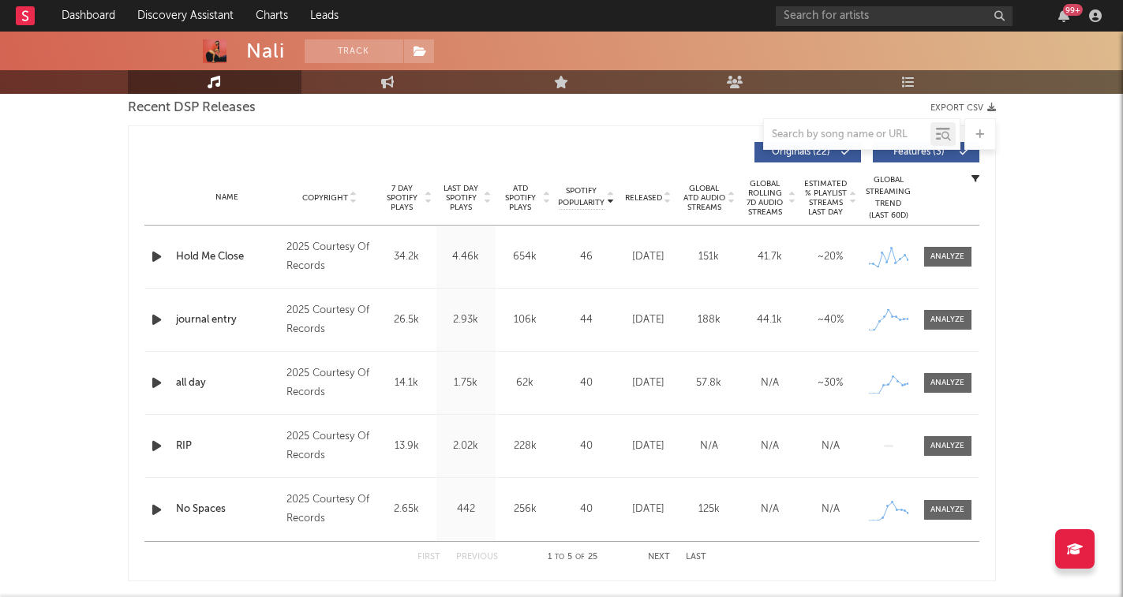
scroll to position [567, 0]
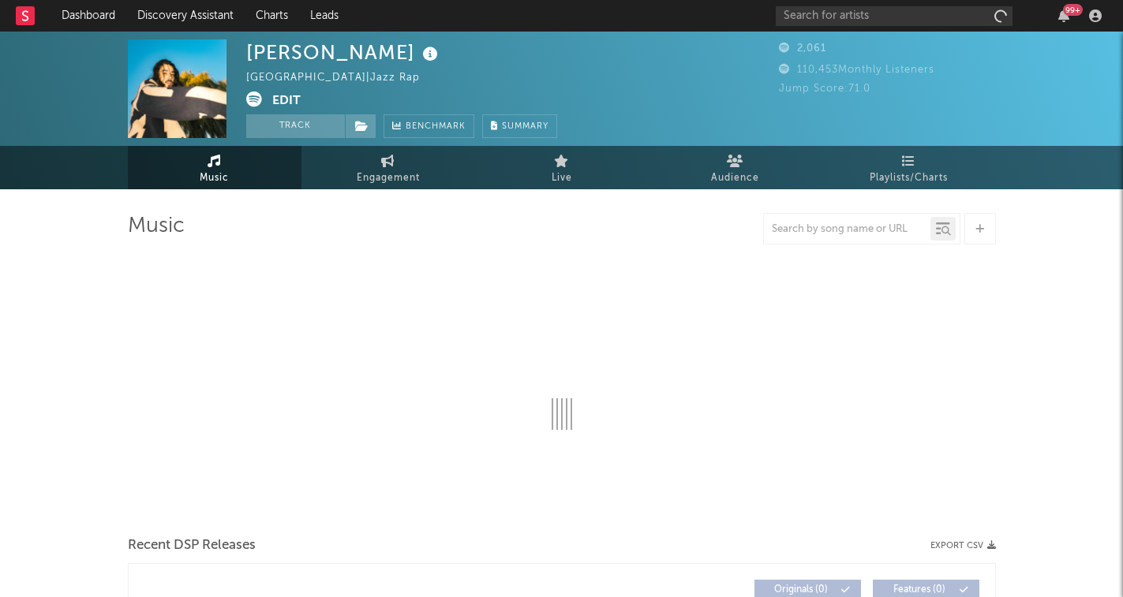
select select "6m"
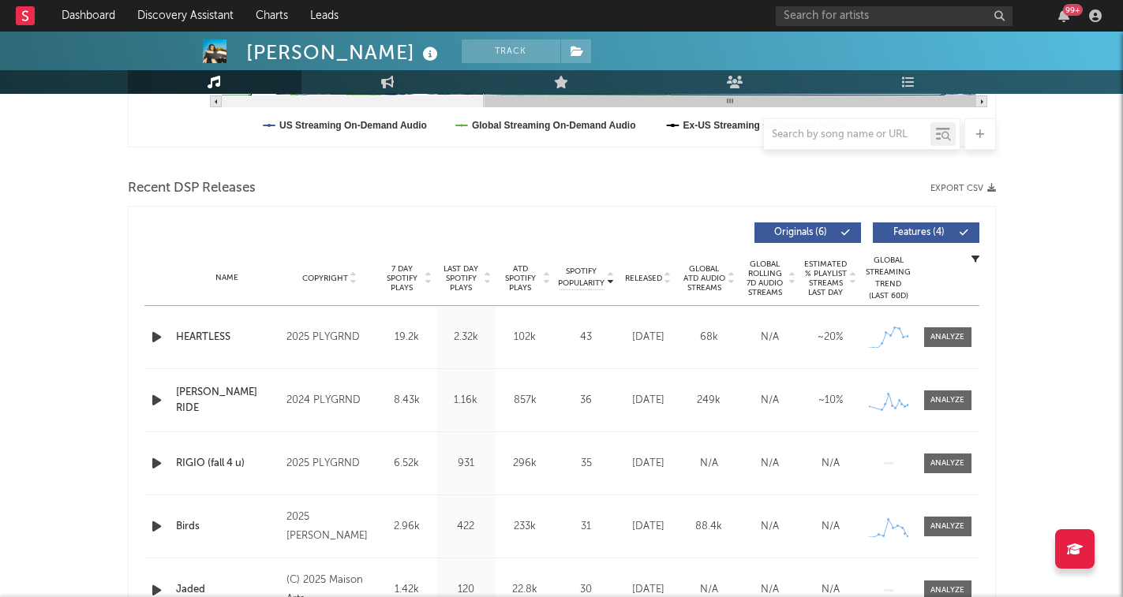
scroll to position [503, 0]
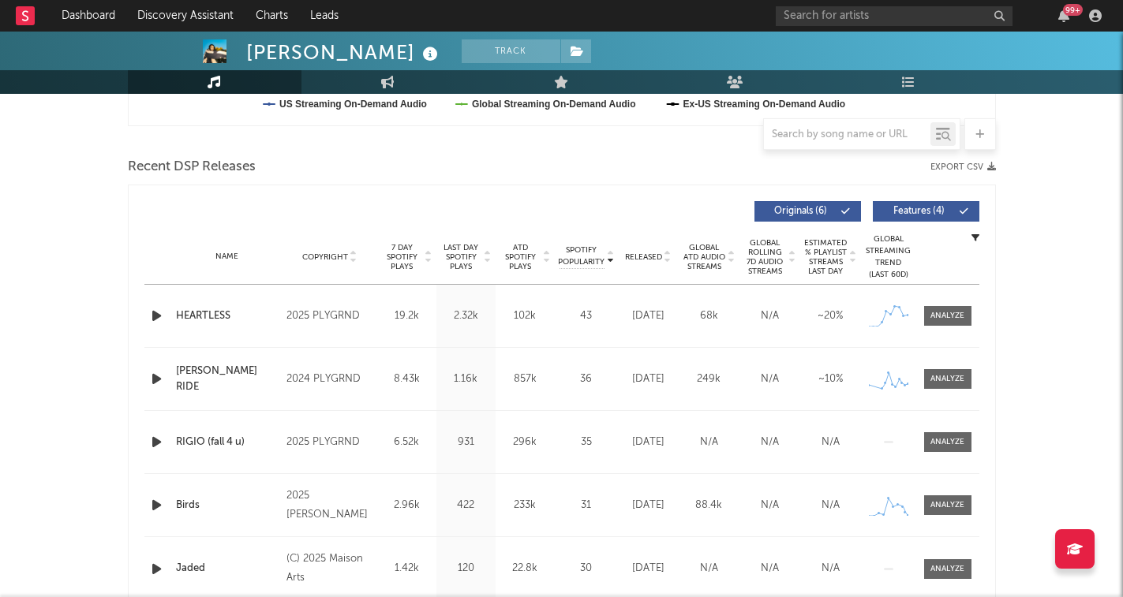
click at [154, 316] on icon "button" at bounding box center [156, 316] width 17 height 20
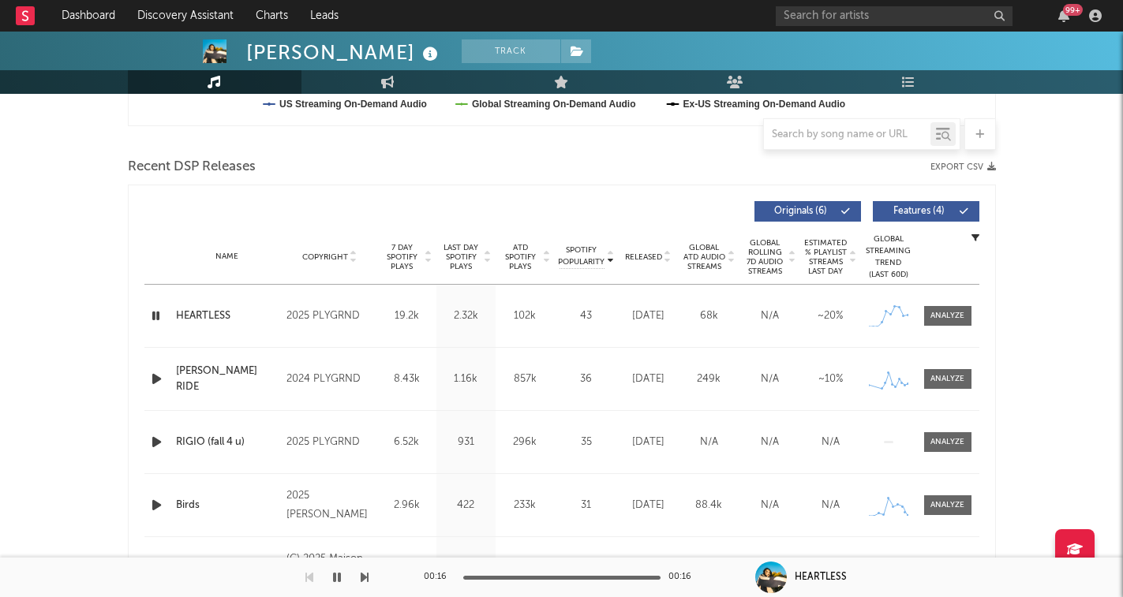
click at [156, 379] on icon "button" at bounding box center [156, 379] width 17 height 20
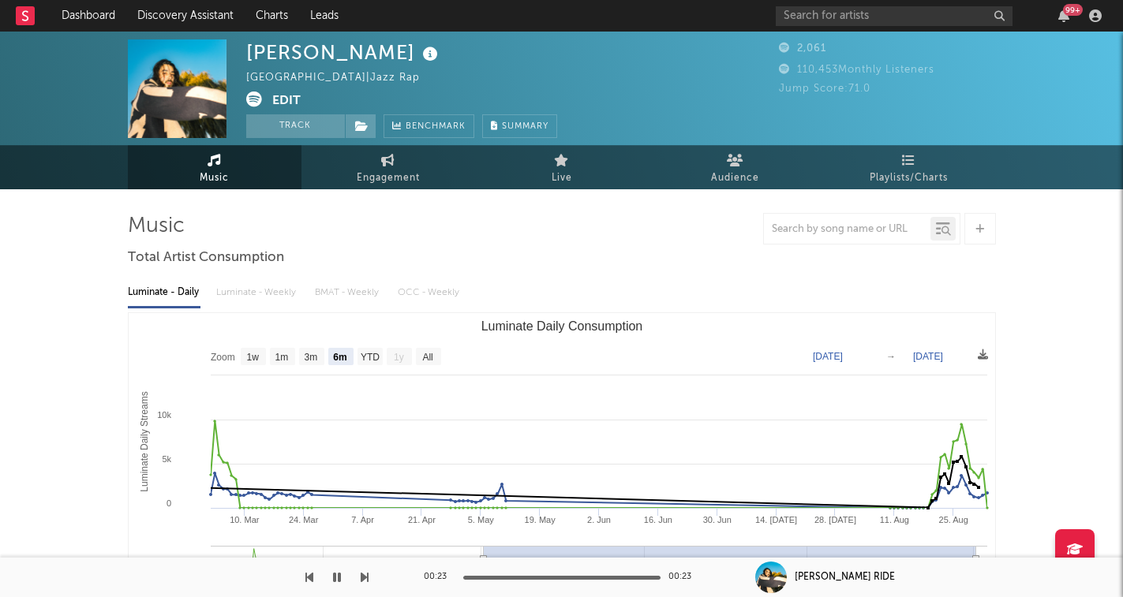
scroll to position [0, 0]
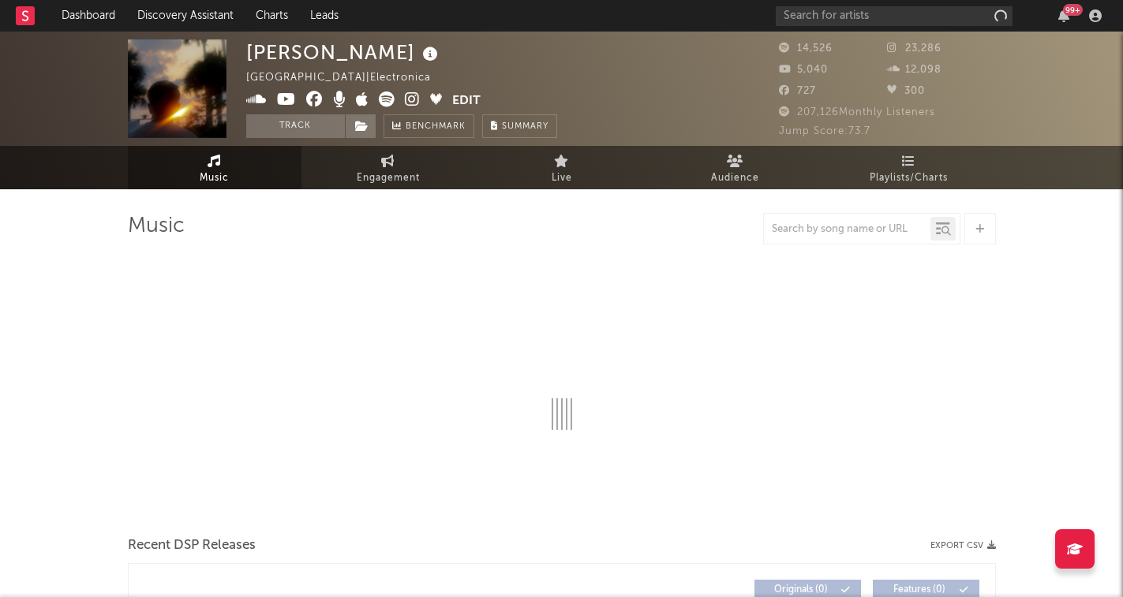
select select "6m"
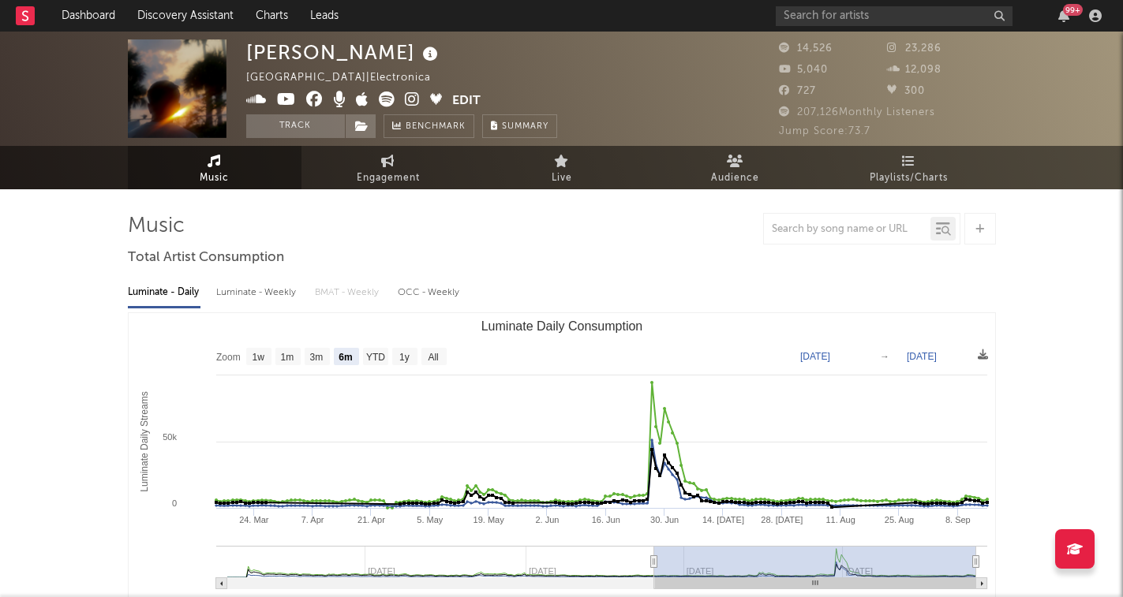
click at [414, 96] on icon at bounding box center [412, 100] width 15 height 16
click at [795, 14] on input "text" at bounding box center [894, 16] width 237 height 20
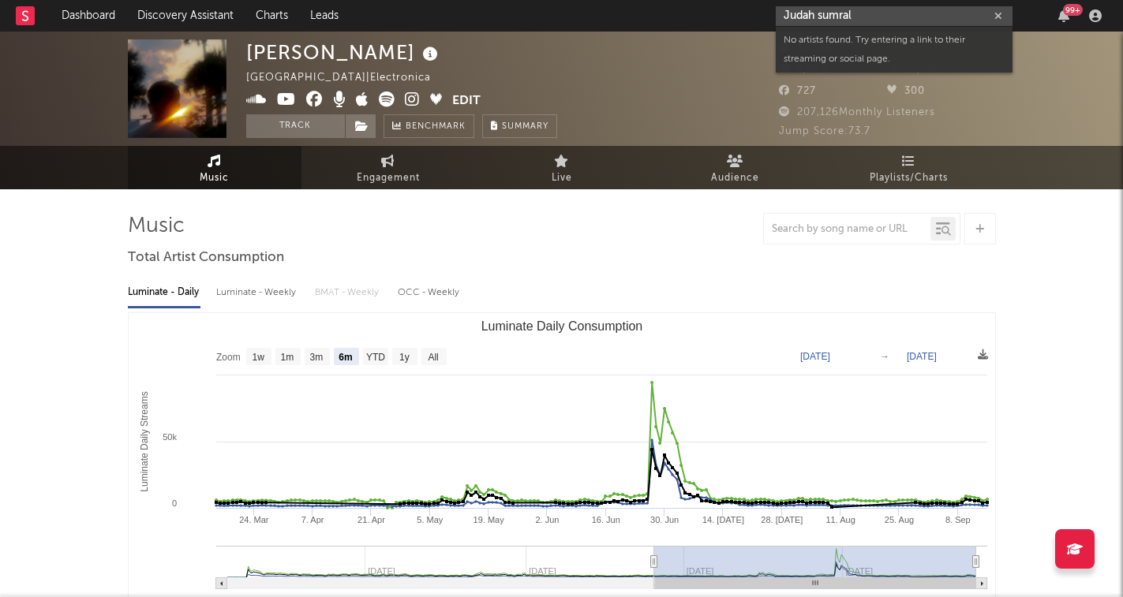
type input "Judah sumrall"
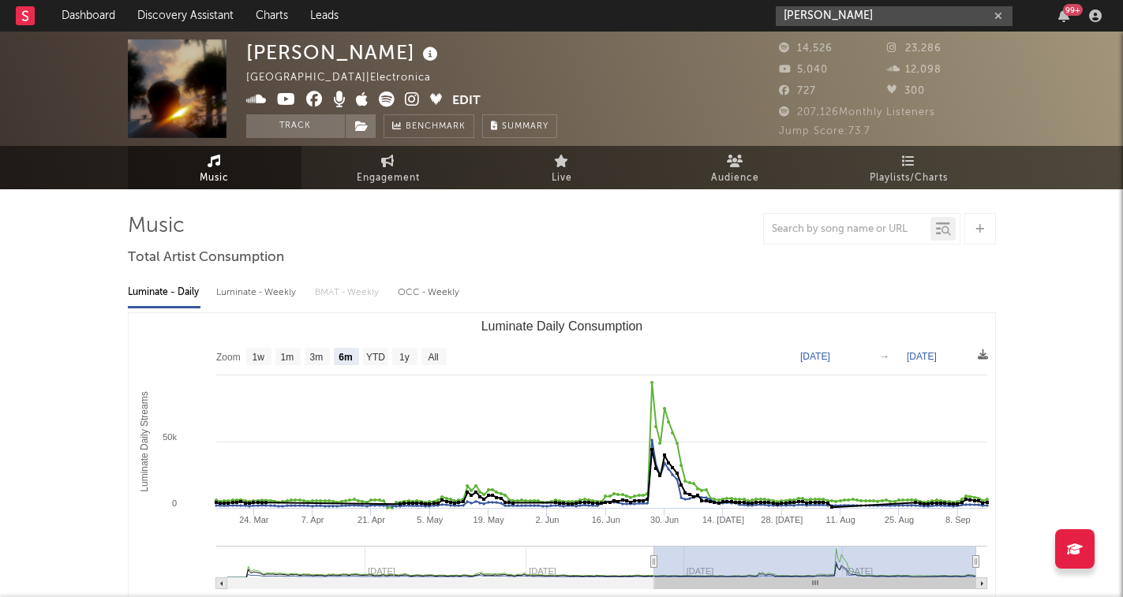
drag, startPoint x: 870, startPoint y: 13, endPoint x: 759, endPoint y: 13, distance: 110.5
click at [759, 13] on nav "Dashboard Discovery Assistant Charts Leads Judah sumrall 99 +" at bounding box center [561, 16] width 1123 height 32
paste input "https://www.instagram.com/judahsmrl/?hl=en"
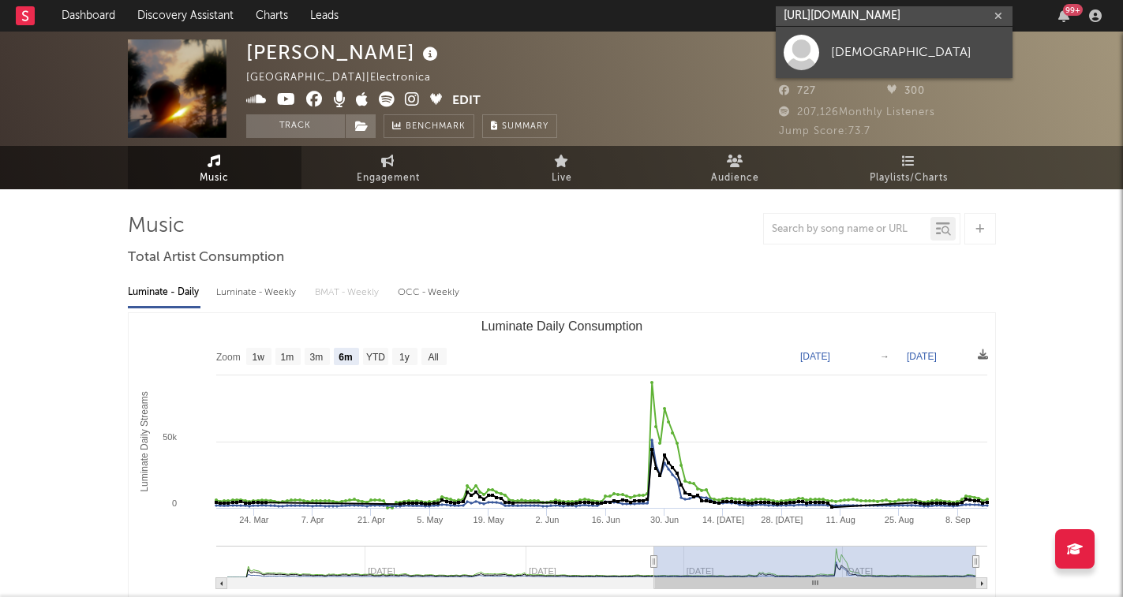
type input "https://www.instagram.com/judahsmrl/?hl=en"
click at [860, 54] on div "judahsmrl" at bounding box center [918, 52] width 174 height 19
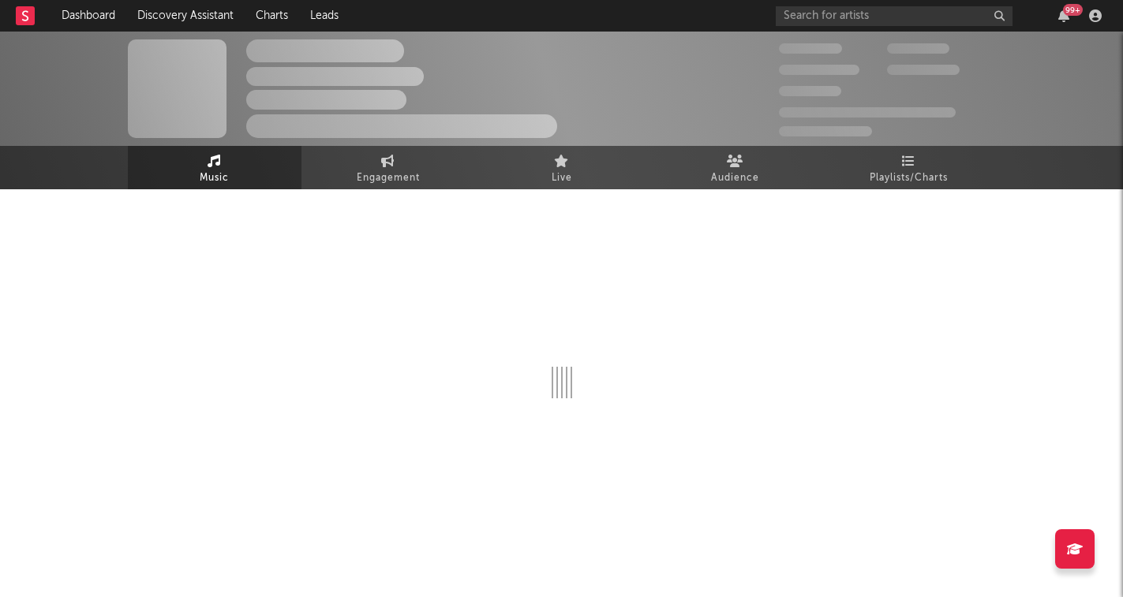
select select "1w"
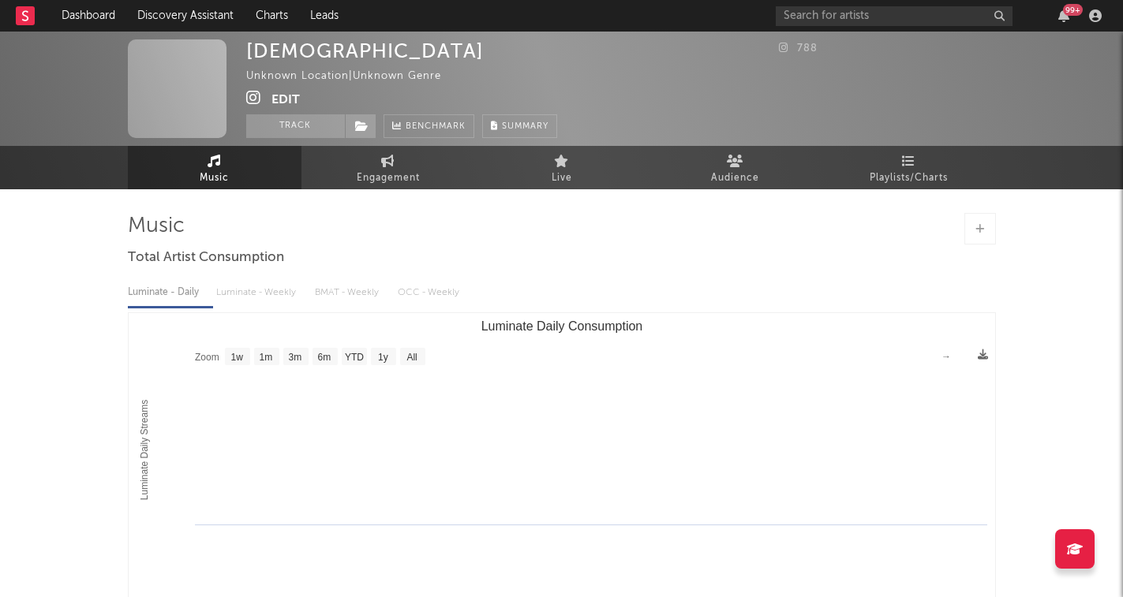
click at [292, 98] on button "Edit" at bounding box center [285, 100] width 28 height 20
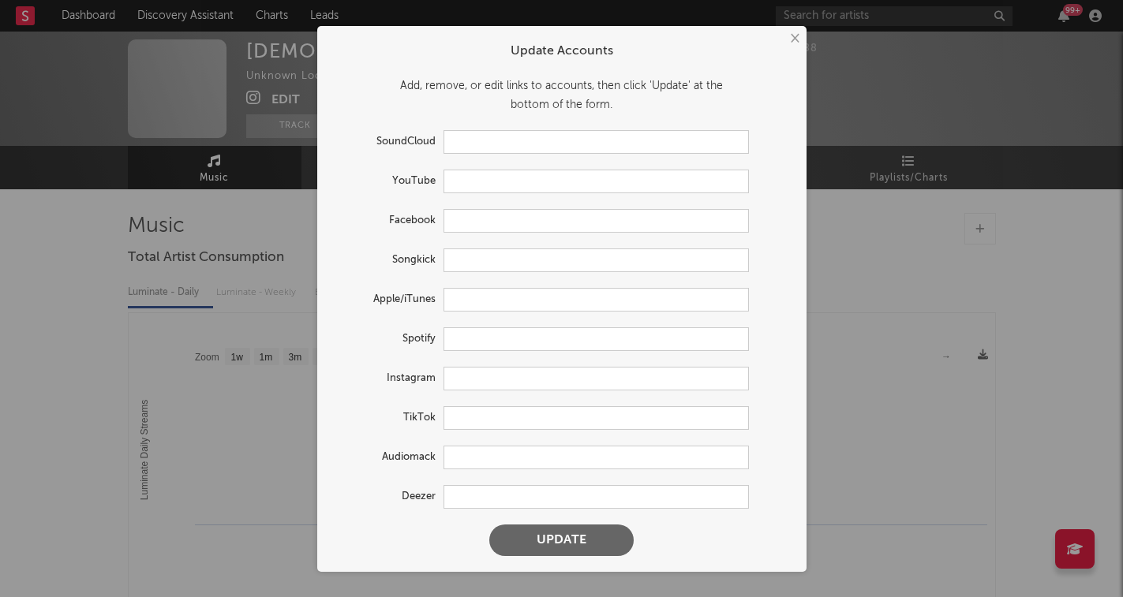
type input "https://www.instagram.com/judahsmrl/"
click at [478, 339] on input "text" at bounding box center [595, 339] width 305 height 24
click at [796, 39] on button "×" at bounding box center [793, 38] width 17 height 17
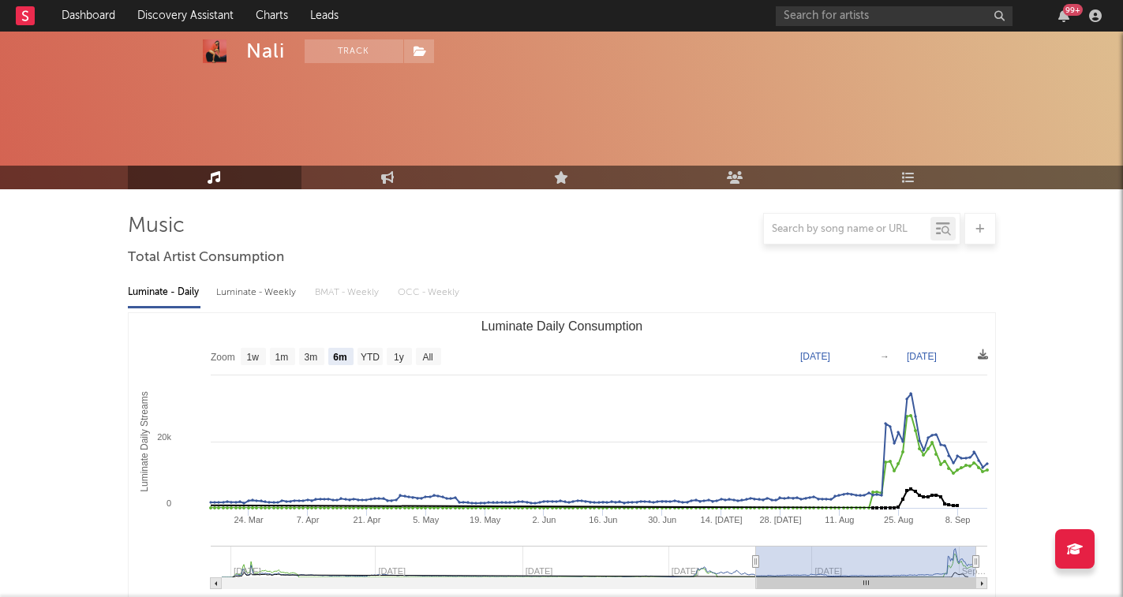
select select "6m"
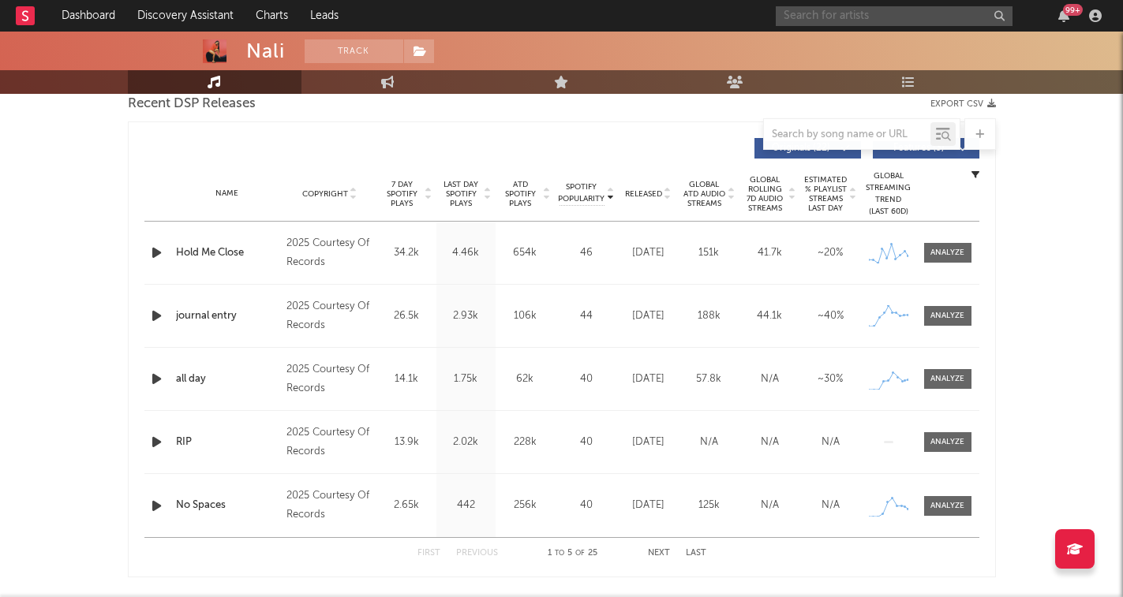
click at [821, 10] on input "text" at bounding box center [894, 16] width 237 height 20
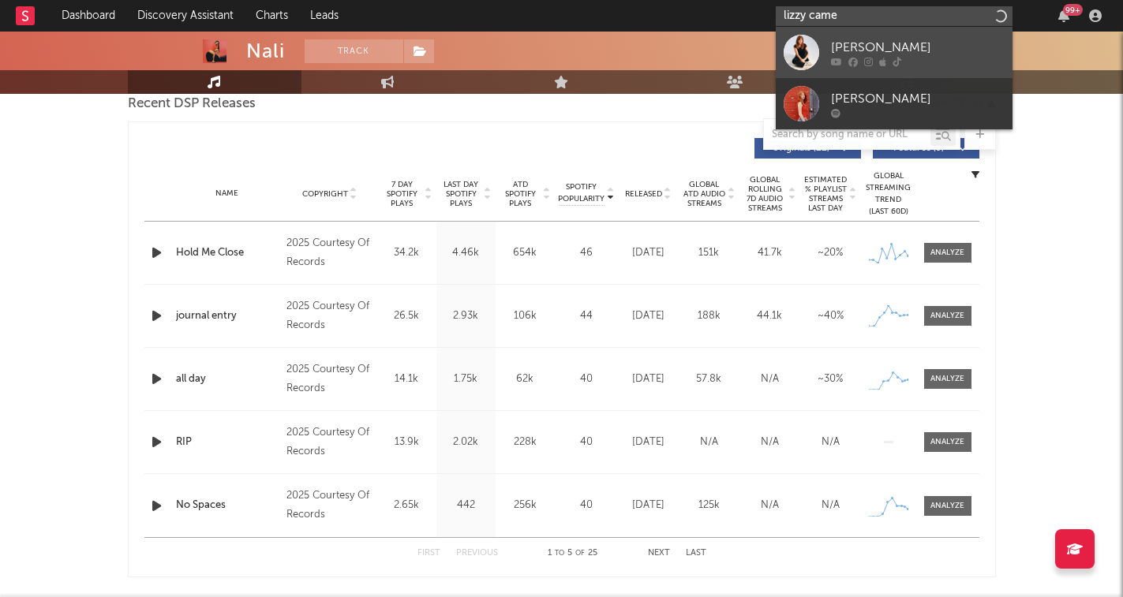
type input "lizzy came"
click at [880, 57] on icon at bounding box center [882, 61] width 7 height 9
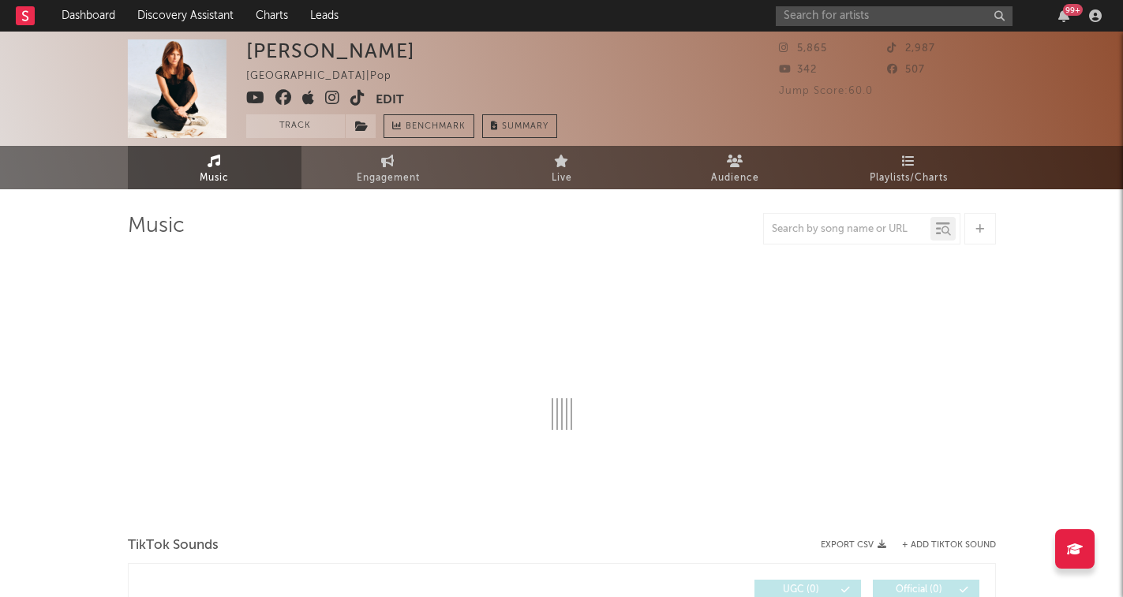
select select "1w"
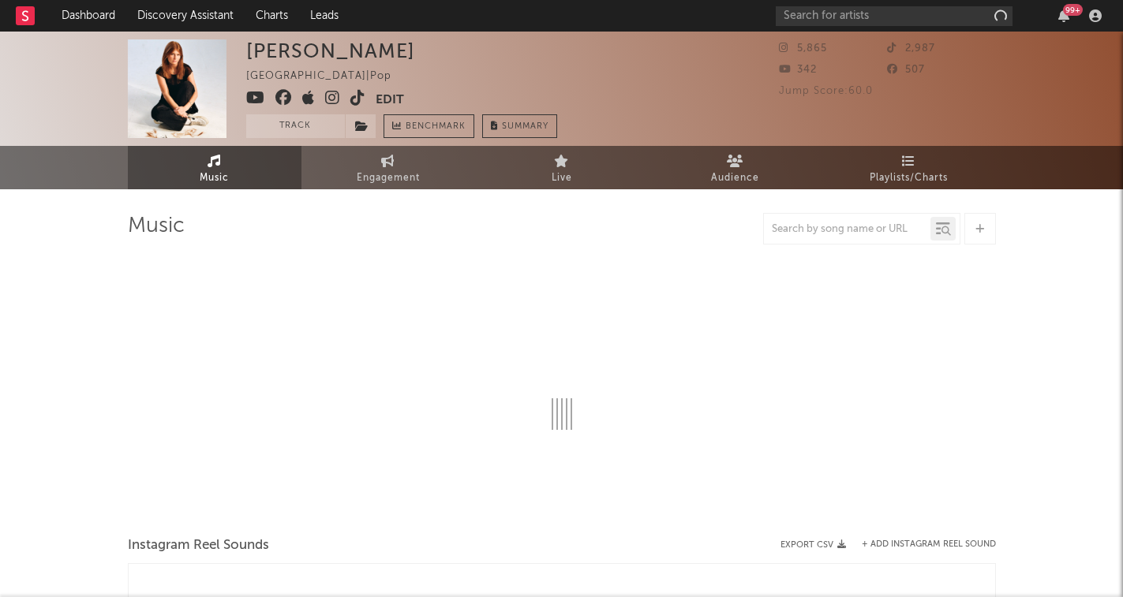
select select "1w"
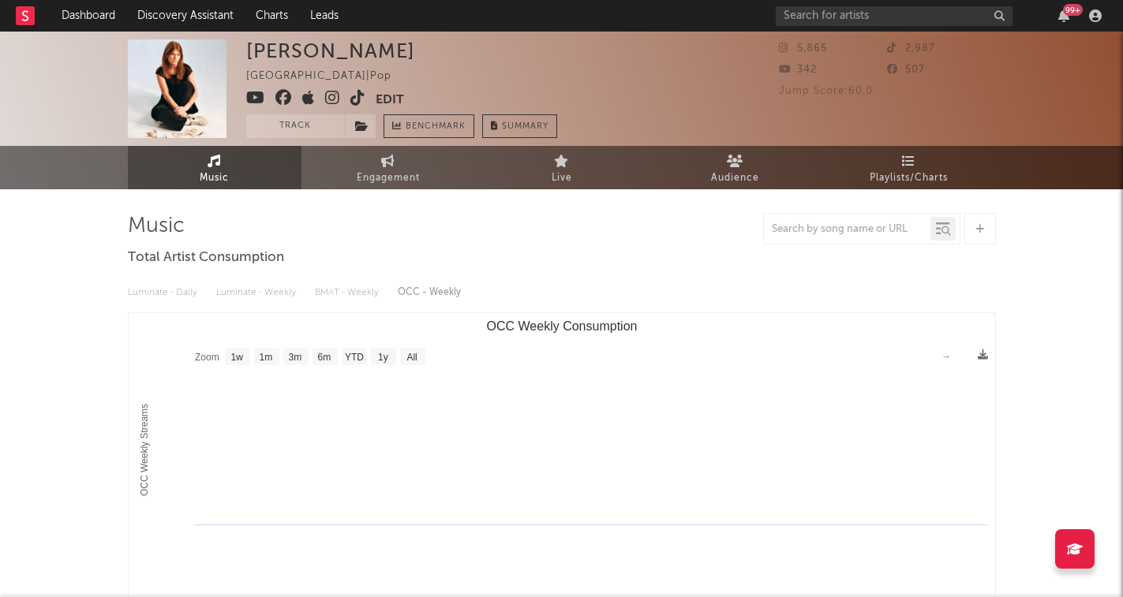
click at [384, 98] on button "Edit" at bounding box center [390, 100] width 28 height 20
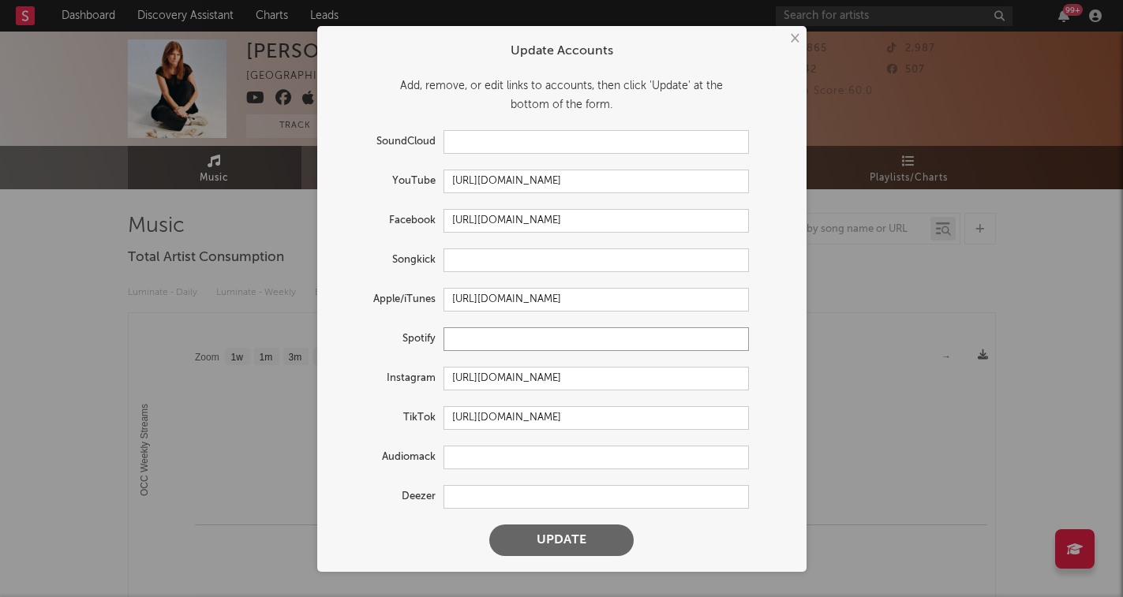
click at [478, 337] on input "text" at bounding box center [595, 339] width 305 height 24
paste input "[URL][DOMAIN_NAME]"
type input "[URL][DOMAIN_NAME]"
click at [587, 544] on button "Update" at bounding box center [561, 541] width 144 height 32
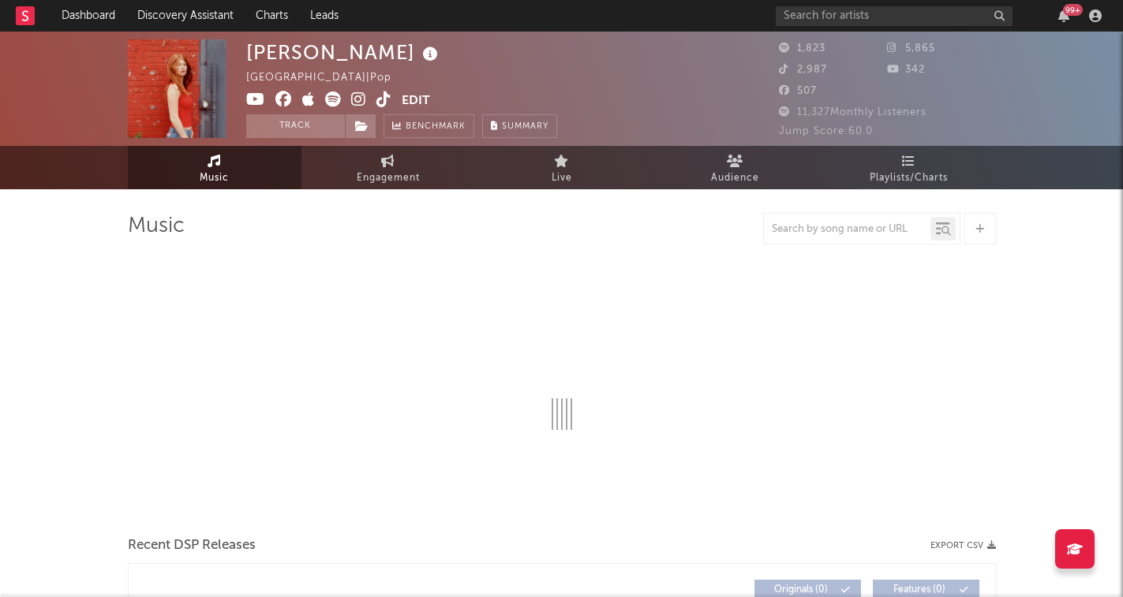
select select "1w"
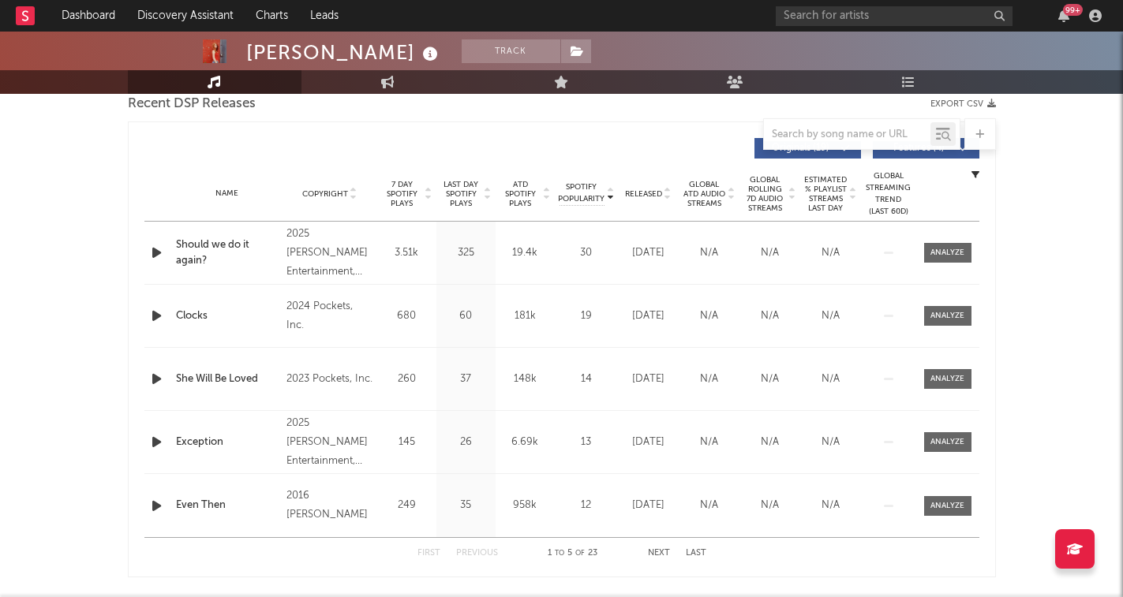
scroll to position [570, 0]
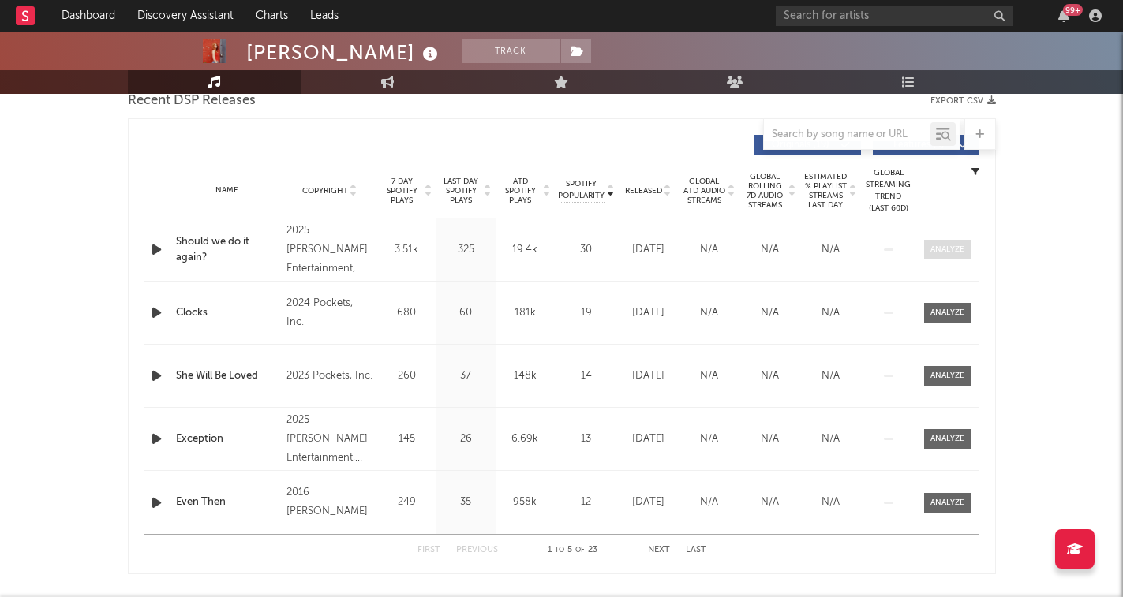
click at [941, 253] on div at bounding box center [947, 250] width 34 height 12
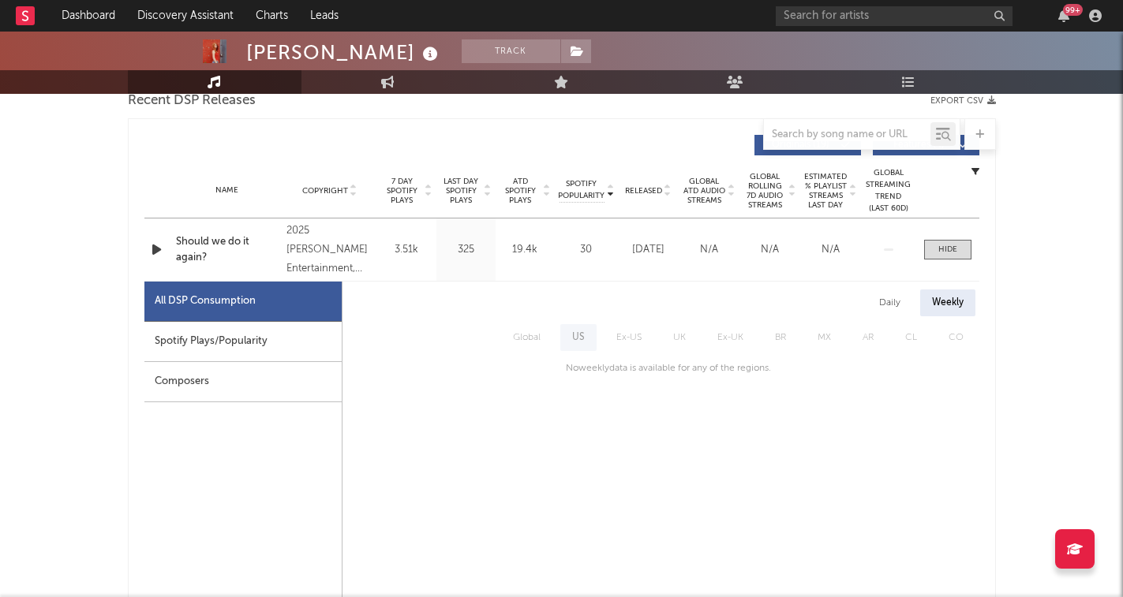
scroll to position [603, 0]
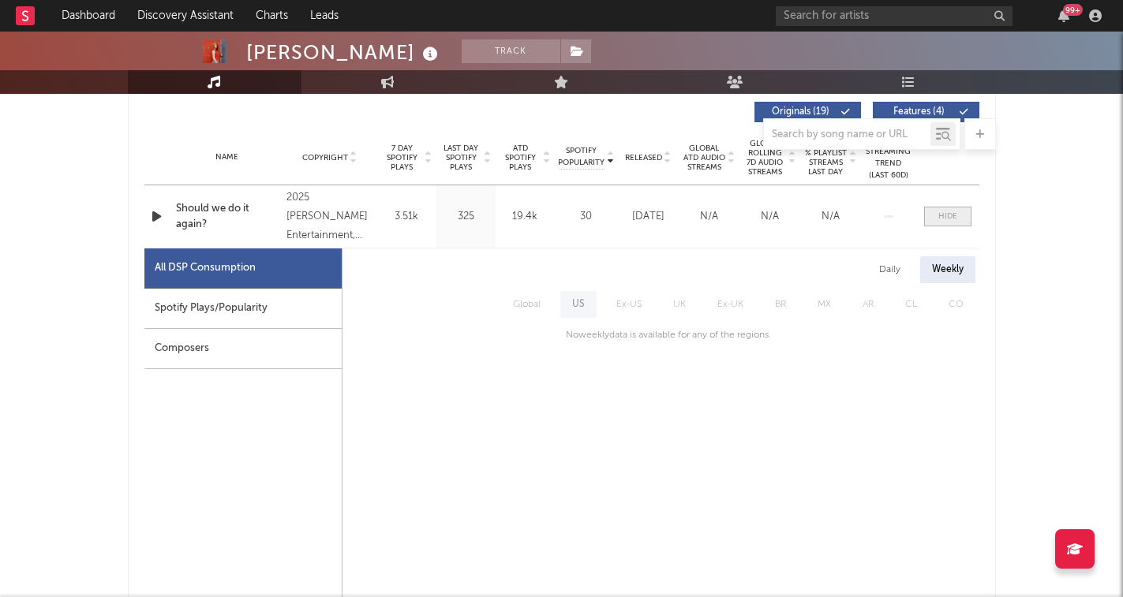
click at [949, 209] on span at bounding box center [947, 217] width 47 height 20
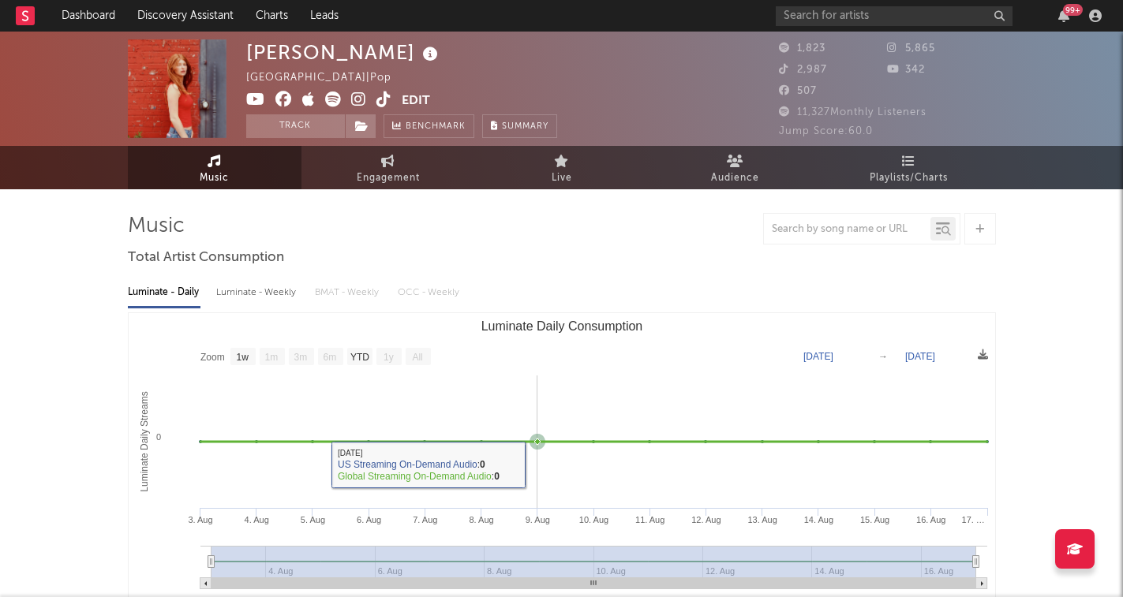
scroll to position [0, 0]
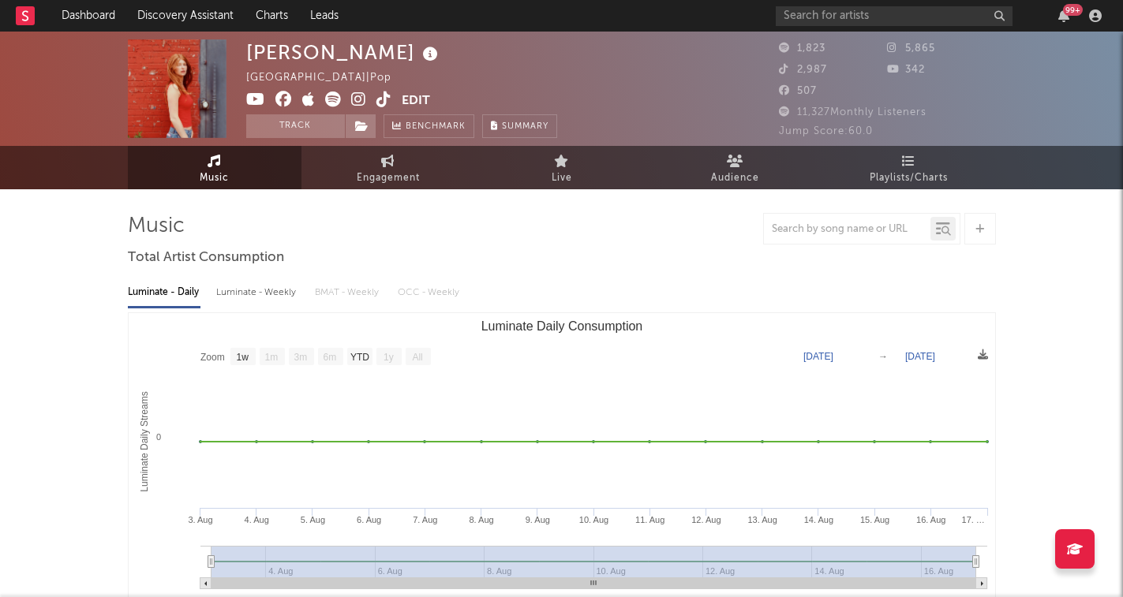
click at [419, 106] on button "Edit" at bounding box center [416, 102] width 28 height 20
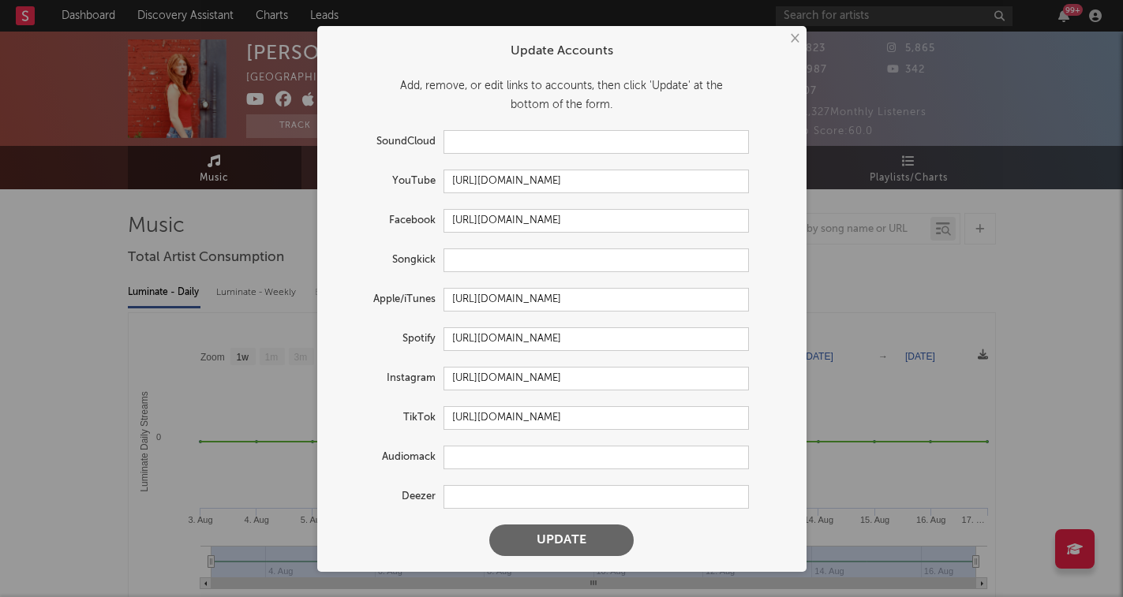
click at [791, 47] on button "×" at bounding box center [793, 38] width 17 height 17
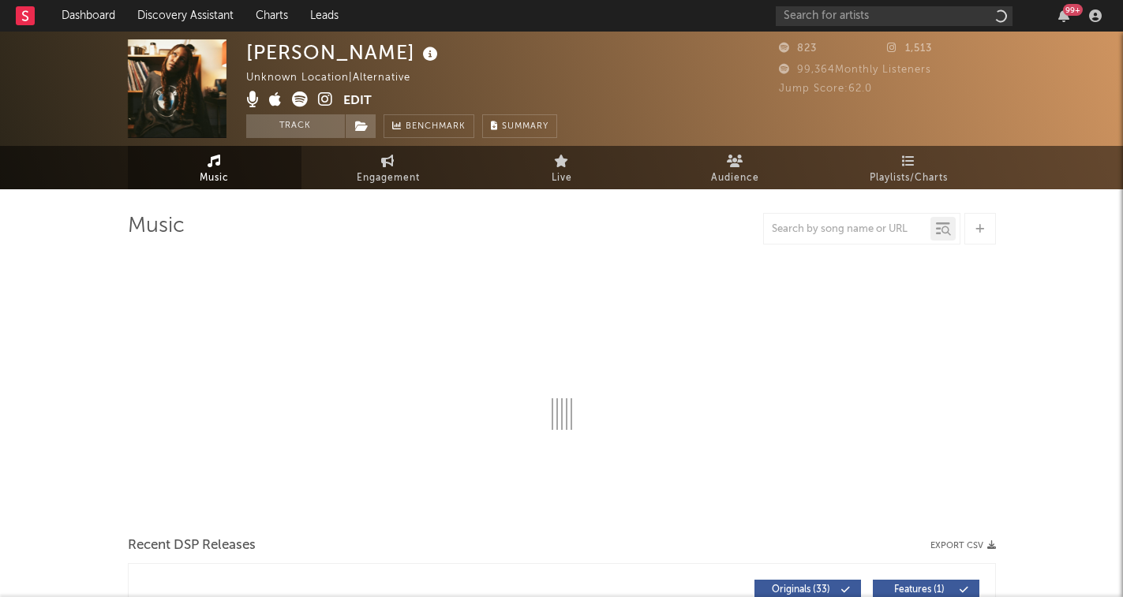
select select "1w"
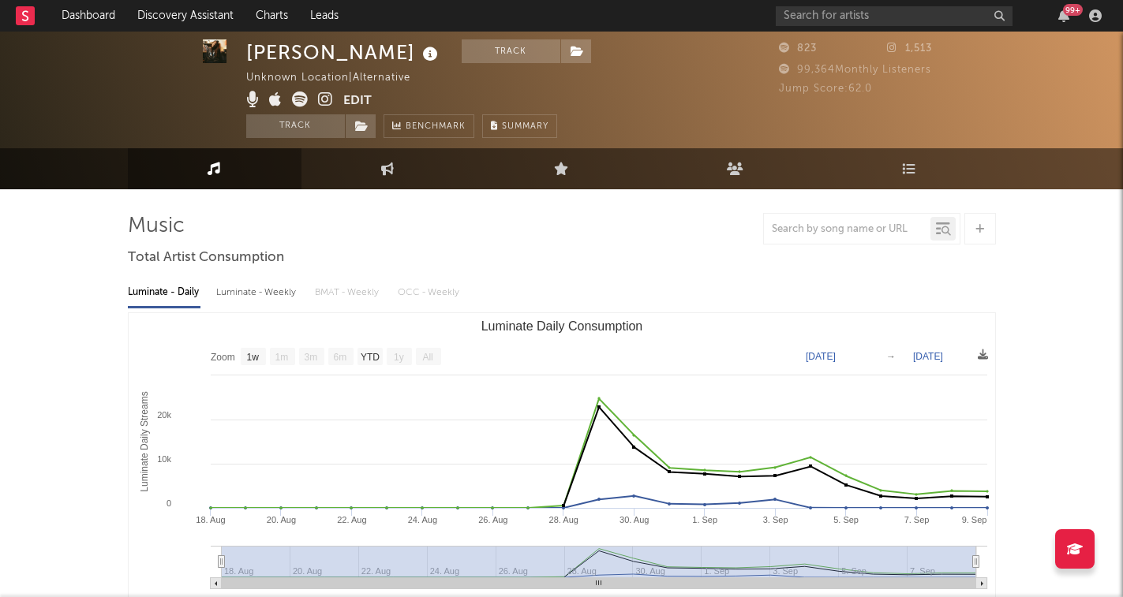
scroll to position [5, 0]
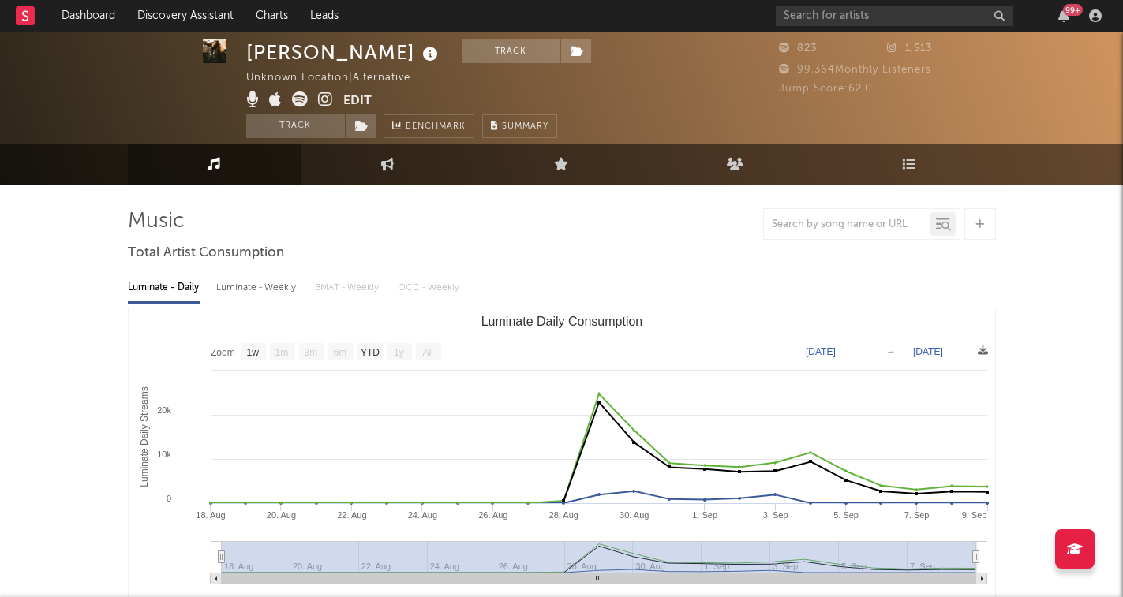
click at [325, 97] on icon at bounding box center [325, 100] width 15 height 16
click at [298, 100] on icon at bounding box center [300, 100] width 16 height 16
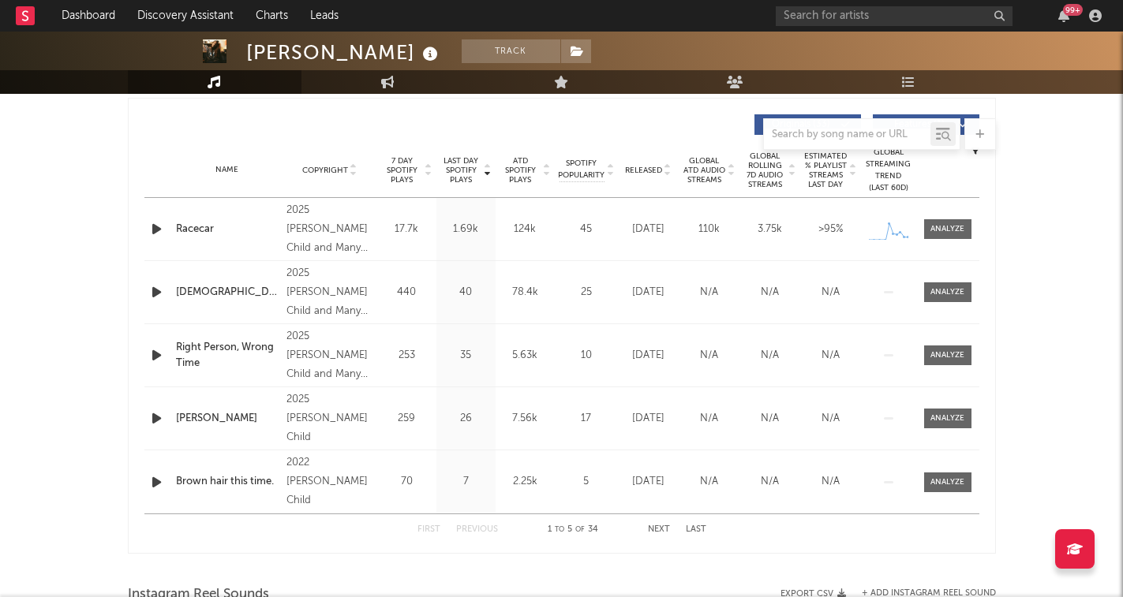
scroll to position [586, 0]
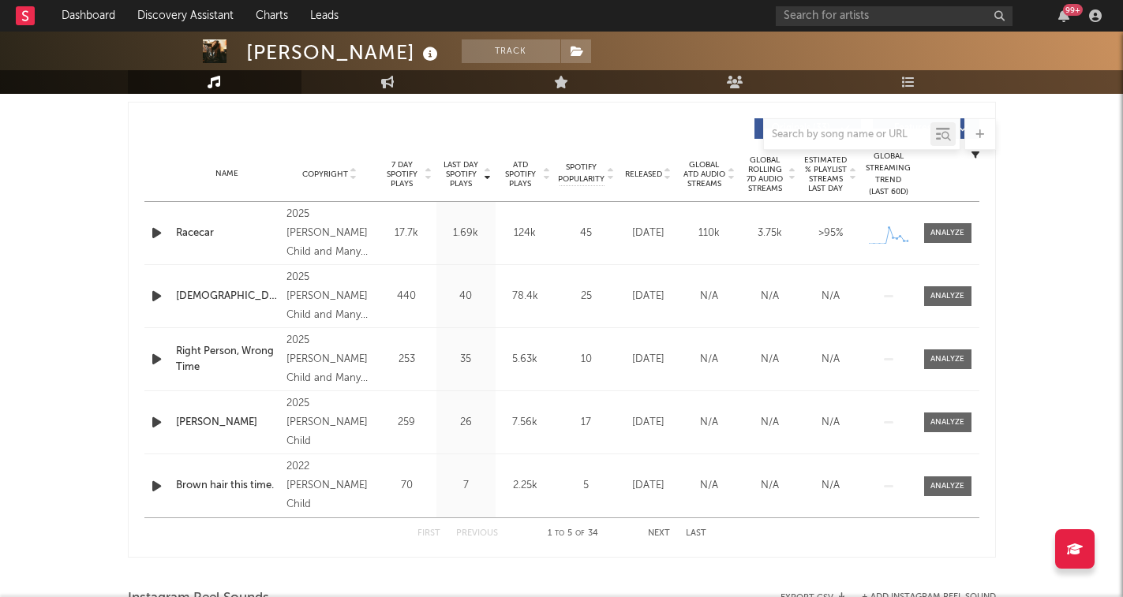
click at [671, 174] on icon at bounding box center [668, 177] width 8 height 6
click at [672, 168] on icon at bounding box center [668, 171] width 8 height 6
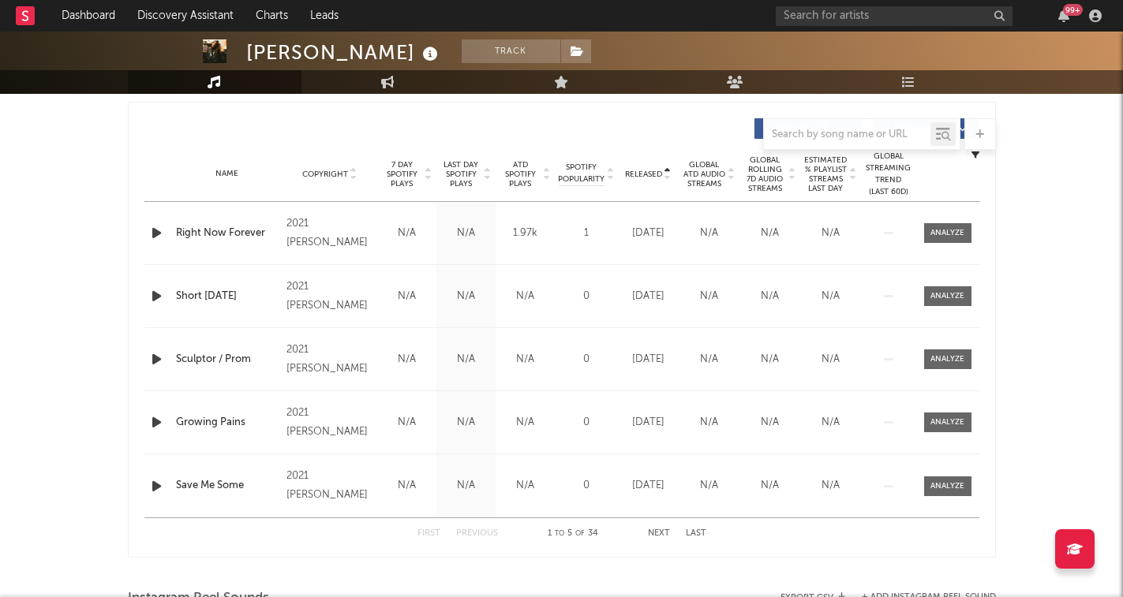
click at [159, 417] on icon "button" at bounding box center [156, 423] width 17 height 20
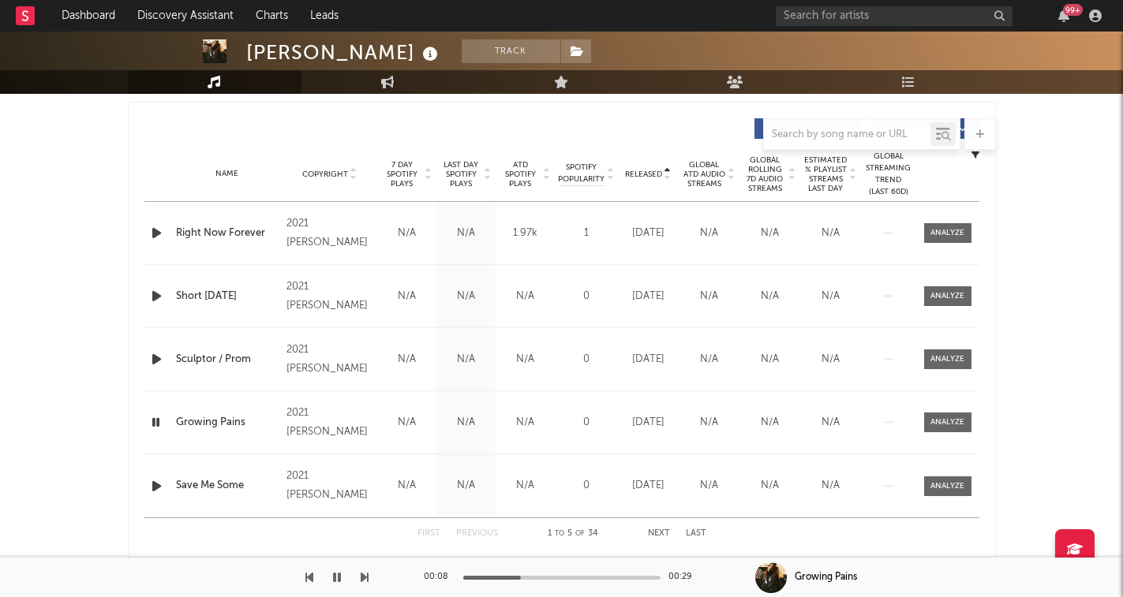
click at [158, 422] on icon "button" at bounding box center [155, 423] width 15 height 20
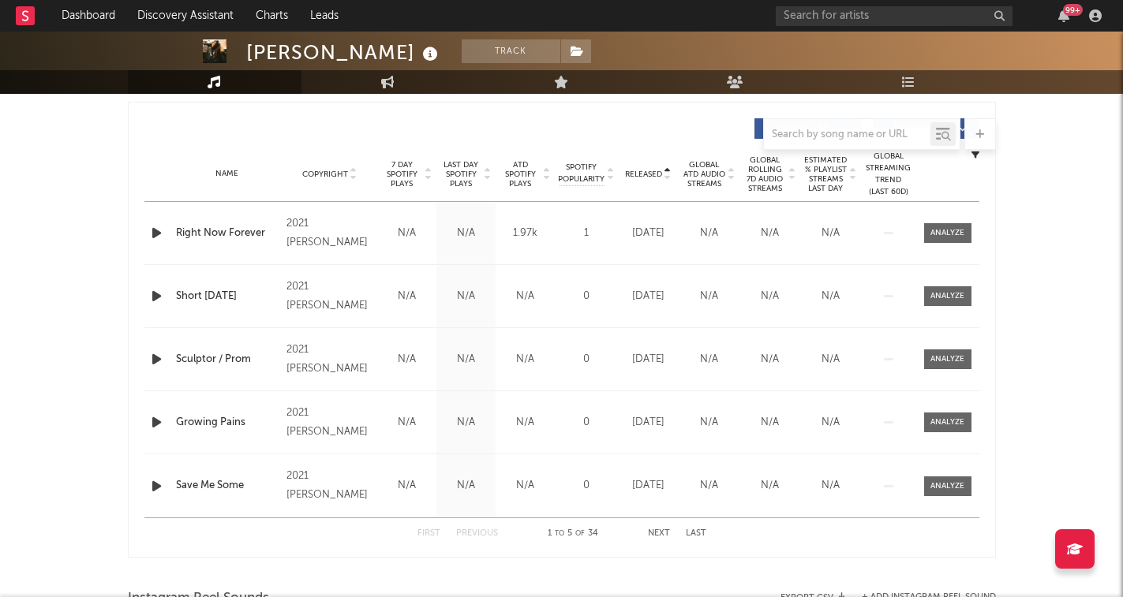
click at [663, 535] on button "Next" at bounding box center [659, 534] width 22 height 9
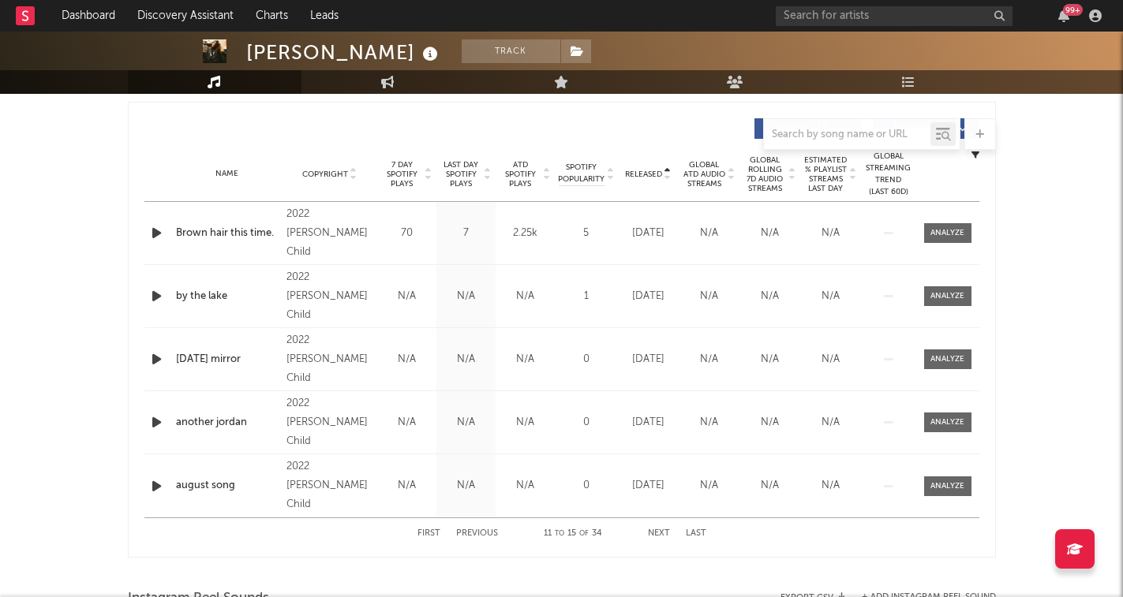
click at [663, 535] on button "Next" at bounding box center [659, 534] width 22 height 9
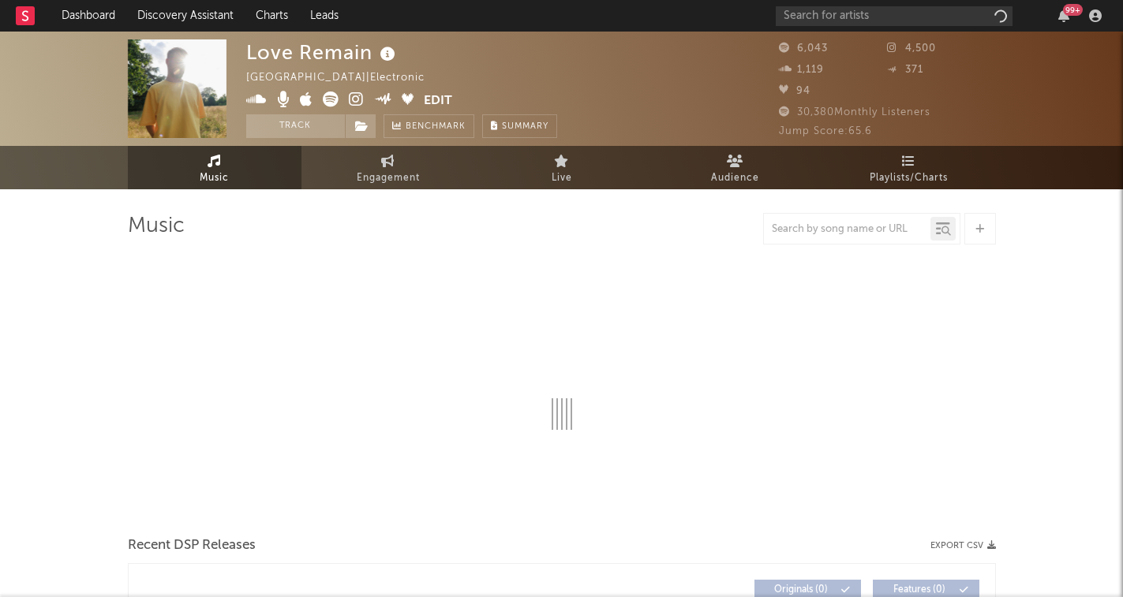
select select "6m"
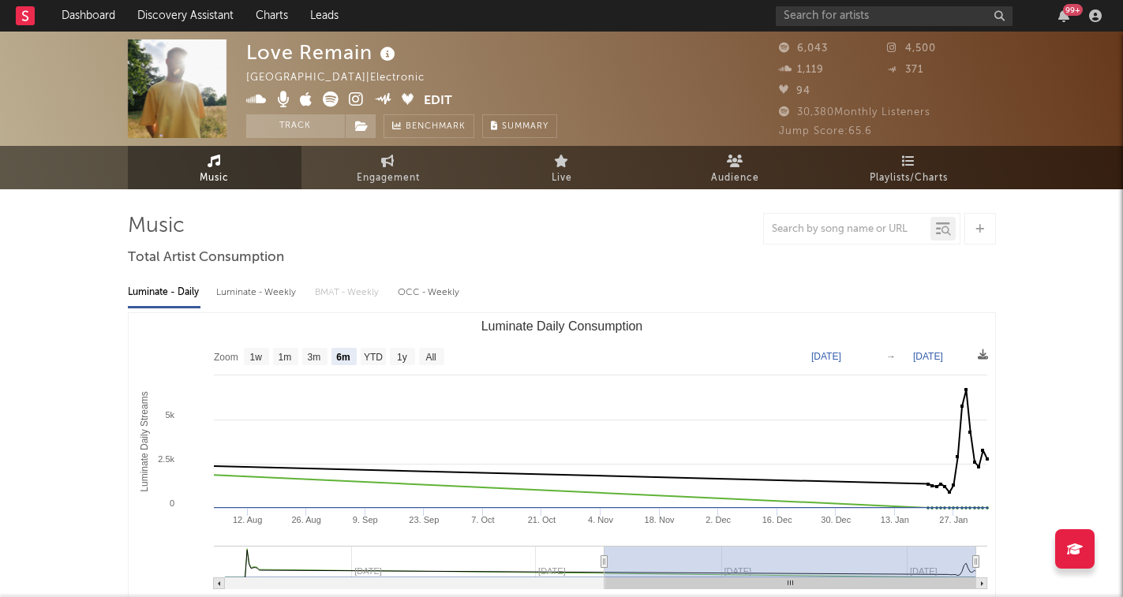
click at [361, 95] on icon at bounding box center [356, 100] width 15 height 16
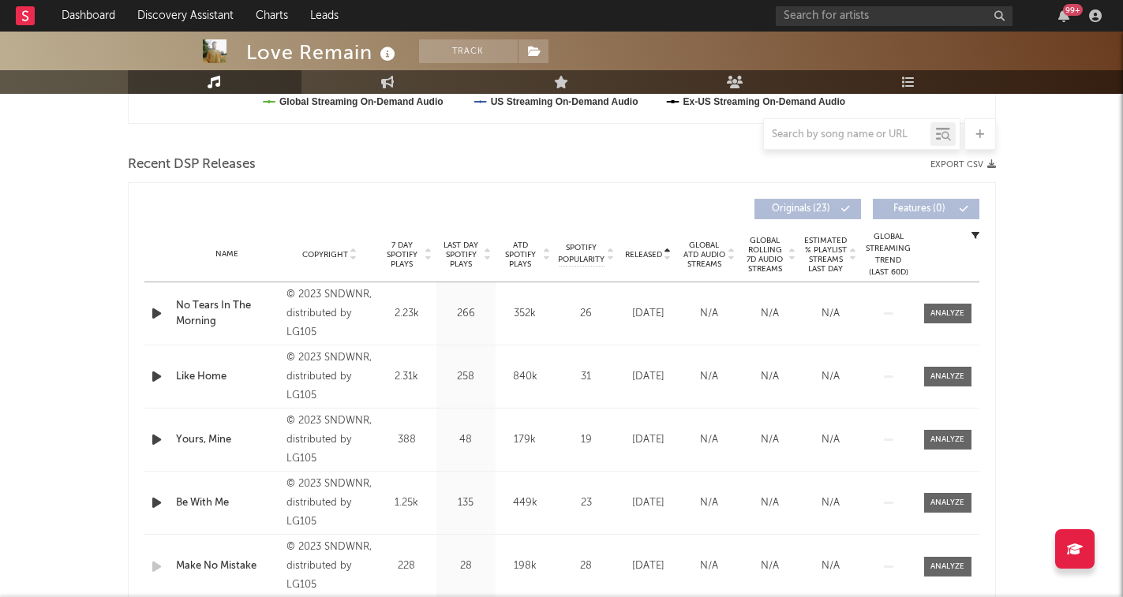
scroll to position [526, 0]
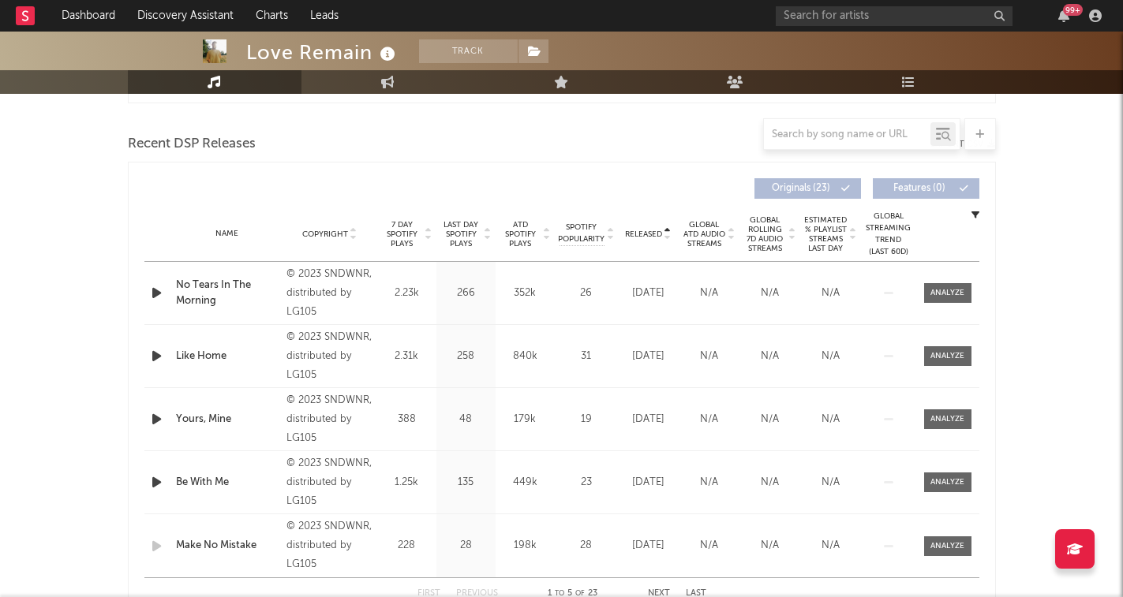
click at [612, 228] on icon at bounding box center [610, 231] width 8 height 6
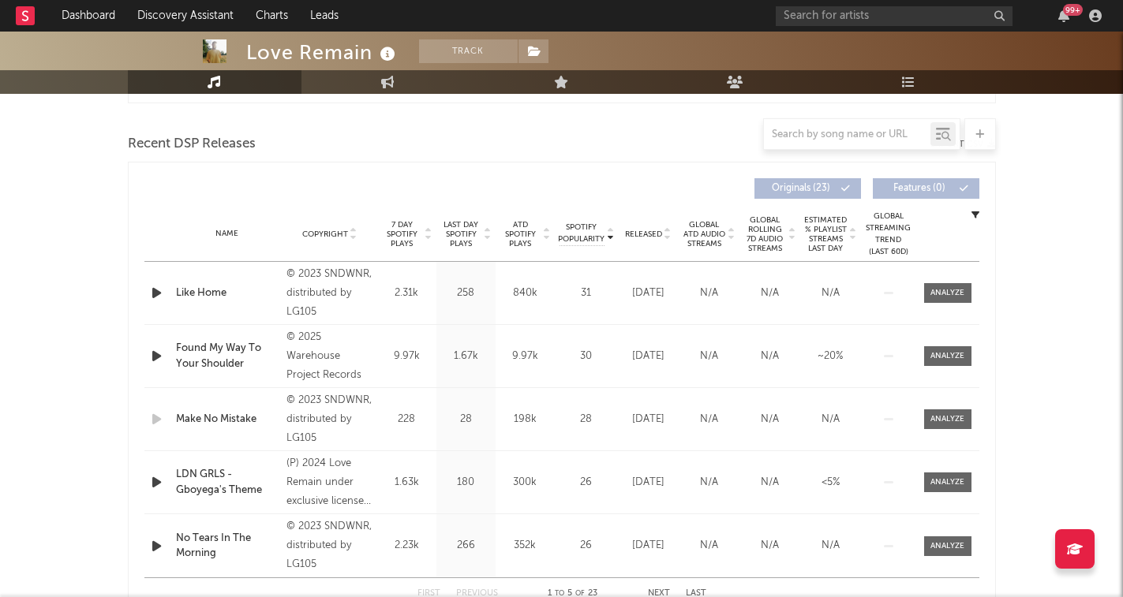
click at [665, 229] on icon at bounding box center [668, 231] width 8 height 6
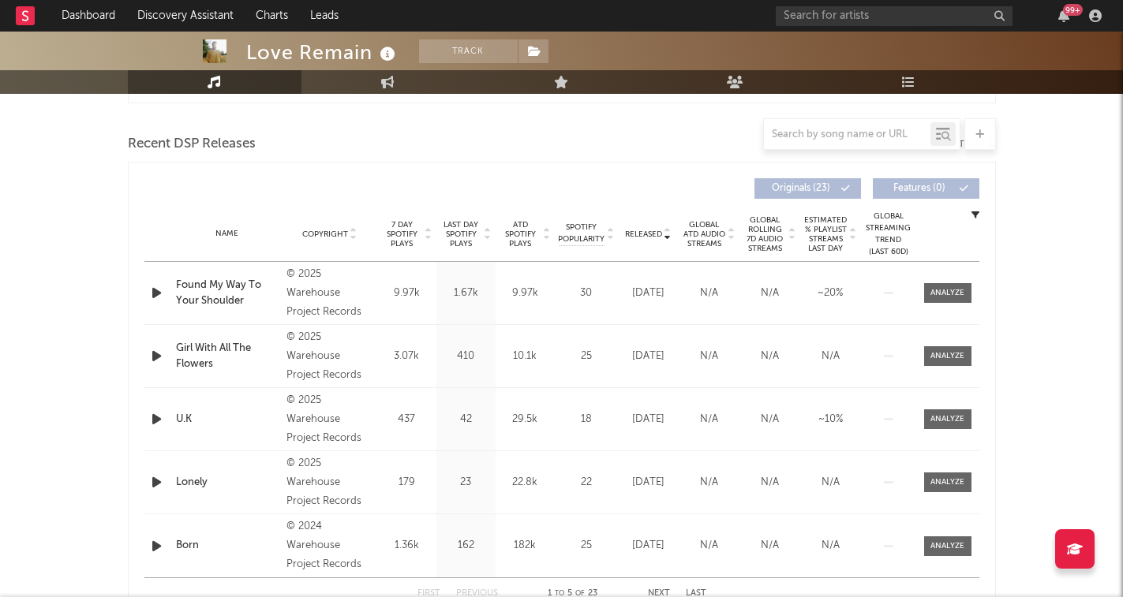
click at [666, 238] on icon at bounding box center [668, 237] width 8 height 6
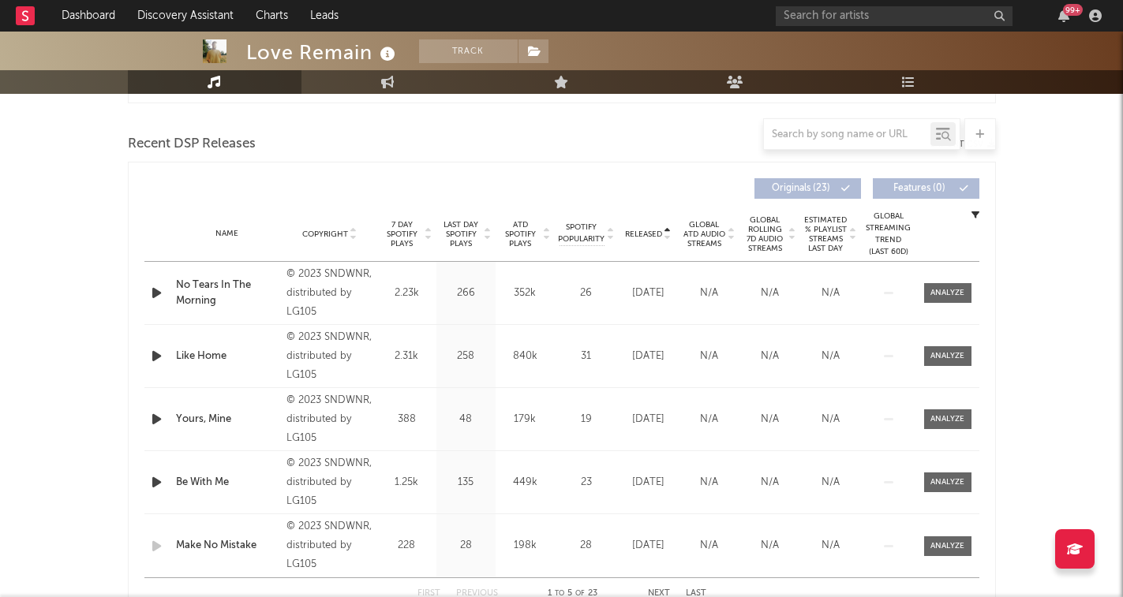
click at [668, 228] on icon at bounding box center [668, 231] width 8 height 6
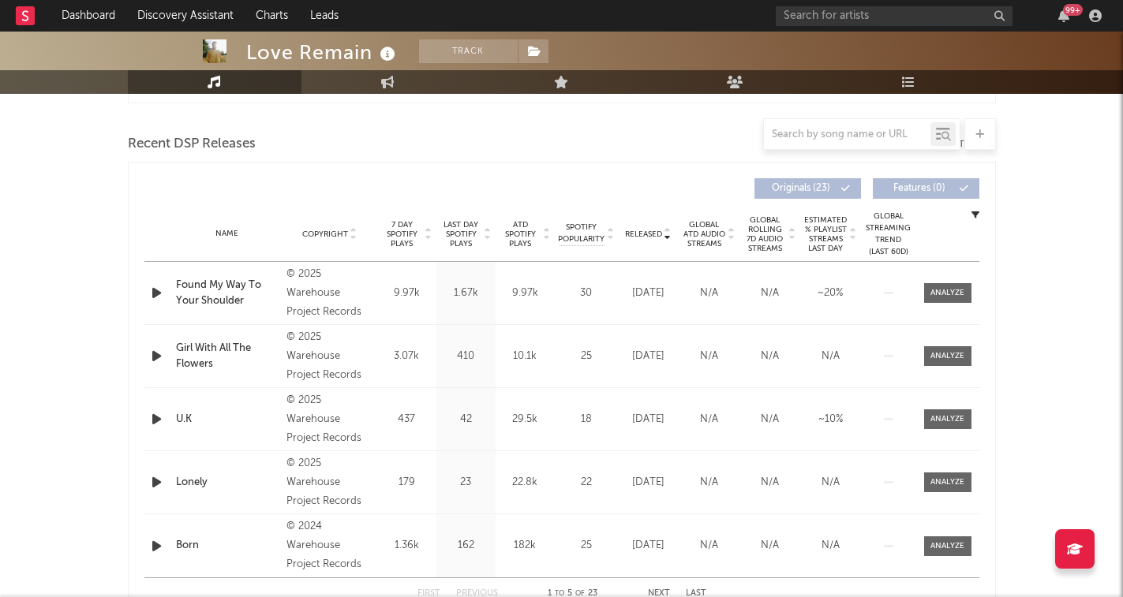
click at [152, 288] on icon "button" at bounding box center [156, 293] width 17 height 20
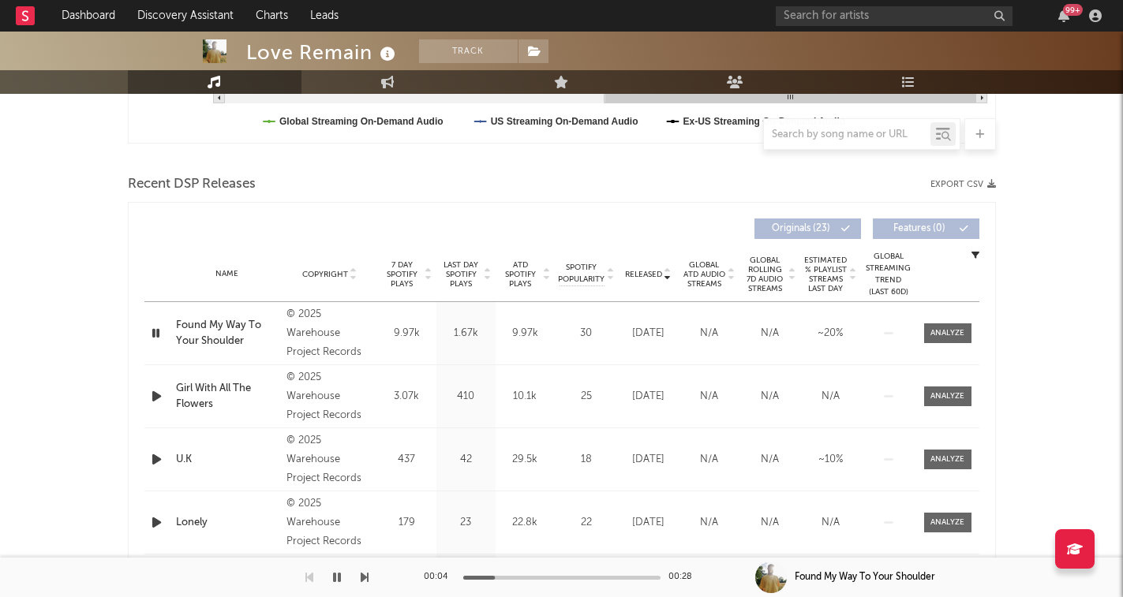
scroll to position [495, 0]
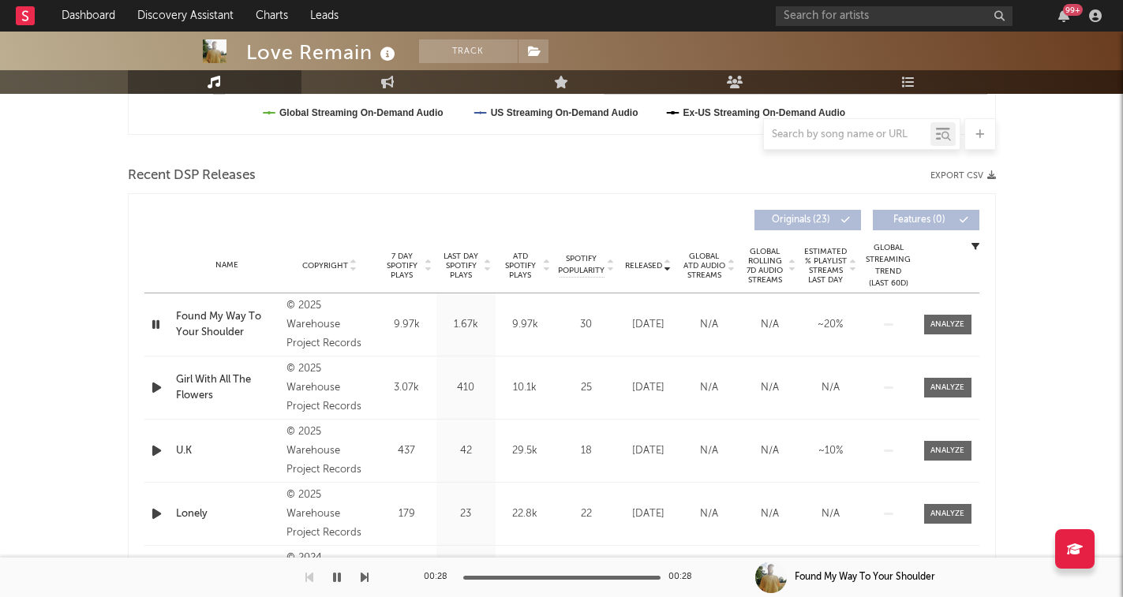
click at [157, 385] on icon "button" at bounding box center [156, 388] width 17 height 20
click at [152, 390] on icon "button" at bounding box center [155, 388] width 15 height 20
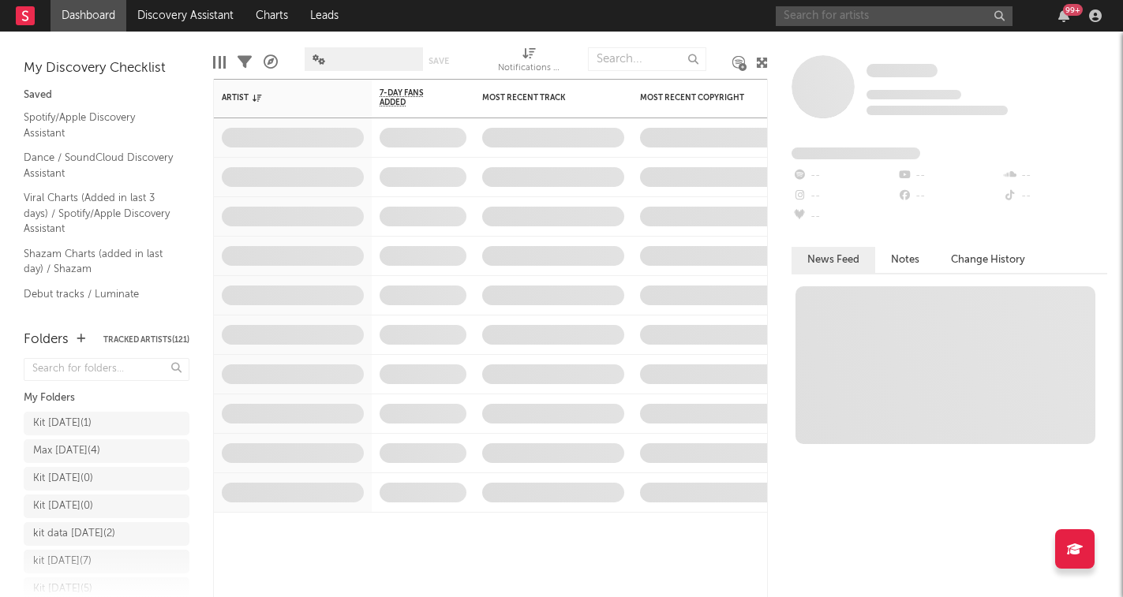
click at [908, 23] on input "text" at bounding box center [894, 16] width 237 height 20
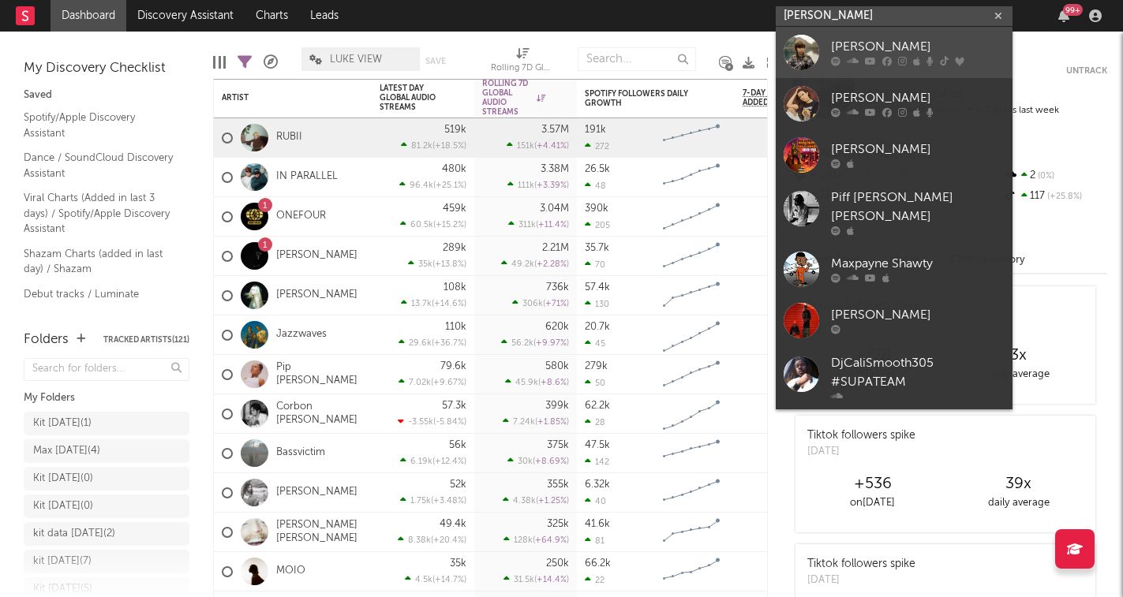
type input "may payne"
click at [945, 49] on div "May Payne" at bounding box center [918, 47] width 174 height 19
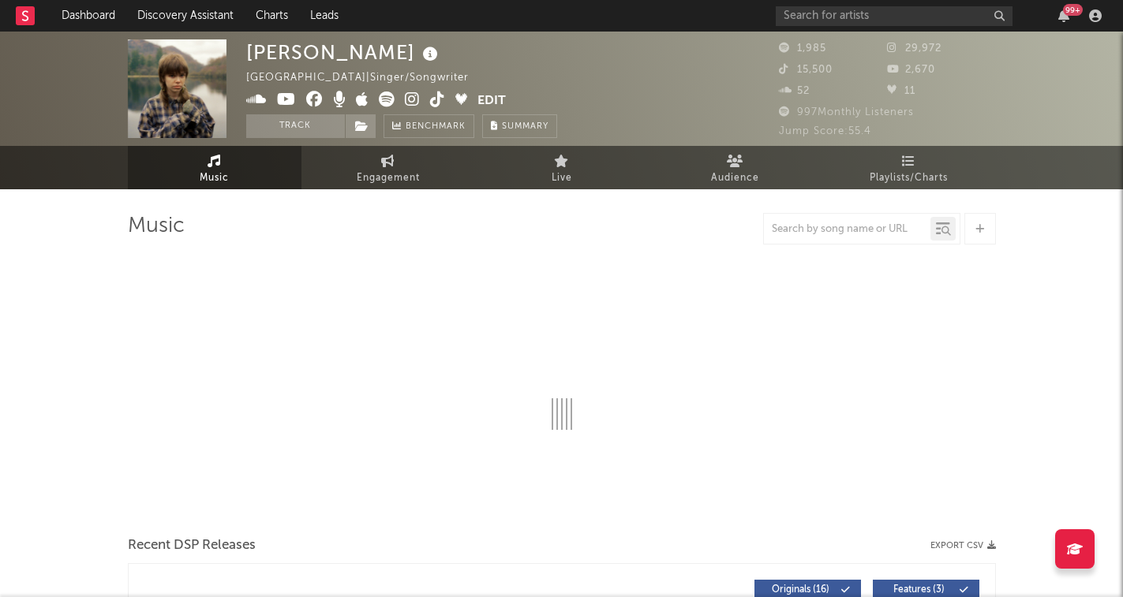
select select "6m"
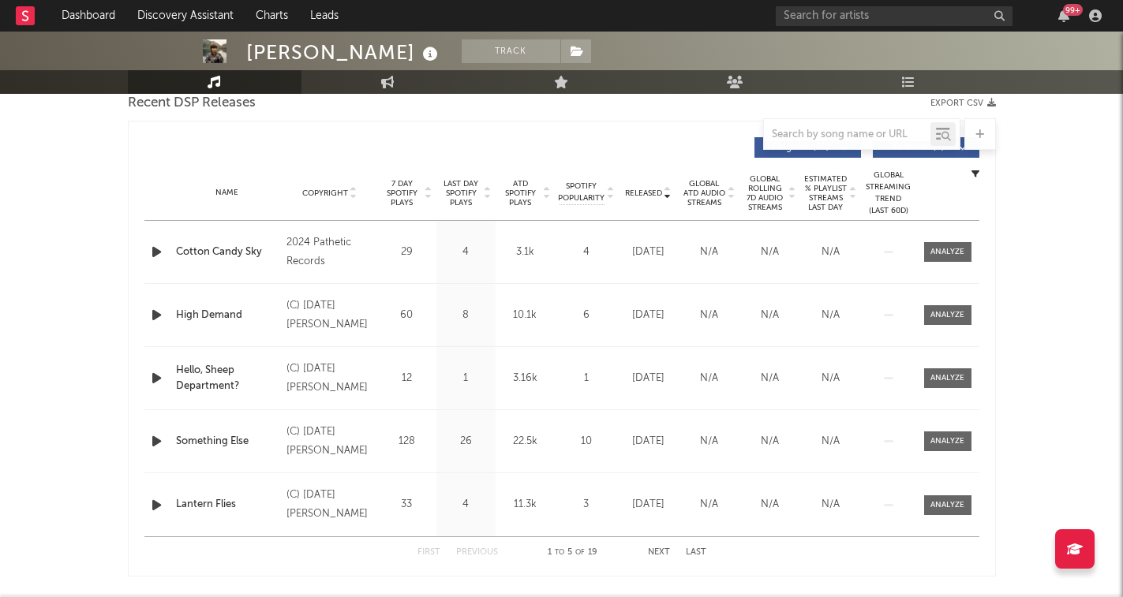
scroll to position [610, 0]
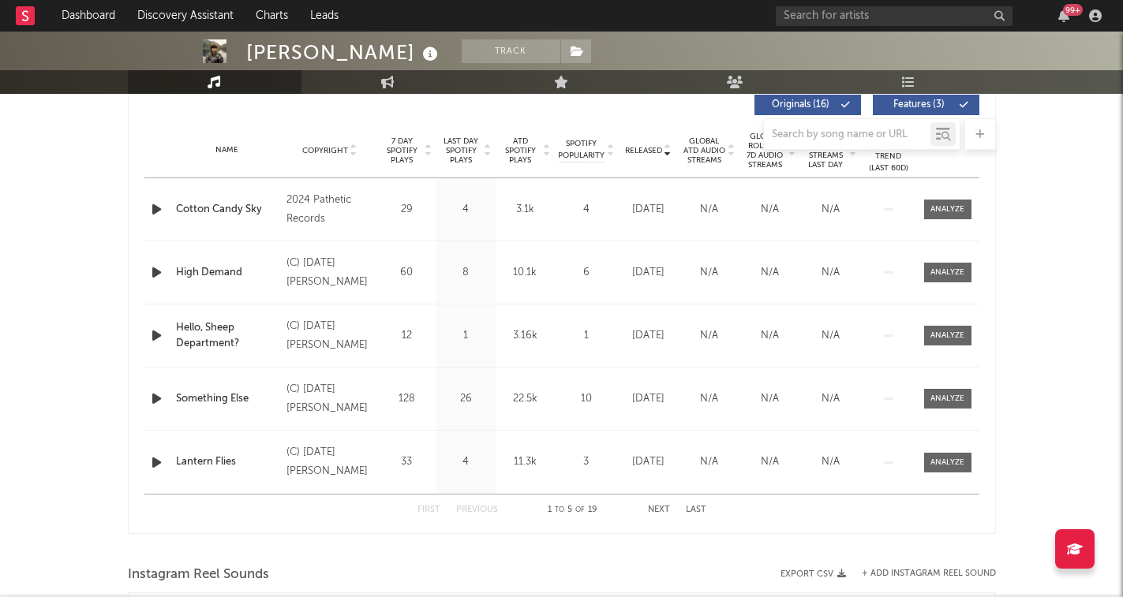
click at [665, 147] on div at bounding box center [562, 134] width 868 height 32
click at [669, 147] on div at bounding box center [562, 134] width 868 height 32
click at [667, 156] on div "Name Copyright Label Album Names Composer Names 7 Day Spotify Plays Last Day Sp…" at bounding box center [561, 150] width 835 height 55
click at [667, 151] on icon at bounding box center [668, 147] width 8 height 6
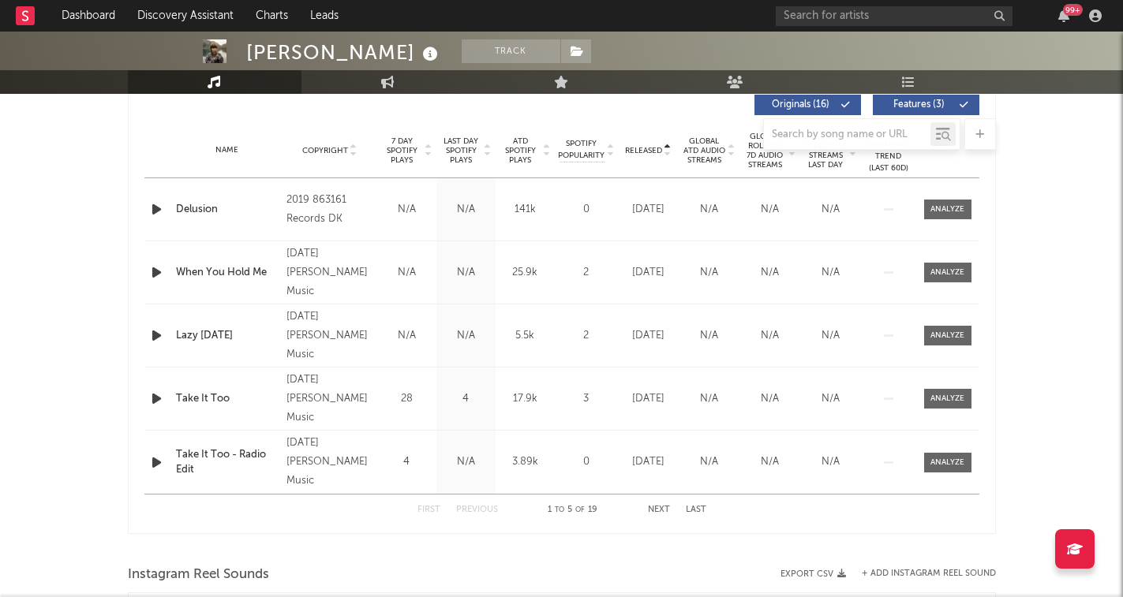
click at [158, 212] on icon "button" at bounding box center [156, 210] width 17 height 20
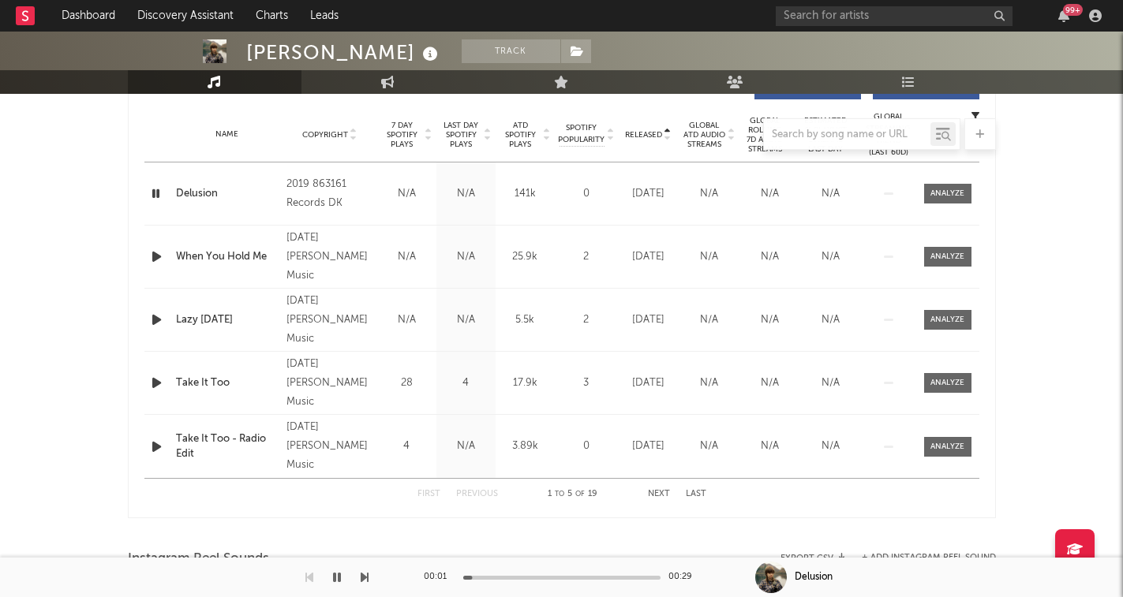
scroll to position [628, 0]
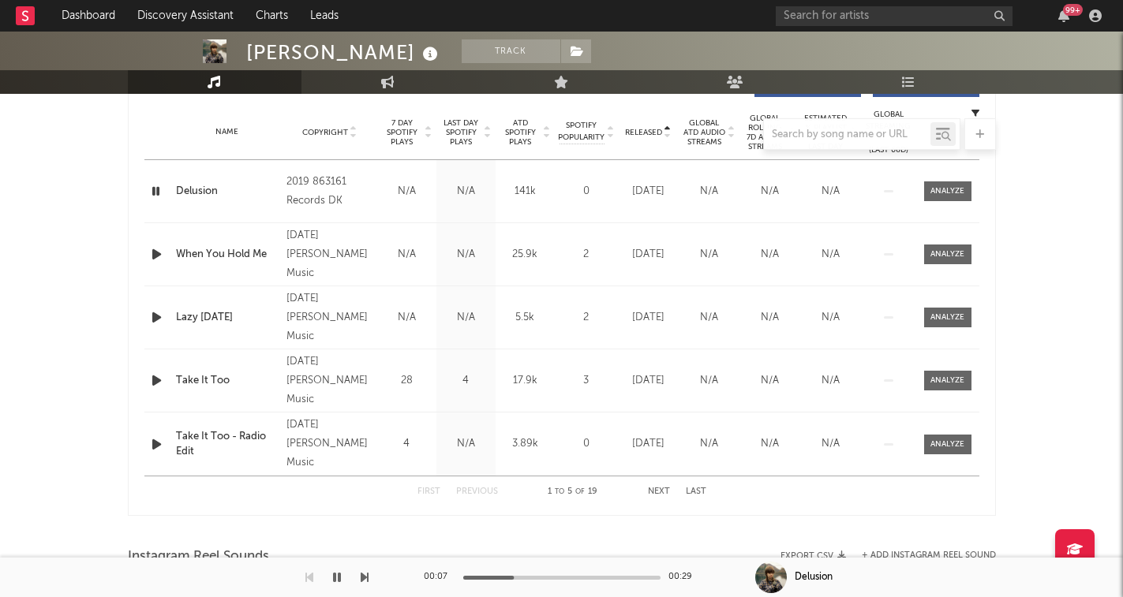
click at [668, 134] on div at bounding box center [562, 134] width 868 height 32
click at [670, 125] on div at bounding box center [562, 134] width 868 height 32
click at [668, 129] on div at bounding box center [562, 134] width 868 height 32
click at [669, 144] on div at bounding box center [562, 134] width 868 height 32
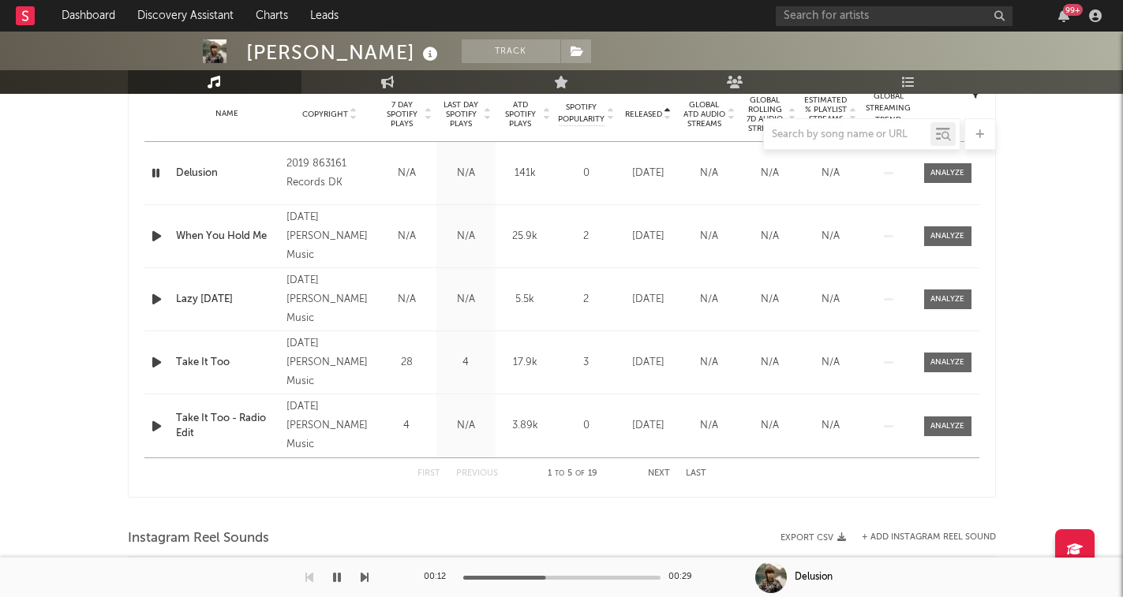
scroll to position [649, 0]
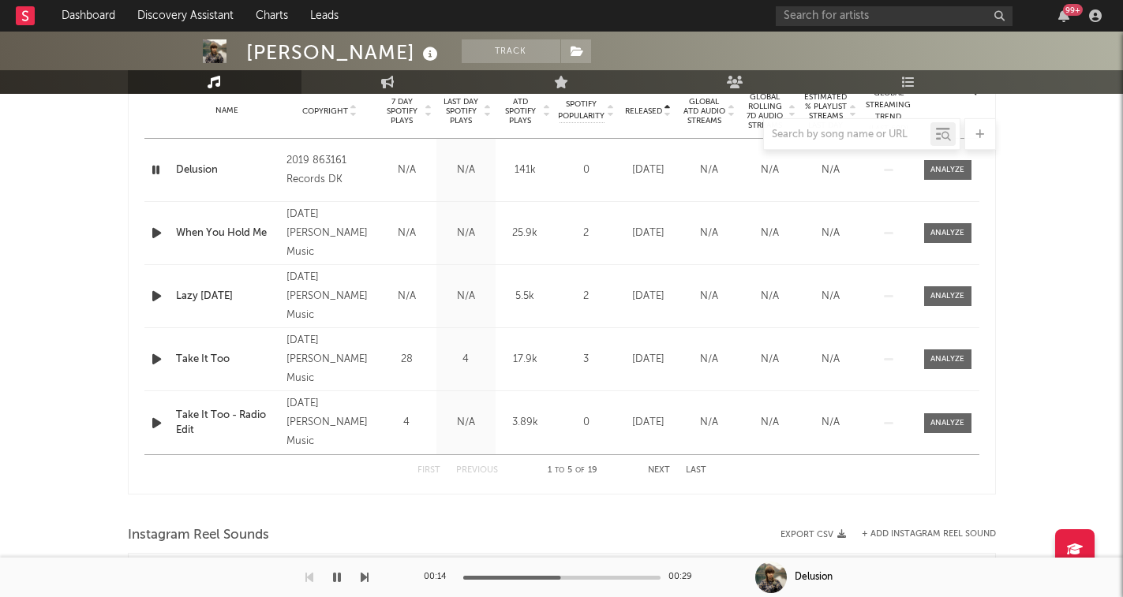
click at [430, 105] on icon at bounding box center [429, 108] width 8 height 6
